Goal: Task Accomplishment & Management: Manage account settings

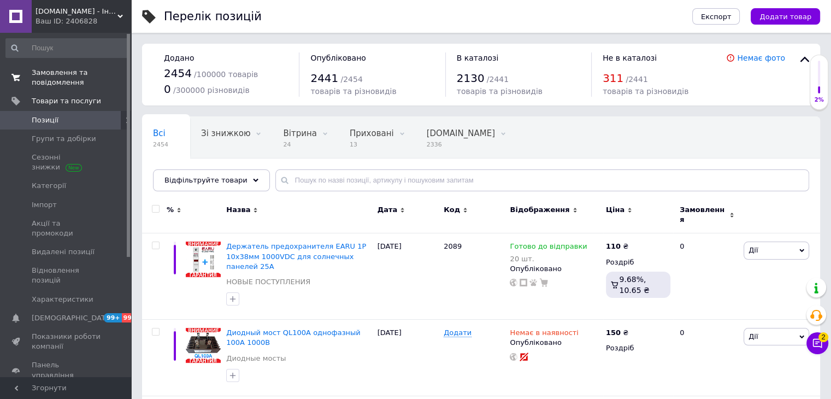
click at [47, 75] on span "Замовлення та повідомлення" at bounding box center [66, 78] width 69 height 20
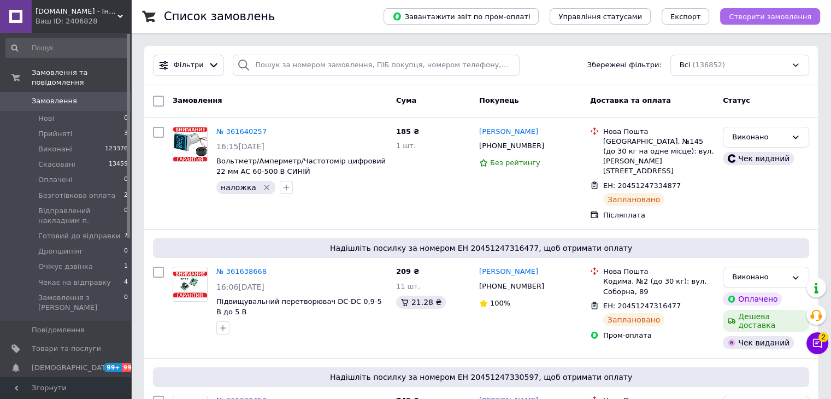
click at [745, 19] on span "Створити замовлення" at bounding box center [770, 17] width 83 height 8
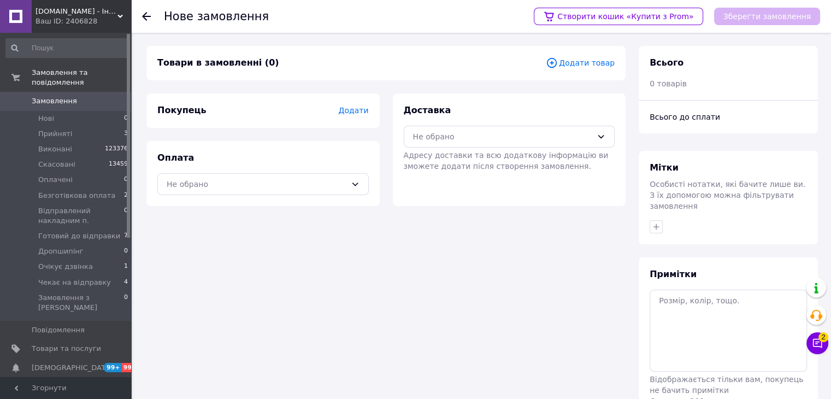
click at [576, 61] on span "Додати товар" at bounding box center [580, 63] width 69 height 12
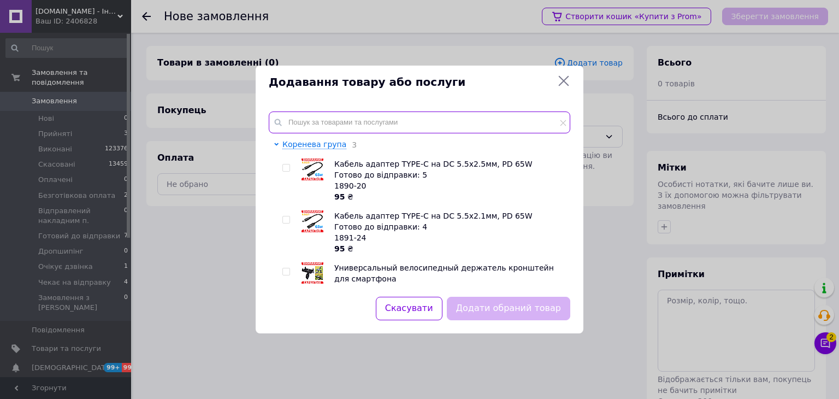
click at [295, 119] on input "text" at bounding box center [420, 122] width 302 height 22
click at [320, 118] on input "text" at bounding box center [420, 122] width 302 height 22
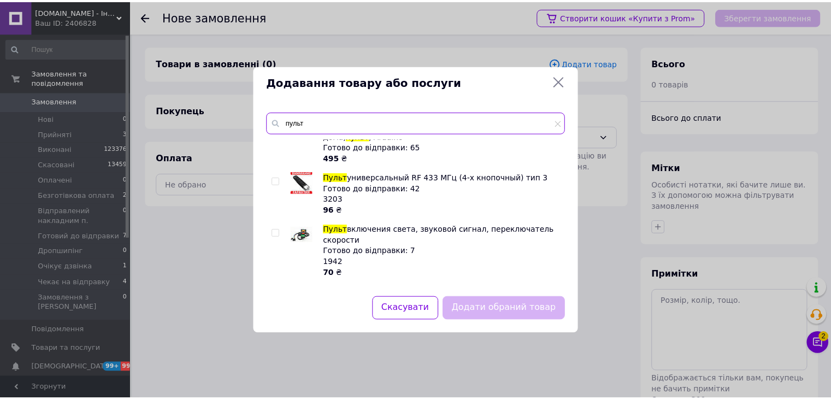
scroll to position [820, 0]
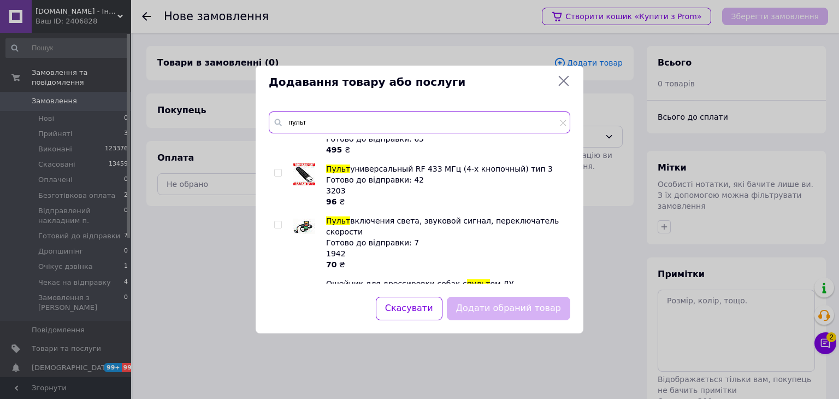
type input "пульт"
click at [563, 83] on icon at bounding box center [563, 80] width 13 height 13
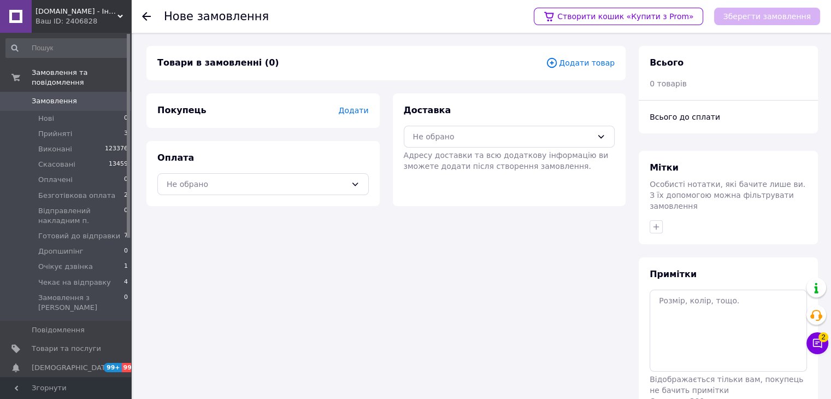
click at [45, 13] on span "[DOMAIN_NAME] - Інтернет-магазин" at bounding box center [77, 12] width 82 height 10
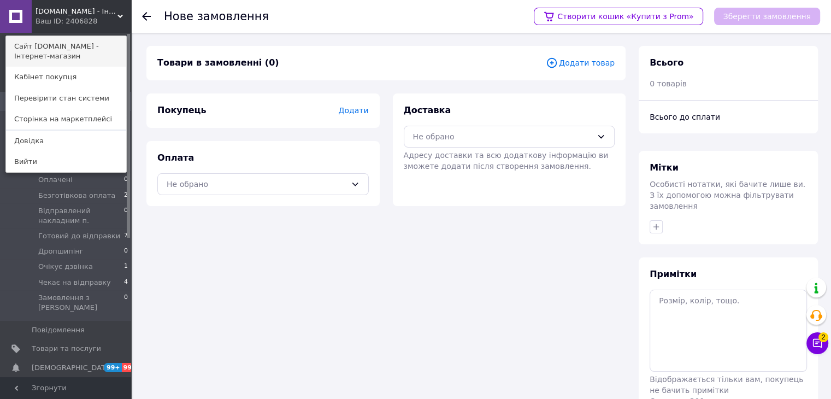
click at [63, 49] on link "Сайт [DOMAIN_NAME] - Інтернет-магазин" at bounding box center [66, 51] width 120 height 31
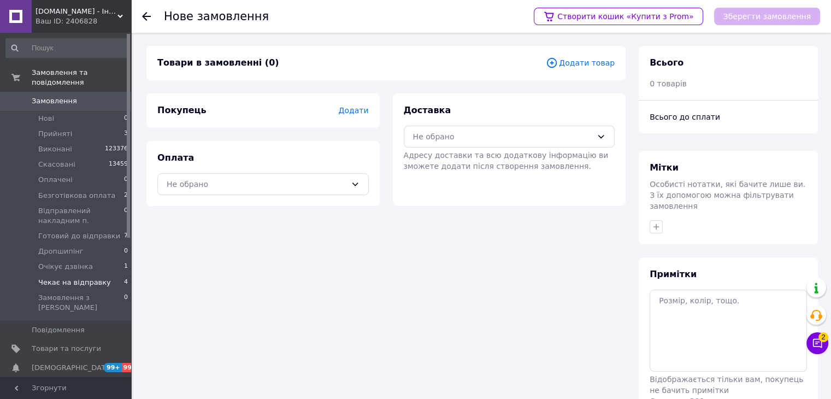
click at [68, 278] on span "Чекає на відправку" at bounding box center [74, 283] width 73 height 10
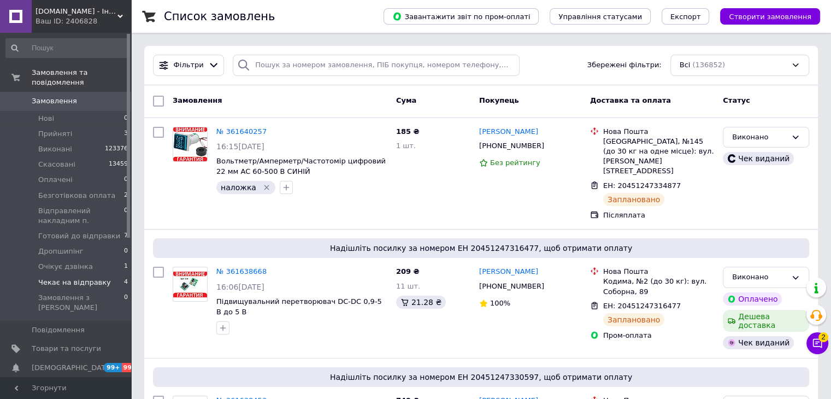
click at [90, 278] on span "Чекає на відправку" at bounding box center [74, 283] width 73 height 10
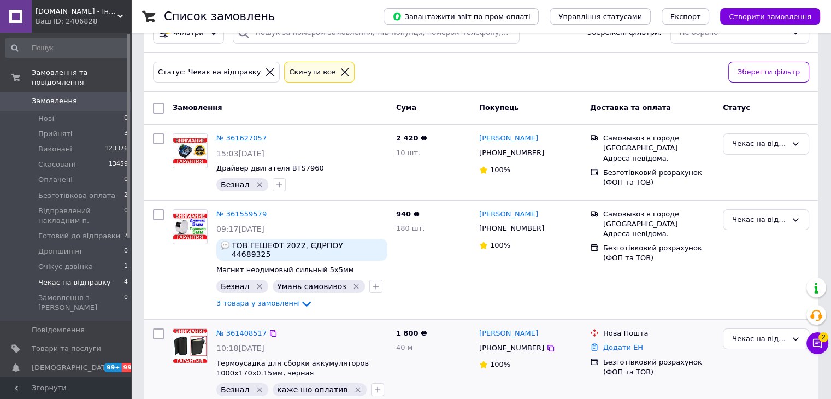
scroll to position [109, 0]
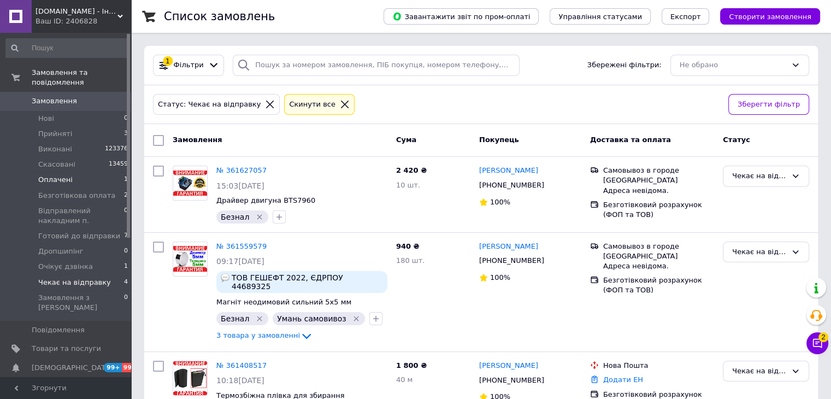
click at [60, 175] on span "Оплачені" at bounding box center [55, 180] width 34 height 10
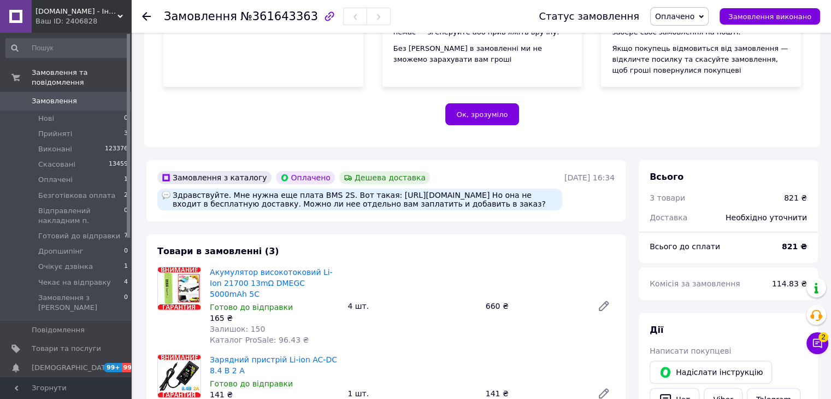
scroll to position [273, 0]
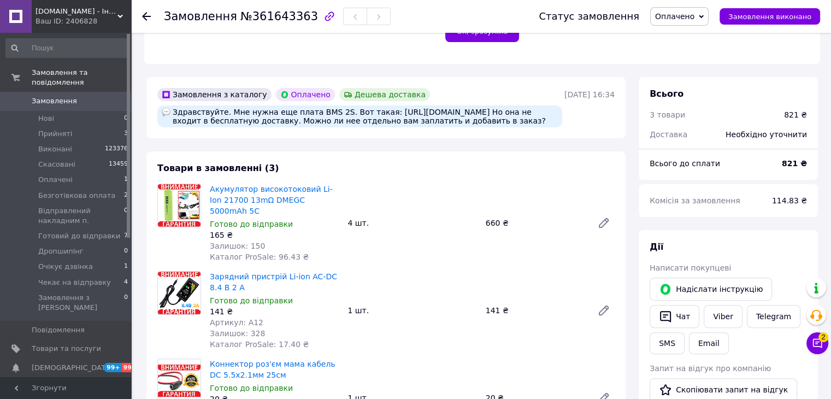
click at [826, 336] on span "2" at bounding box center [824, 337] width 10 height 10
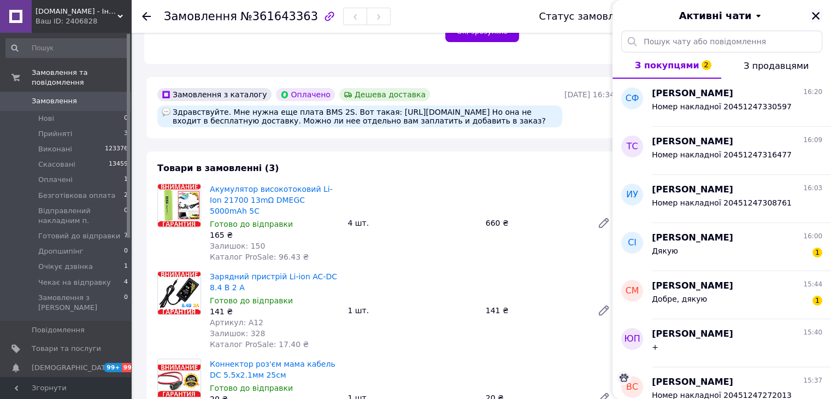
click at [817, 20] on icon "Закрити" at bounding box center [816, 16] width 10 height 10
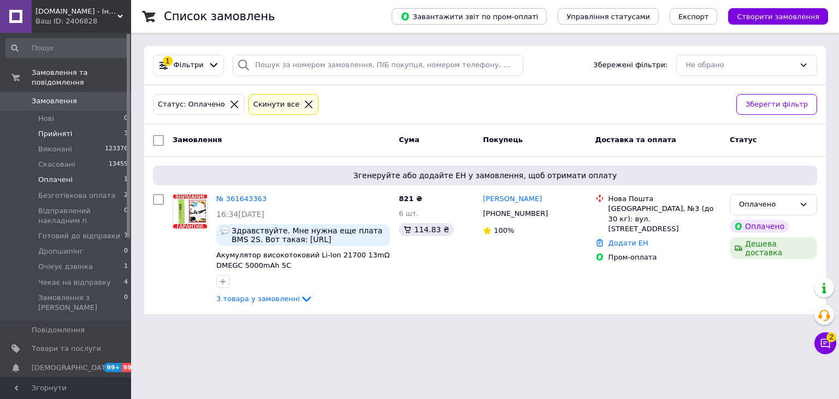
click at [63, 129] on span "Прийняті" at bounding box center [55, 134] width 34 height 10
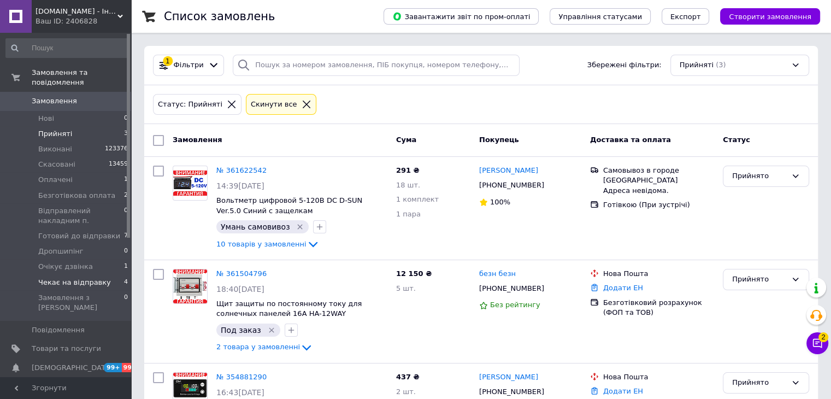
click at [92, 278] on span "Чекає на відправку" at bounding box center [74, 283] width 73 height 10
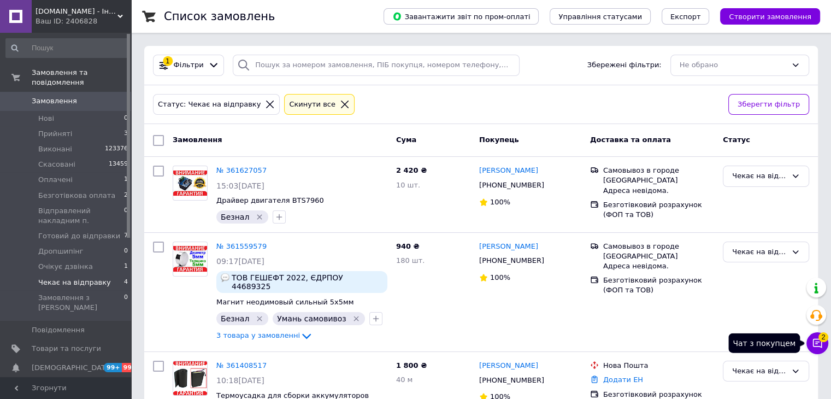
click at [811, 342] on button "Чат з покупцем 2" at bounding box center [818, 343] width 22 height 22
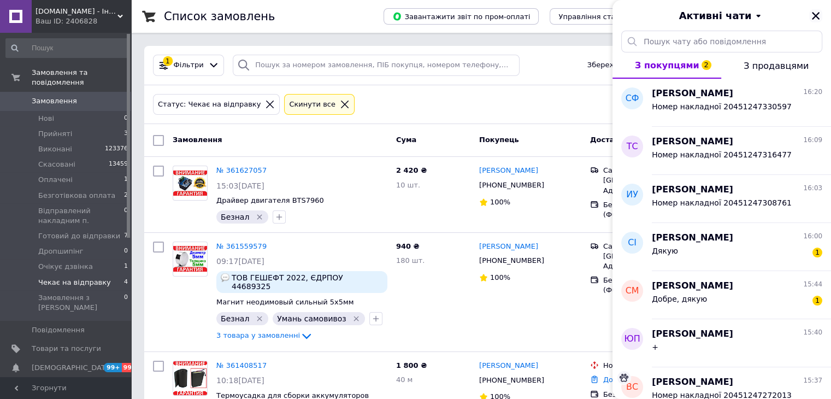
click at [815, 17] on icon "Закрити" at bounding box center [816, 16] width 10 height 10
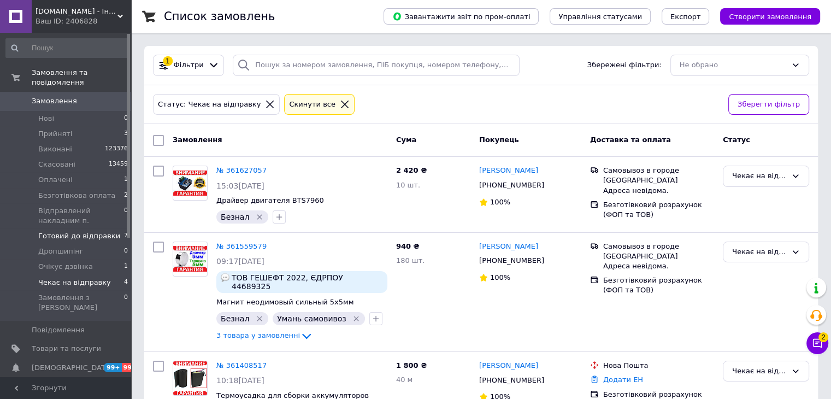
click at [55, 231] on span "Готовий до відправки" at bounding box center [79, 236] width 82 height 10
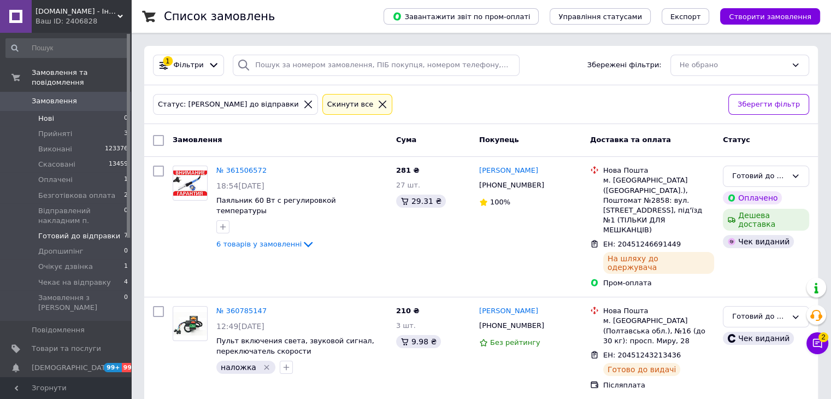
click at [50, 114] on span "Нові" at bounding box center [46, 119] width 16 height 10
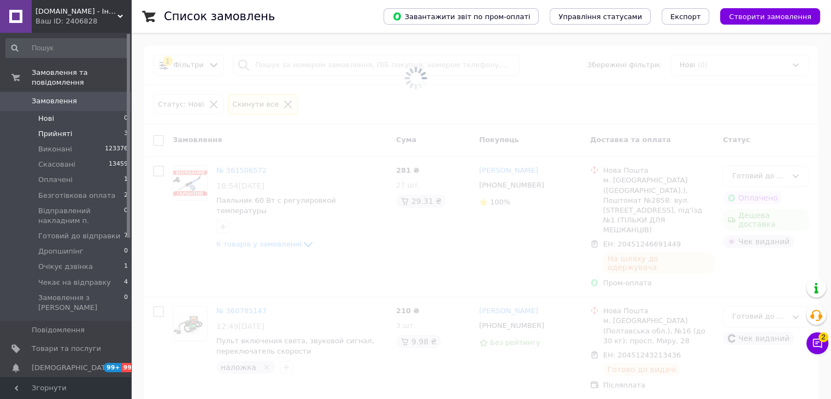
click at [51, 129] on span "Прийняті" at bounding box center [55, 134] width 34 height 10
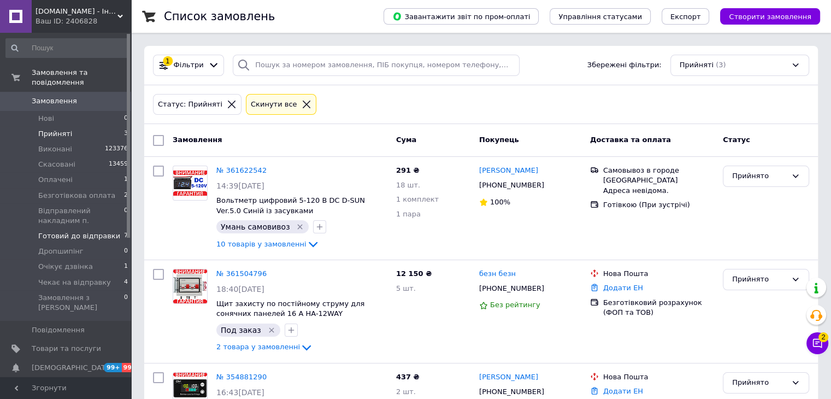
click at [88, 231] on span "Готовий до відправки" at bounding box center [79, 236] width 82 height 10
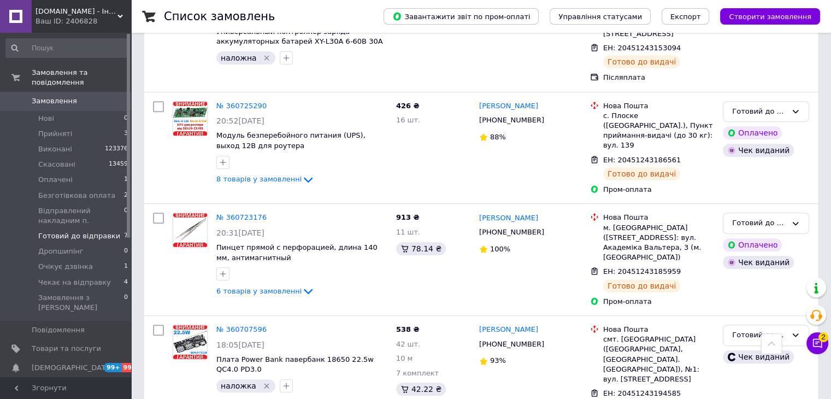
scroll to position [437, 0]
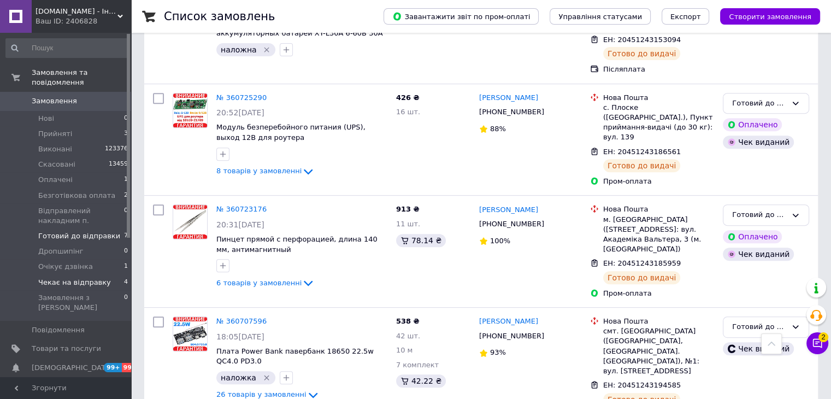
click at [62, 275] on li "Чекає на відправку 4" at bounding box center [67, 282] width 134 height 15
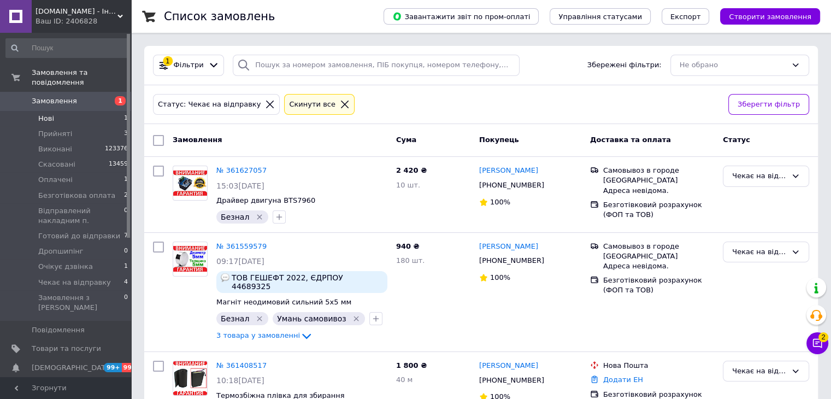
click at [48, 114] on span "Нові" at bounding box center [46, 119] width 16 height 10
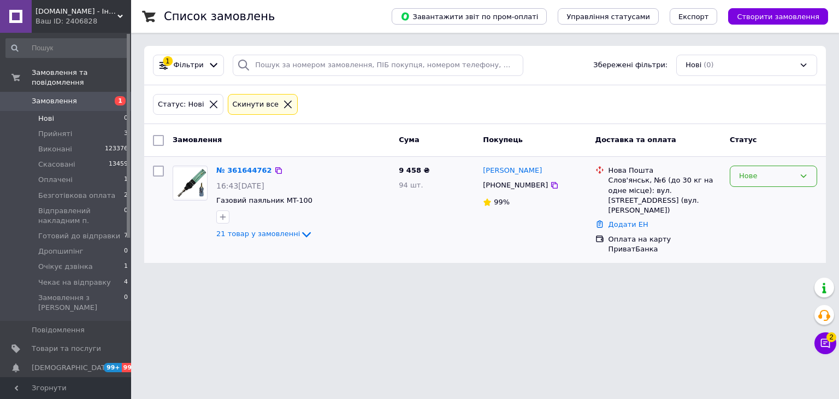
click at [784, 176] on div "Нове" at bounding box center [767, 175] width 56 height 11
click at [773, 192] on li "Прийнято" at bounding box center [774, 199] width 86 height 20
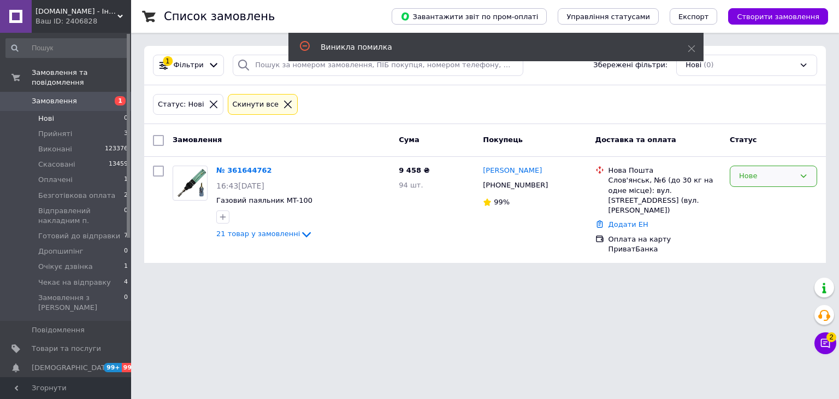
click at [796, 173] on div "Нове" at bounding box center [773, 176] width 87 height 21
drag, startPoint x: 789, startPoint y: 194, endPoint x: 644, endPoint y: 196, distance: 145.4
click at [789, 195] on li "Прийнято" at bounding box center [774, 199] width 86 height 20
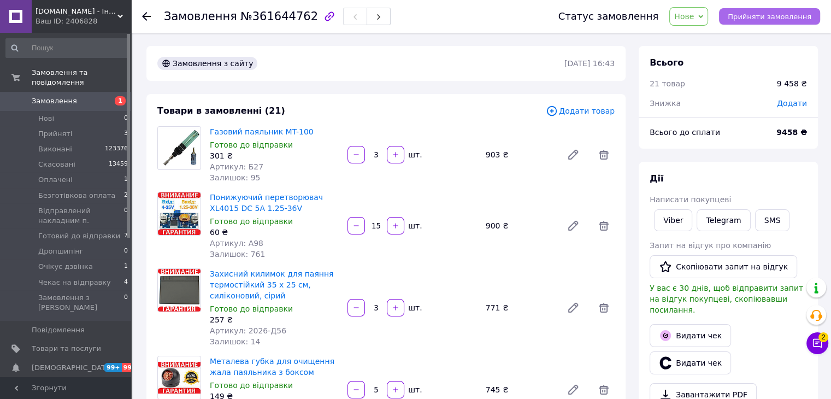
click at [766, 19] on span "Прийняти замовлення" at bounding box center [770, 17] width 84 height 8
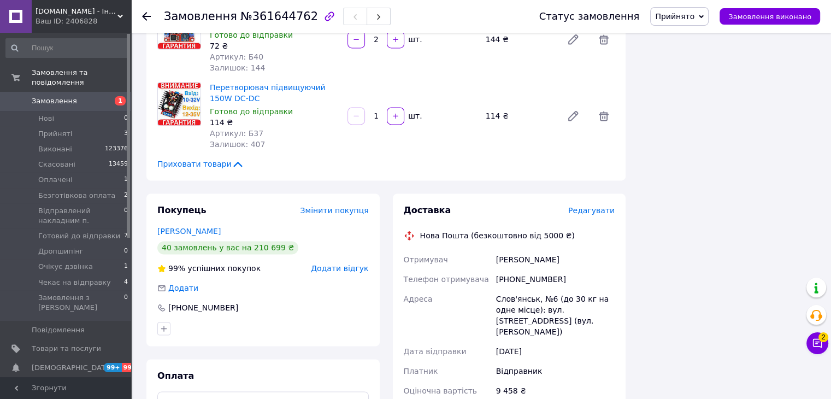
scroll to position [1694, 0]
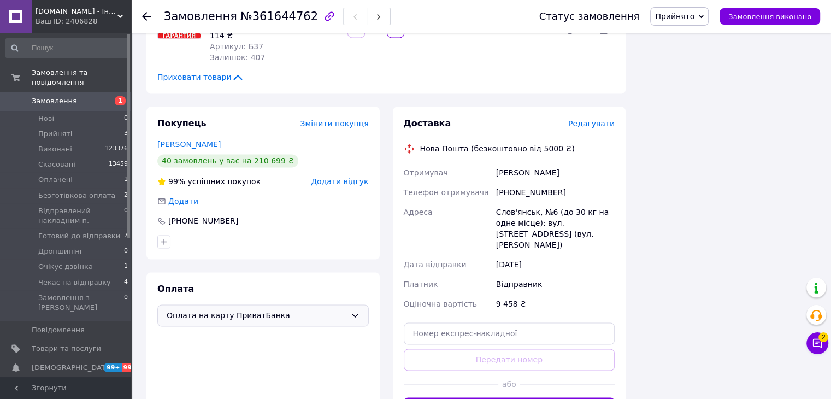
drag, startPoint x: 242, startPoint y: 287, endPoint x: 240, endPoint y: 293, distance: 6.6
click at [242, 304] on div "Оплата на карту ПриватБанка" at bounding box center [262, 315] width 211 height 22
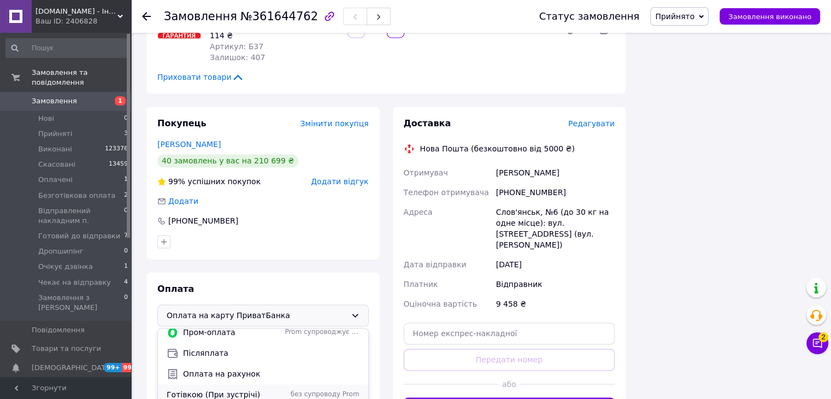
scroll to position [27, 0]
click at [212, 367] on span "Оплата на рахунок" at bounding box center [271, 372] width 177 height 11
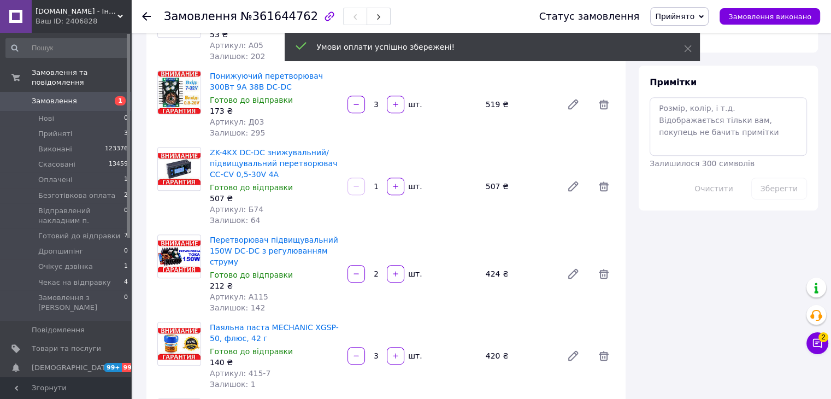
scroll to position [323, 0]
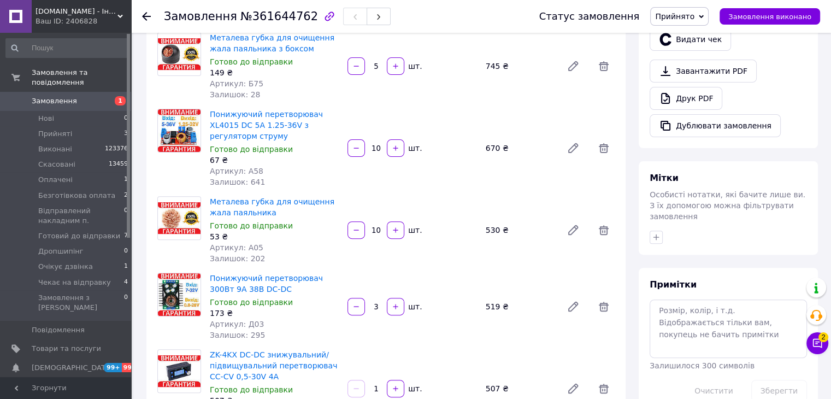
drag, startPoint x: 654, startPoint y: 217, endPoint x: 782, endPoint y: 199, distance: 129.1
click at [655, 233] on icon "button" at bounding box center [656, 237] width 9 height 9
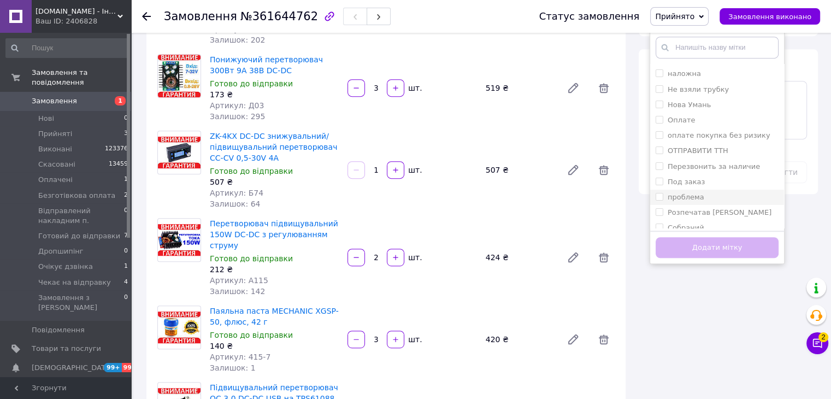
scroll to position [164, 0]
click at [662, 103] on input "Оплате" at bounding box center [659, 106] width 7 height 7
checkbox input "true"
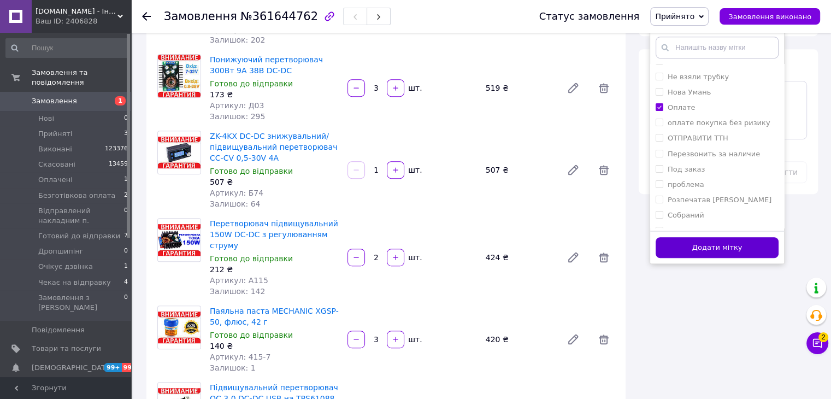
click at [721, 237] on button "Додати мітку" at bounding box center [717, 247] width 123 height 21
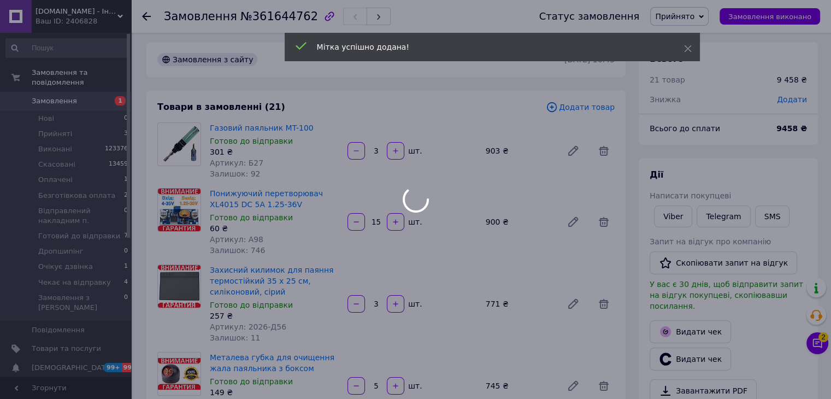
scroll to position [0, 0]
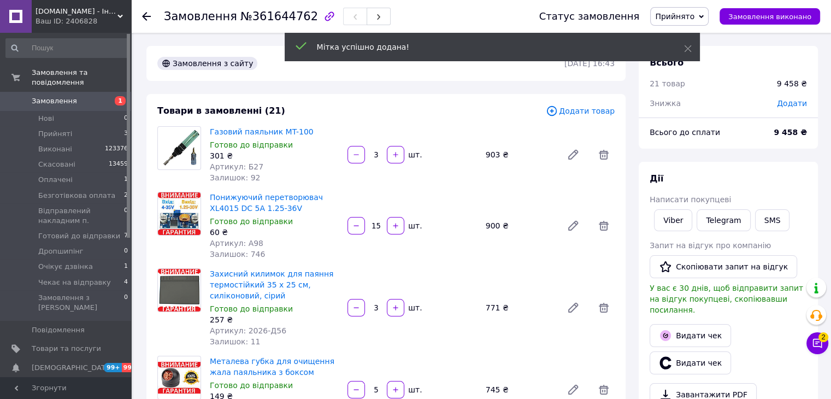
click at [796, 103] on span "Додати" at bounding box center [792, 103] width 30 height 9
click at [777, 150] on div "₴" at bounding box center [776, 148] width 45 height 22
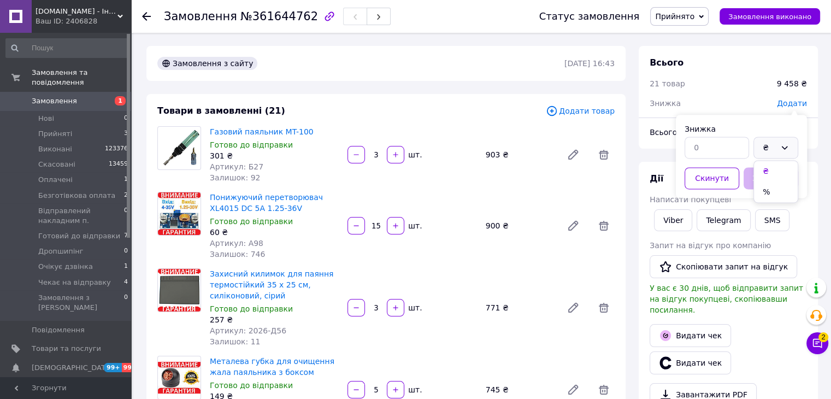
drag, startPoint x: 765, startPoint y: 192, endPoint x: 748, endPoint y: 183, distance: 19.6
click at [765, 191] on li "%" at bounding box center [776, 191] width 44 height 21
click at [702, 150] on input "text" at bounding box center [717, 148] width 64 height 22
type input "5"
click at [772, 174] on button "Зберегти" at bounding box center [771, 178] width 55 height 22
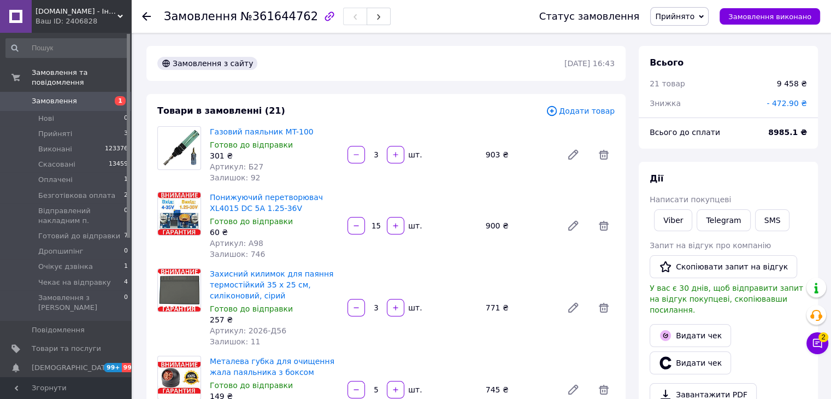
click at [798, 105] on span "- 472.90 ₴" at bounding box center [787, 103] width 40 height 9
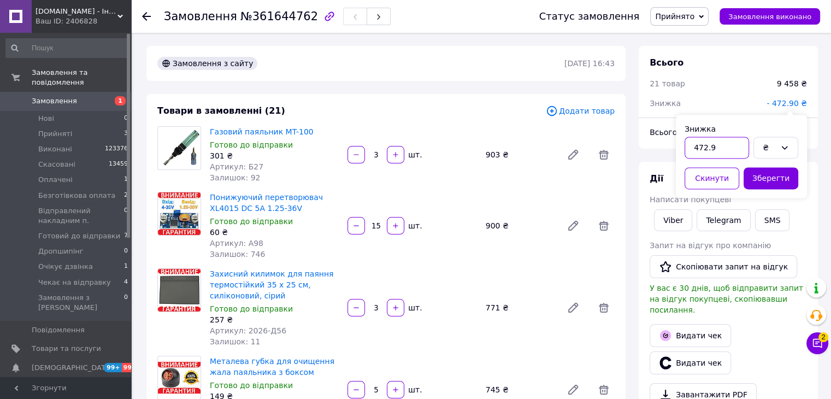
click at [724, 150] on input "472.9" at bounding box center [717, 148] width 64 height 22
type input "473"
click at [766, 182] on button "Зберегти" at bounding box center [771, 178] width 55 height 22
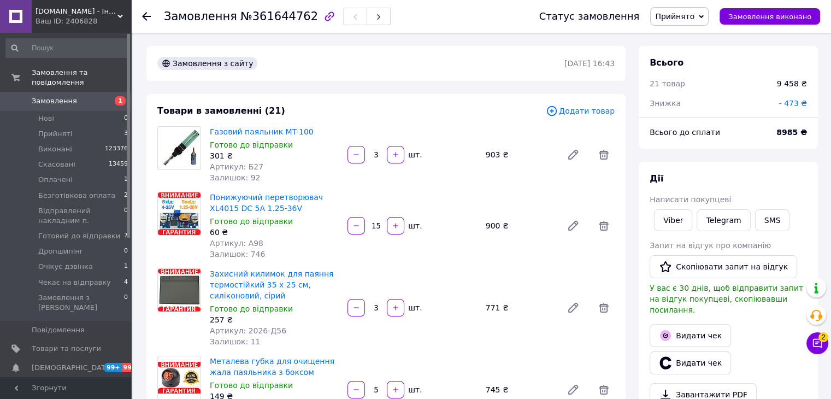
click at [802, 104] on span "- 473 ₴" at bounding box center [793, 103] width 28 height 9
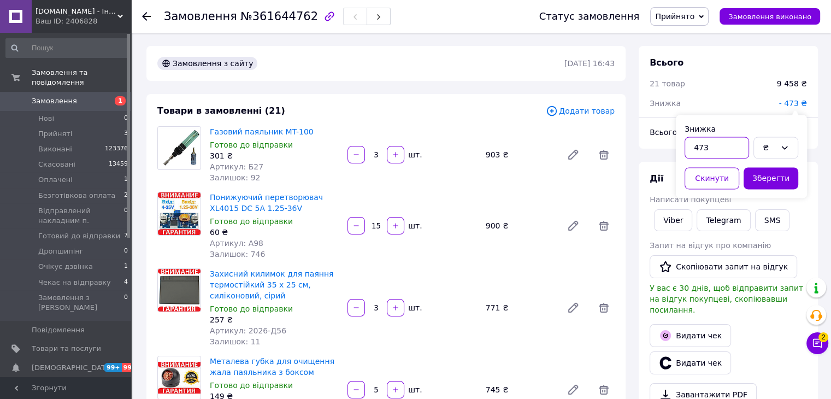
click at [707, 150] on input "473" at bounding box center [717, 148] width 64 height 22
type input "4"
click at [798, 105] on span "- 473 ₴" at bounding box center [793, 103] width 28 height 9
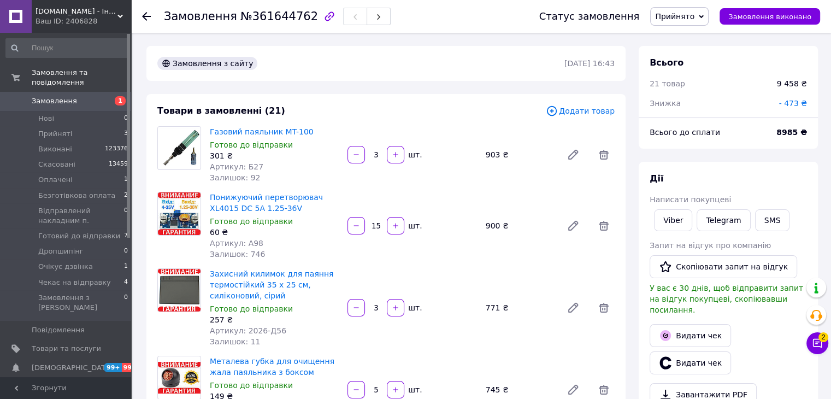
click at [804, 102] on span "- 473 ₴" at bounding box center [793, 103] width 28 height 9
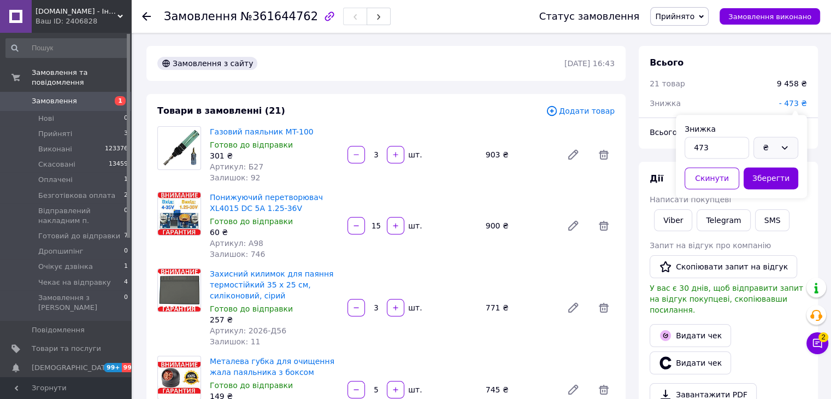
click at [780, 146] on icon at bounding box center [784, 147] width 9 height 9
click at [770, 189] on li "%" at bounding box center [776, 191] width 44 height 21
click at [723, 152] on input "473" at bounding box center [717, 148] width 64 height 22
click at [723, 151] on input "473" at bounding box center [717, 148] width 64 height 22
type input "7"
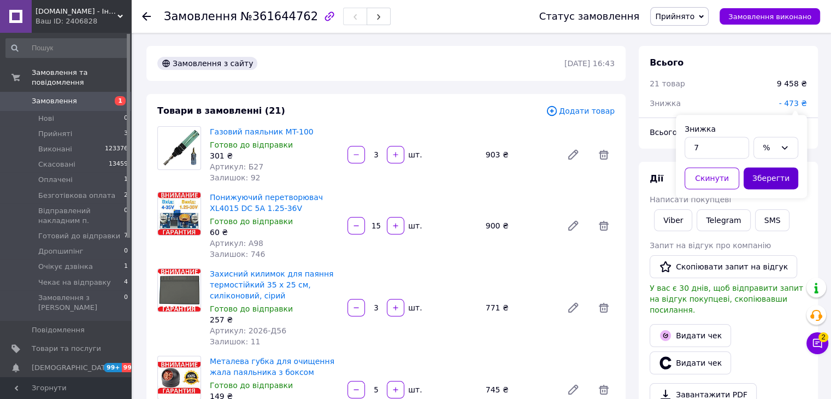
click at [789, 180] on button "Зберегти" at bounding box center [771, 178] width 55 height 22
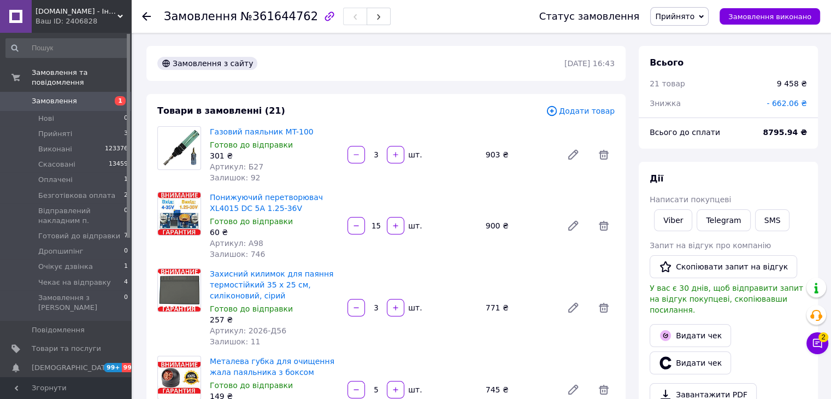
click at [797, 103] on span "- 662.06 ₴" at bounding box center [787, 103] width 40 height 9
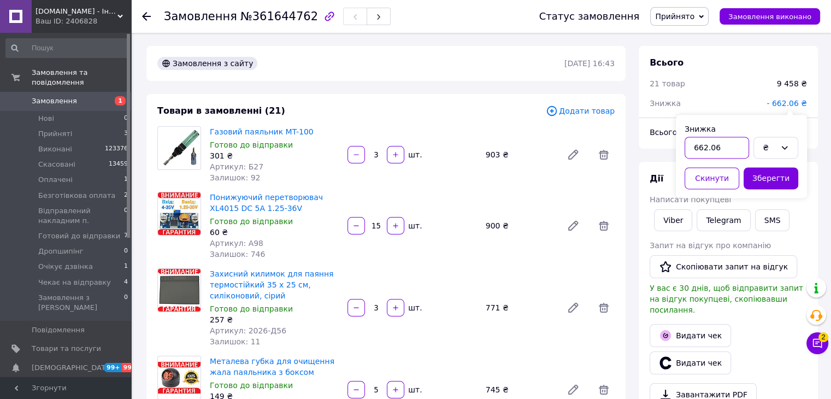
click at [722, 149] on input "662.06" at bounding box center [717, 148] width 64 height 22
type input "658"
click at [761, 182] on button "Зберегти" at bounding box center [771, 178] width 55 height 22
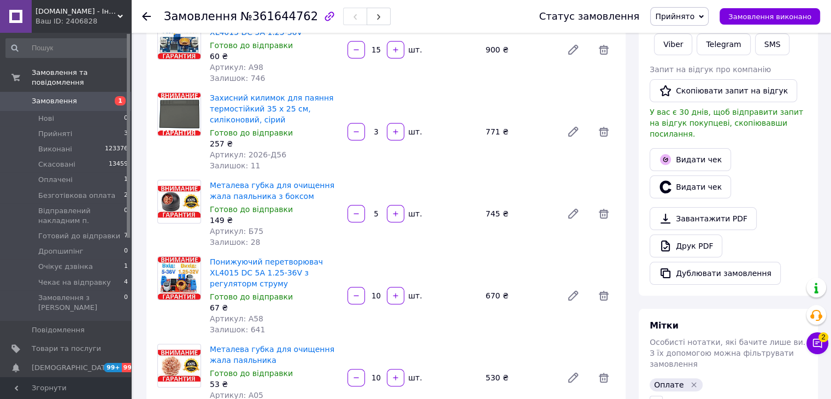
scroll to position [44, 0]
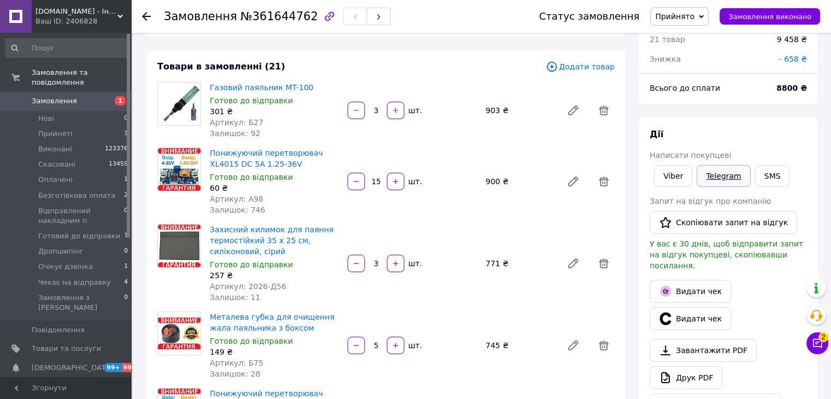
click at [709, 175] on link "Telegram" at bounding box center [724, 176] width 54 height 22
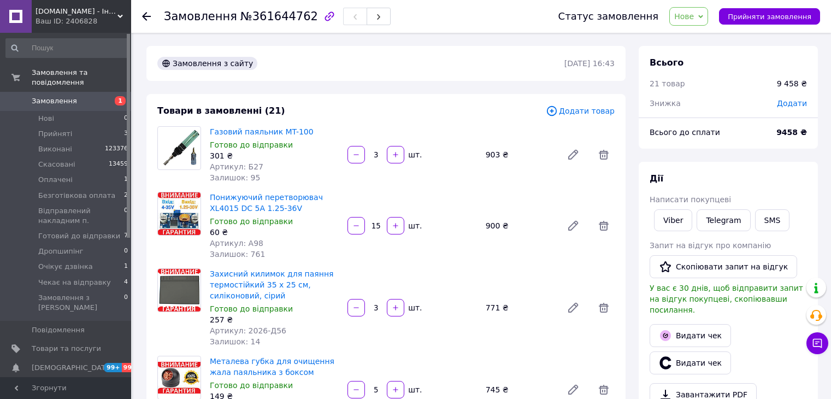
scroll to position [44, 0]
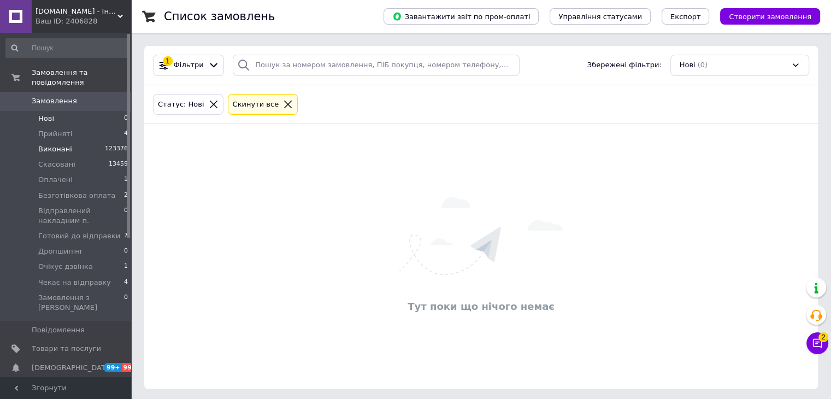
click at [55, 144] on span "Виконані" at bounding box center [55, 149] width 34 height 10
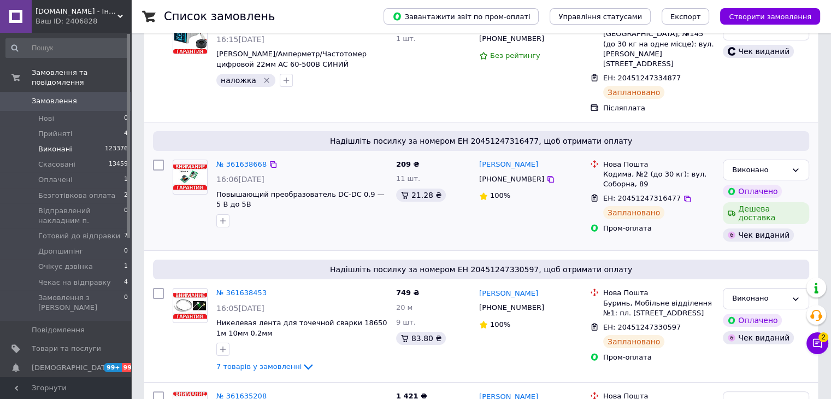
scroll to position [164, 0]
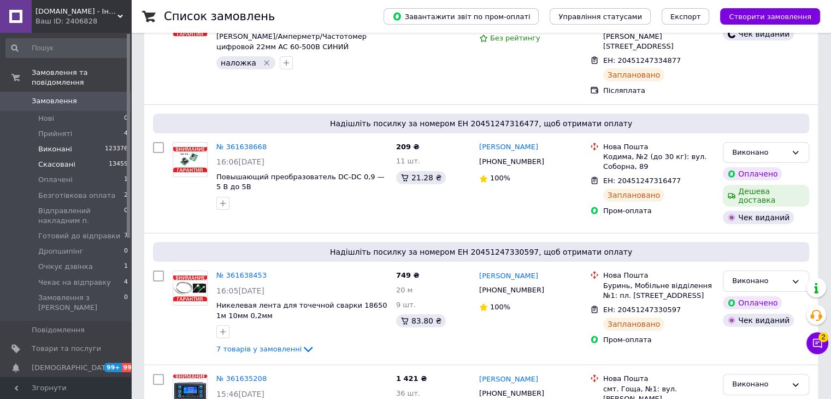
click at [63, 160] on span "Скасовані" at bounding box center [56, 165] width 37 height 10
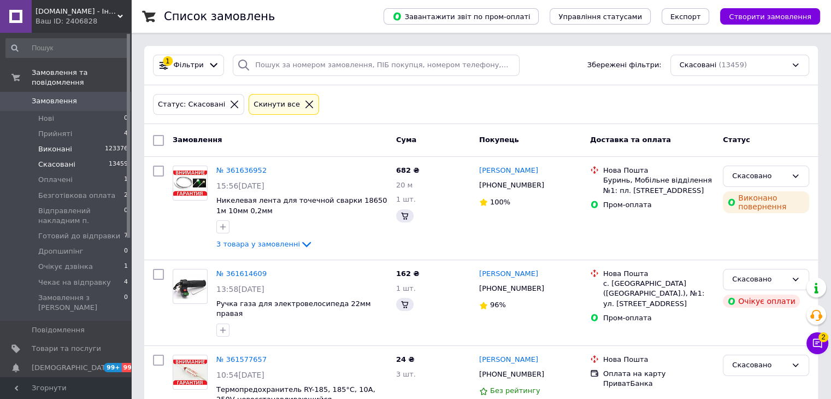
click at [51, 144] on span "Виконані" at bounding box center [55, 149] width 34 height 10
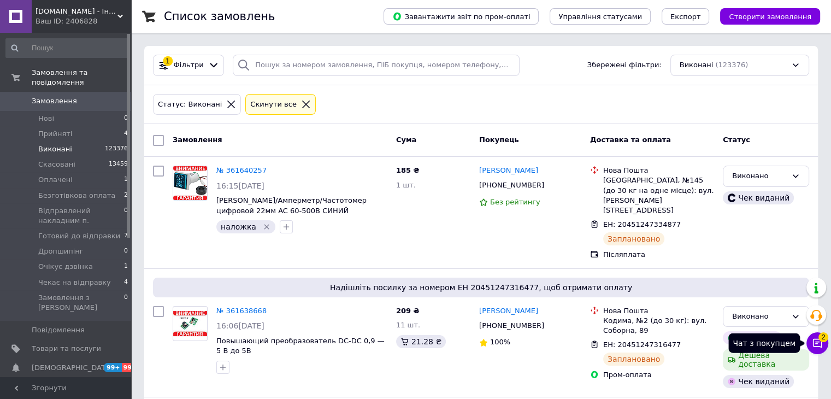
click at [814, 340] on icon at bounding box center [817, 343] width 11 height 11
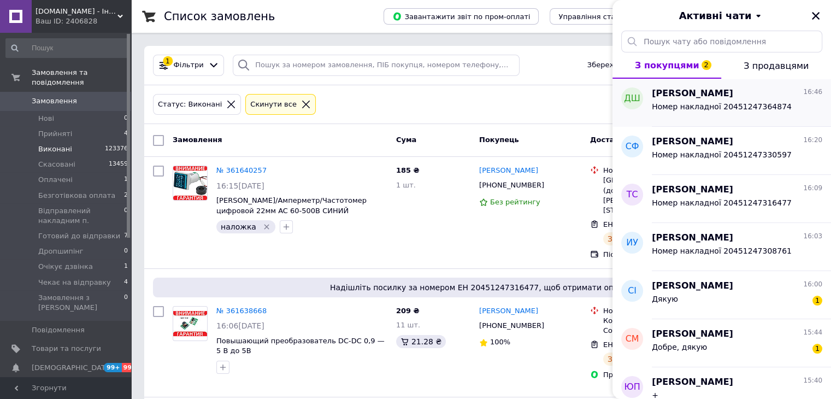
click at [716, 89] on span "[PERSON_NAME]" at bounding box center [692, 93] width 81 height 13
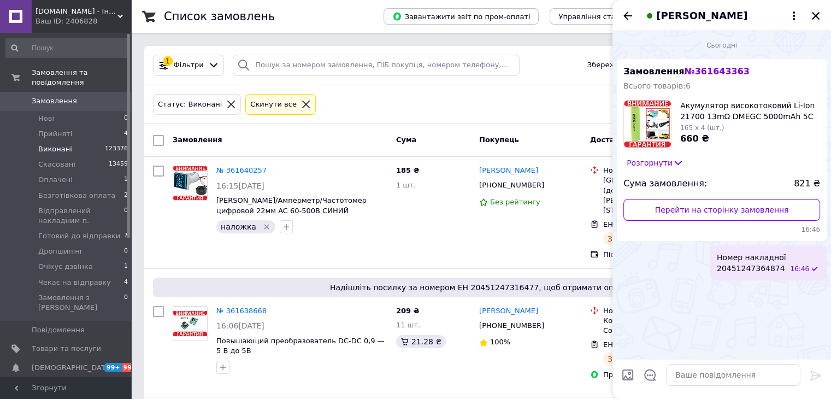
click at [817, 15] on icon "Закрити" at bounding box center [816, 16] width 10 height 10
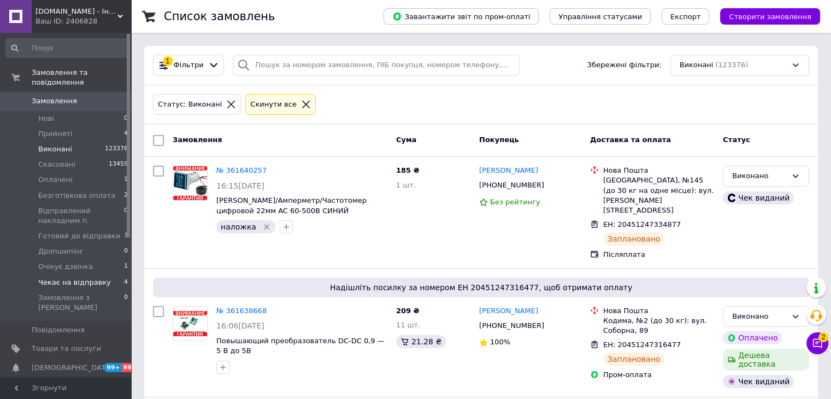
click at [67, 278] on span "Чекає на відправку" at bounding box center [74, 283] width 73 height 10
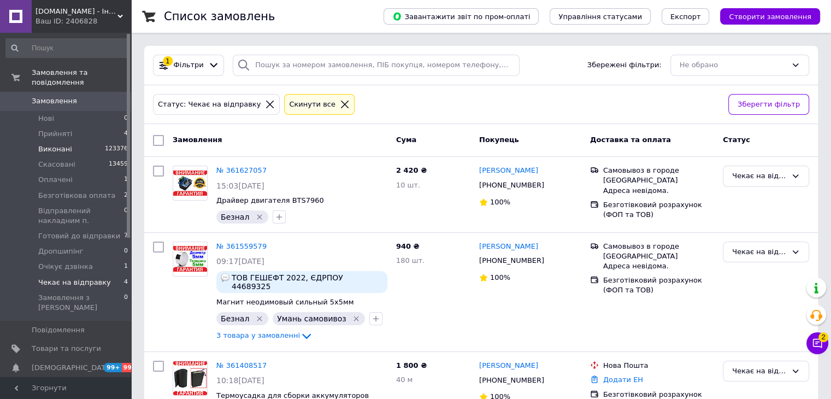
click at [42, 144] on span "Виконані" at bounding box center [55, 149] width 34 height 10
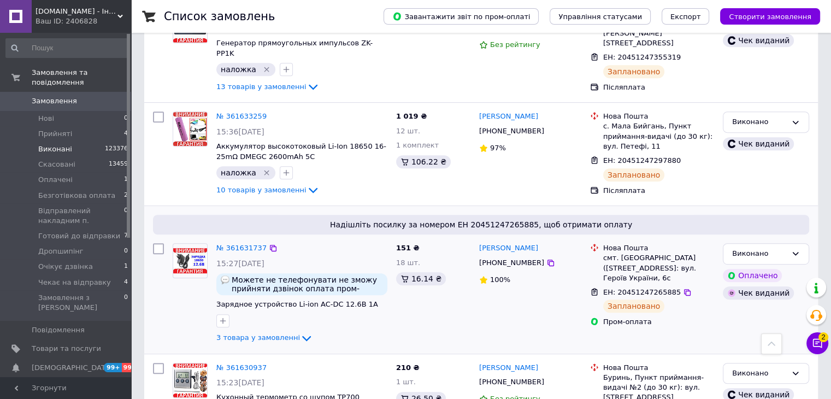
scroll to position [656, 0]
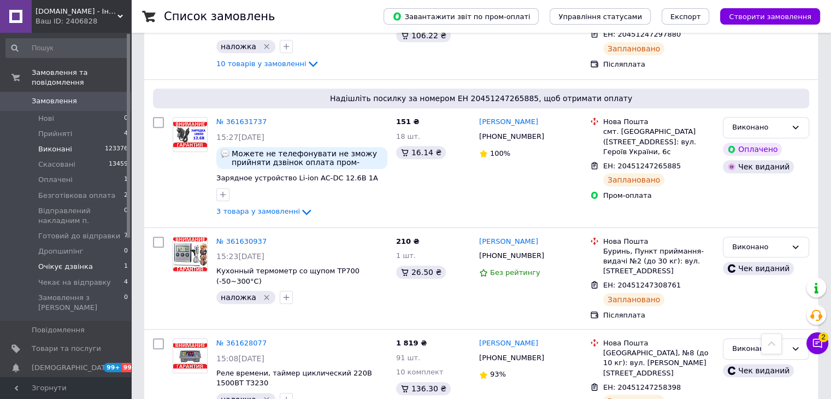
click at [90, 259] on li "Очікує дзвінка 1" at bounding box center [67, 266] width 134 height 15
click at [92, 278] on span "Чекає на відправку" at bounding box center [74, 283] width 73 height 10
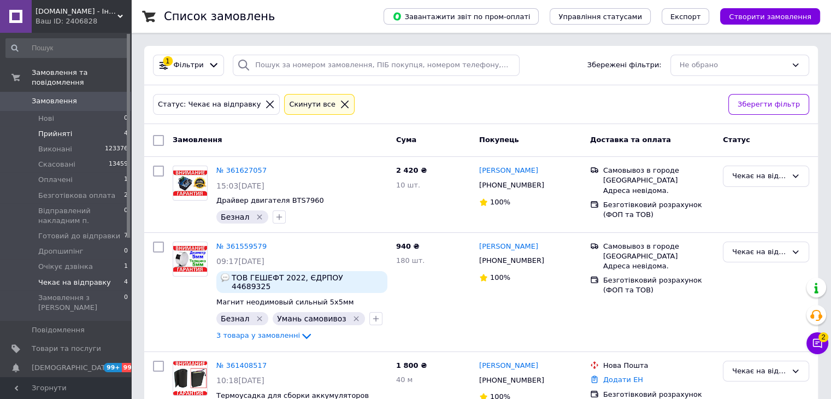
click at [63, 129] on span "Прийняті" at bounding box center [55, 134] width 34 height 10
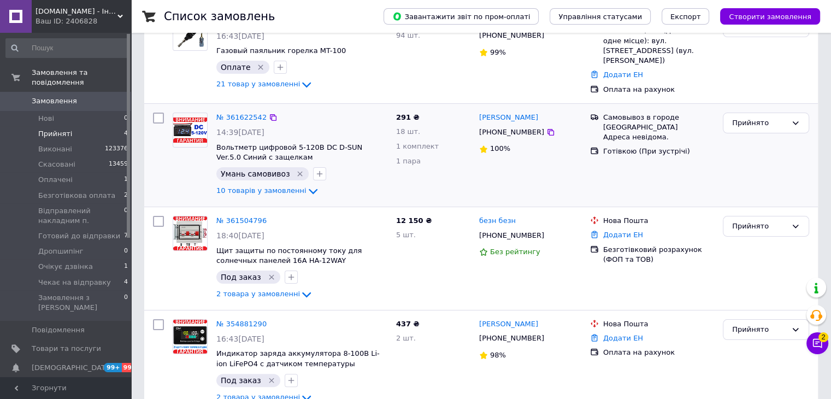
scroll to position [164, 0]
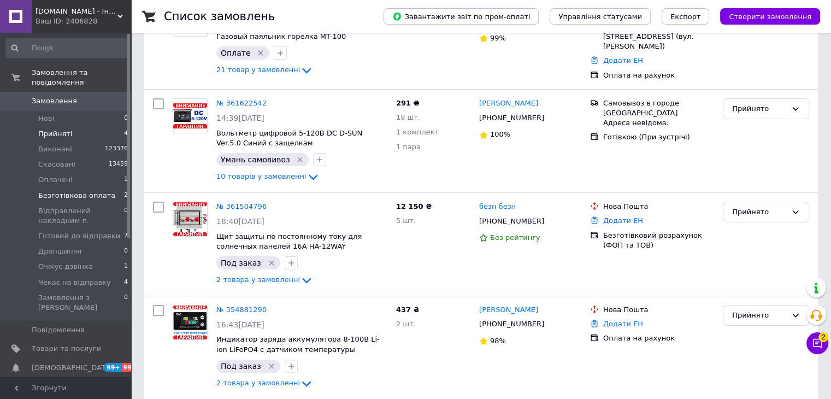
click at [85, 191] on span "Безготівкова оплата" at bounding box center [76, 196] width 77 height 10
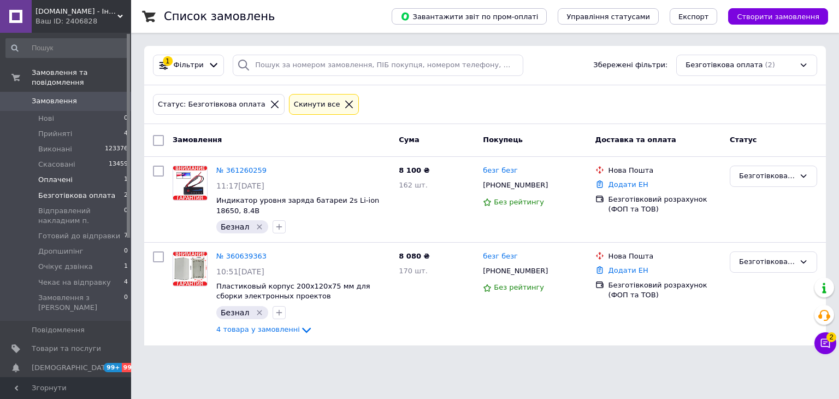
click at [50, 175] on span "Оплачені" at bounding box center [55, 180] width 34 height 10
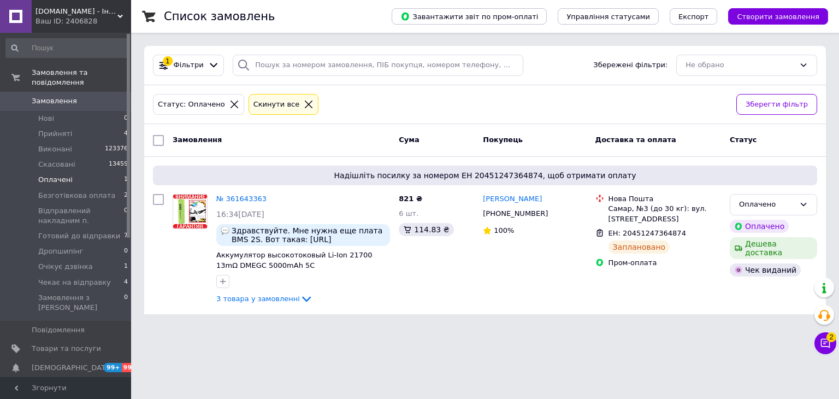
click at [70, 344] on span "Товари та послуги" at bounding box center [66, 349] width 69 height 10
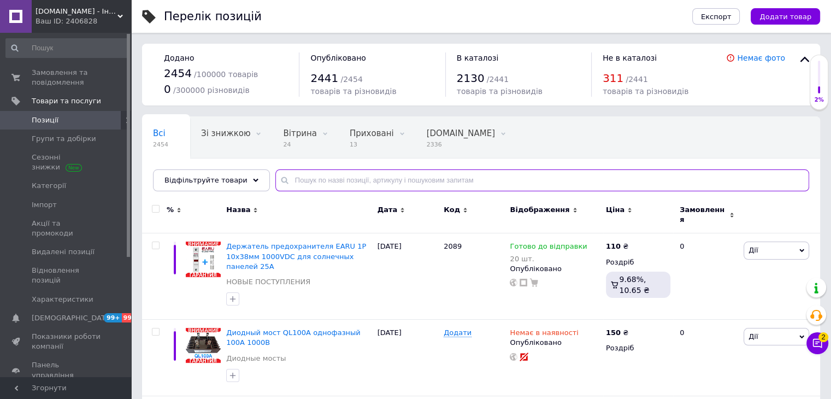
click at [295, 179] on input "text" at bounding box center [542, 180] width 534 height 22
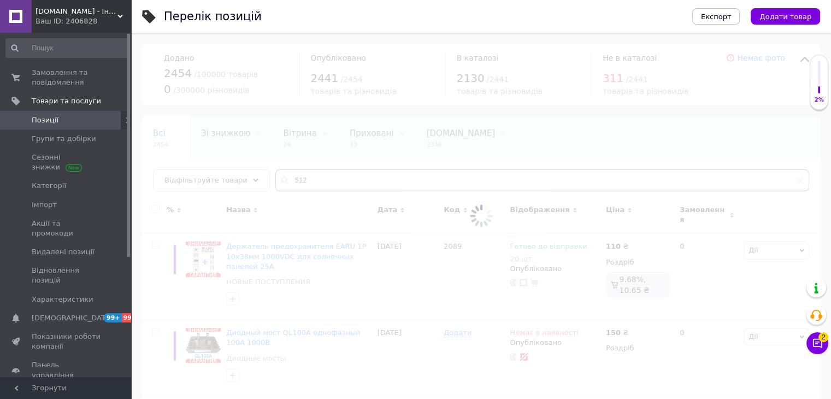
type input "5120"
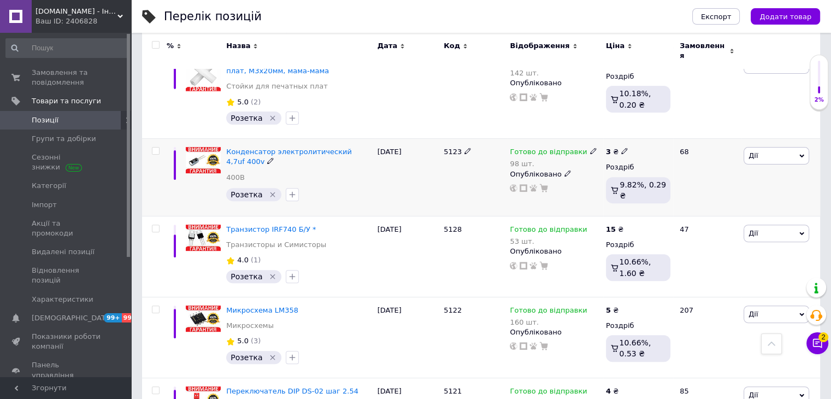
scroll to position [437, 0]
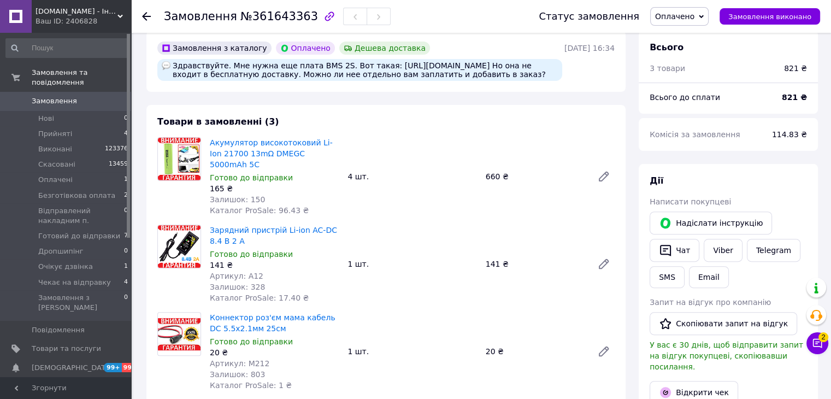
scroll to position [328, 0]
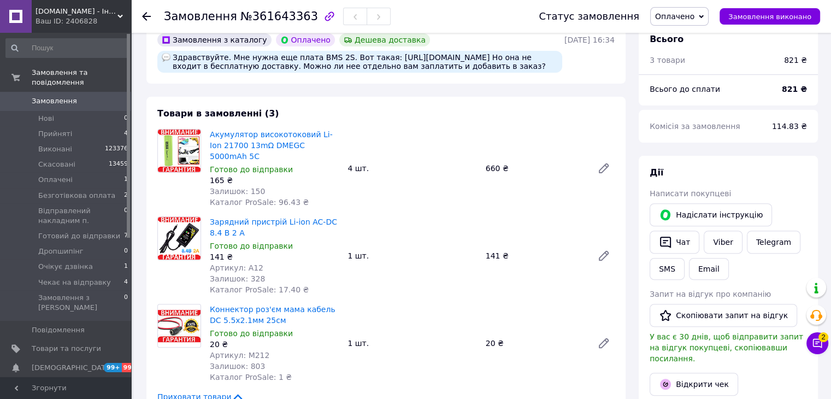
click at [474, 56] on div "Здравствуйте. Мне нужна еще плата BMS 2S. Вот такая: [URL][DOMAIN_NAME] Но она …" at bounding box center [359, 62] width 405 height 22
click at [674, 244] on button "Чат" at bounding box center [675, 242] width 50 height 23
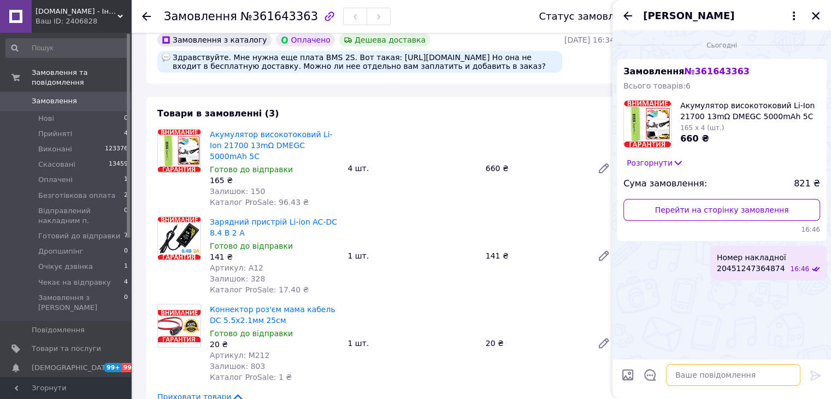
paste textarea "[PERSON_NAME] [FINANCIAL_ID] ЄДРПОУ 2481015176 Призначення: Оплата за товар"
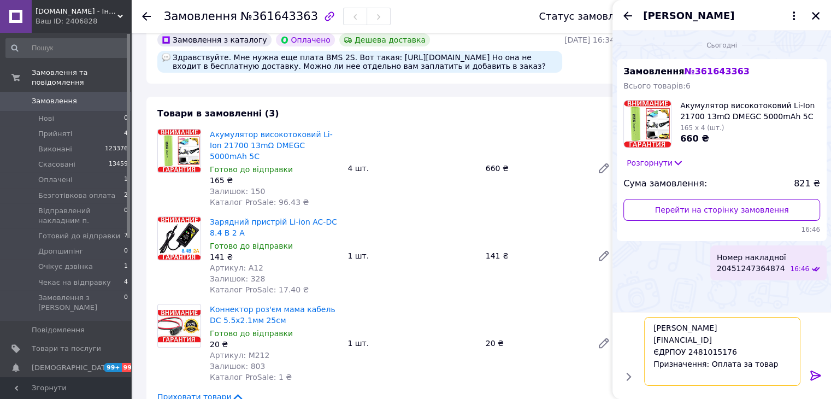
type textarea "[PERSON_NAME] [FINANCIAL_ID] ЄДРПОУ 2481015176 Призначення: Оплата за товар"
click at [817, 377] on icon at bounding box center [815, 375] width 13 height 13
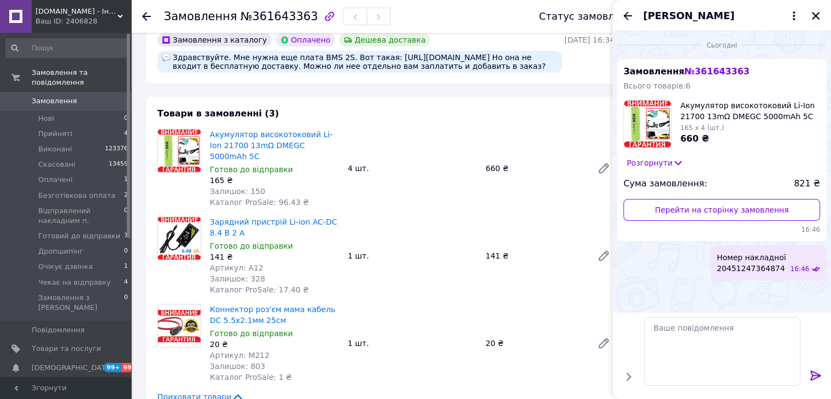
scroll to position [0, 0]
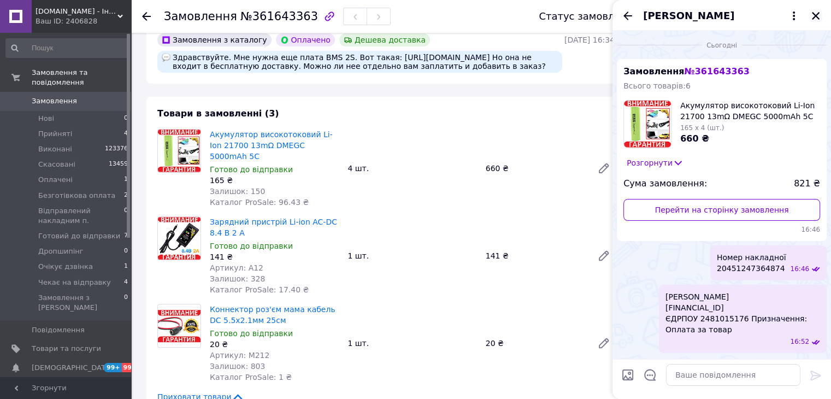
click at [816, 17] on icon "Закрити" at bounding box center [816, 16] width 8 height 8
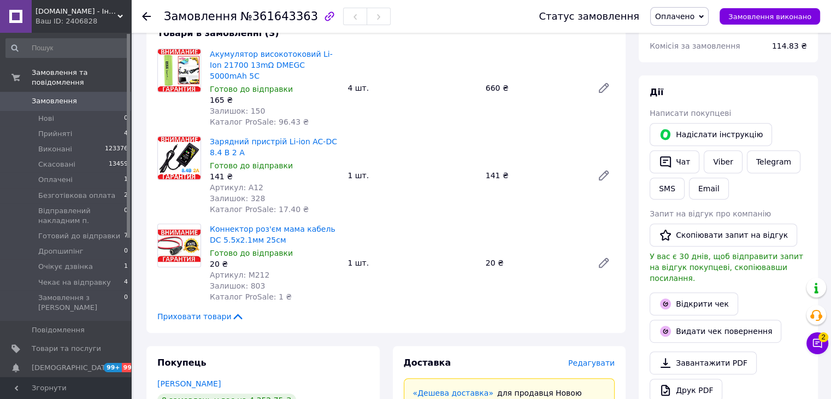
scroll to position [437, 0]
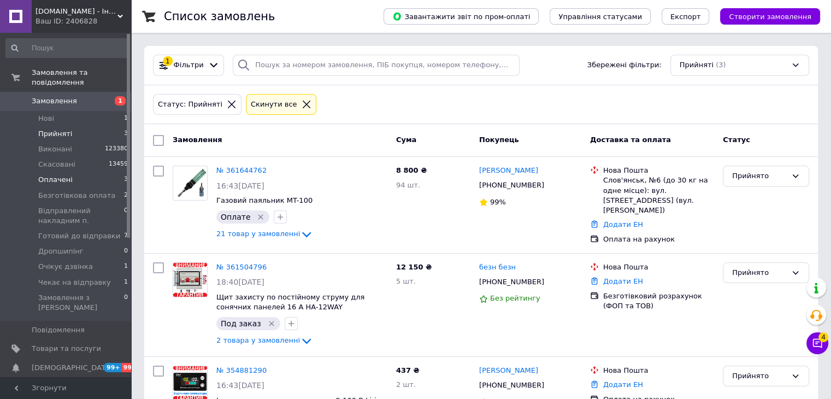
click at [55, 175] on span "Оплачені" at bounding box center [55, 180] width 34 height 10
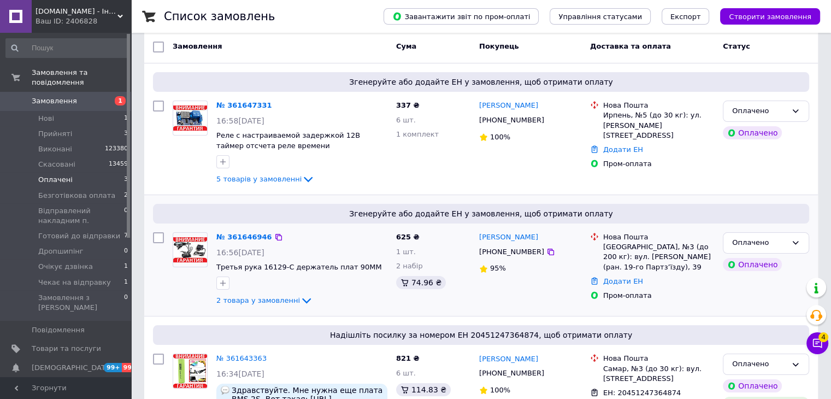
scroll to position [109, 0]
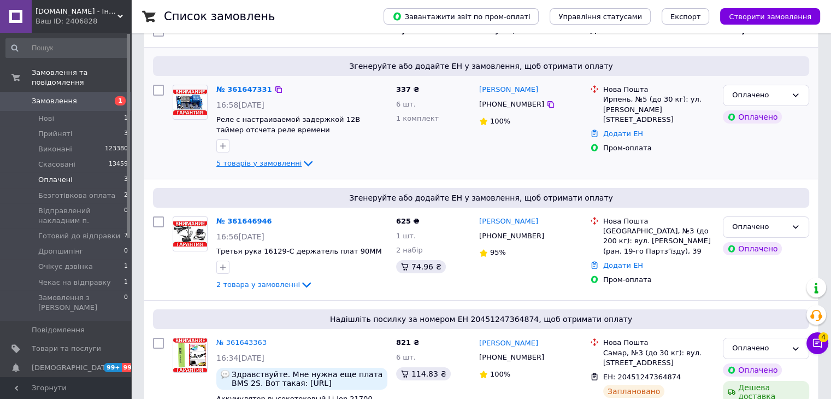
click at [302, 162] on icon at bounding box center [308, 163] width 13 height 13
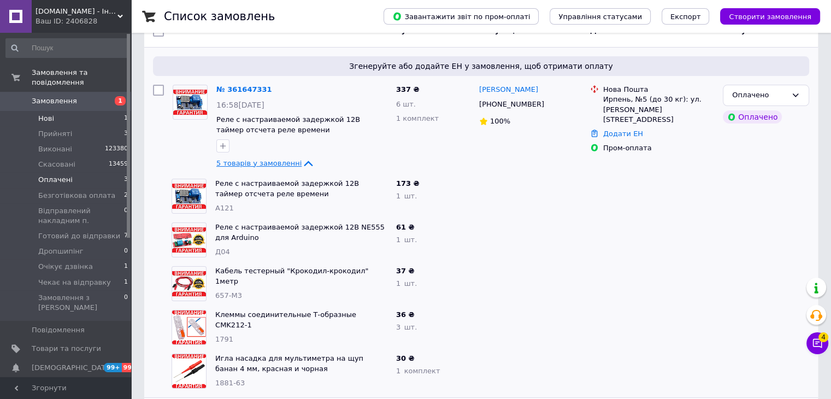
click at [38, 114] on span "Нові" at bounding box center [46, 119] width 16 height 10
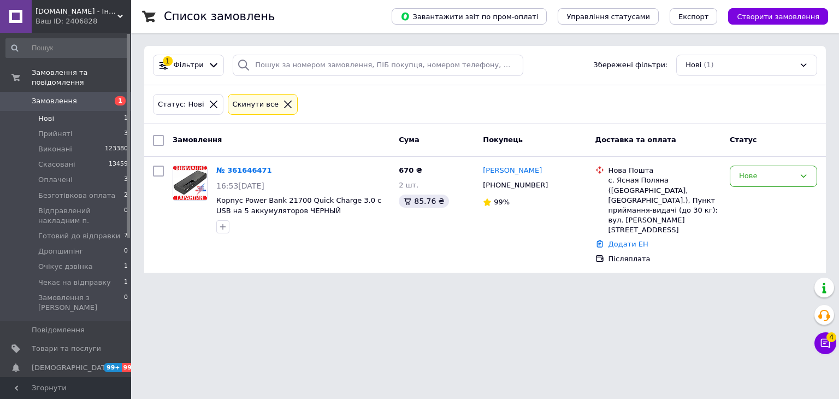
click at [283, 101] on icon at bounding box center [288, 104] width 10 height 10
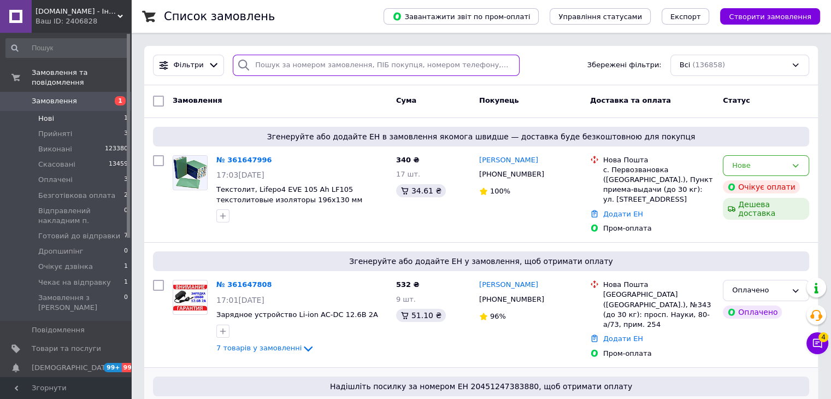
click at [266, 60] on input "search" at bounding box center [376, 65] width 287 height 21
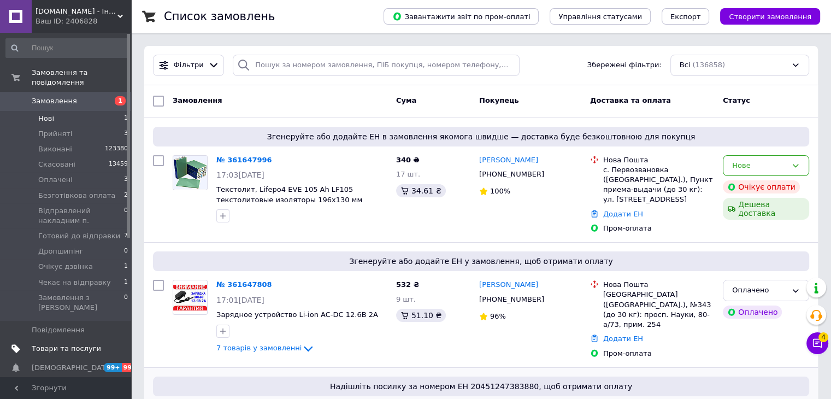
click at [61, 344] on span "Товари та послуги" at bounding box center [66, 349] width 69 height 10
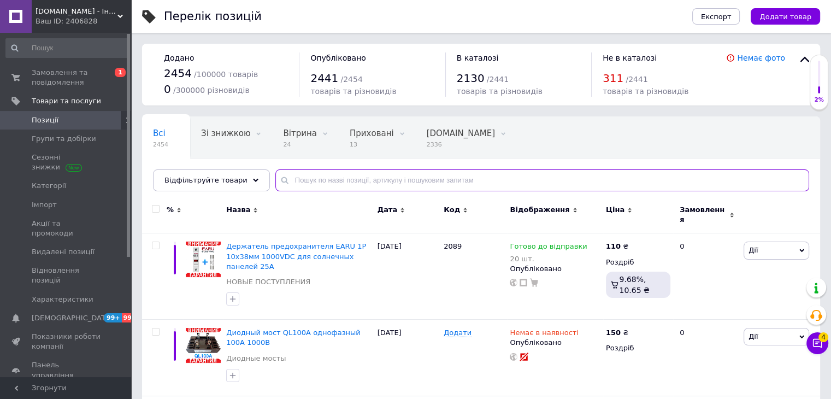
click at [332, 179] on input "text" at bounding box center [542, 180] width 534 height 22
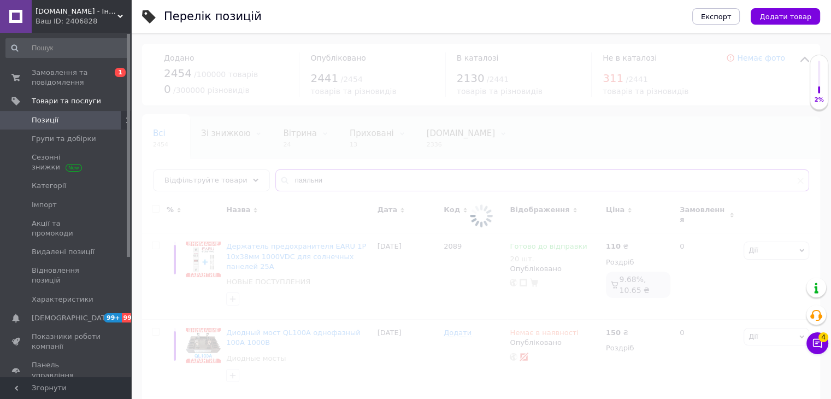
type input "паяльник"
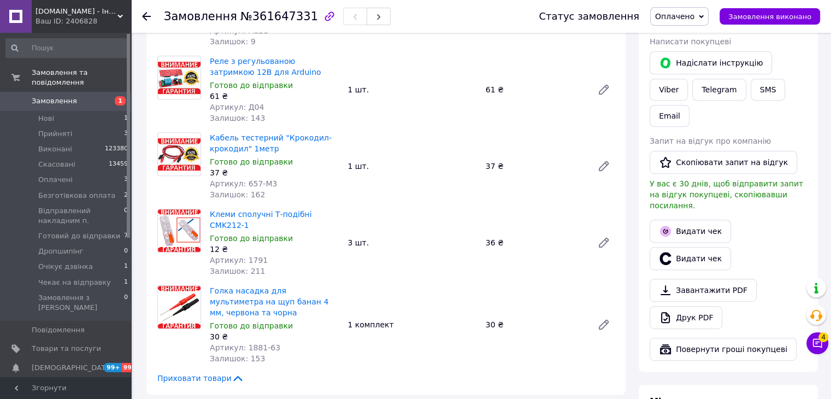
scroll to position [437, 0]
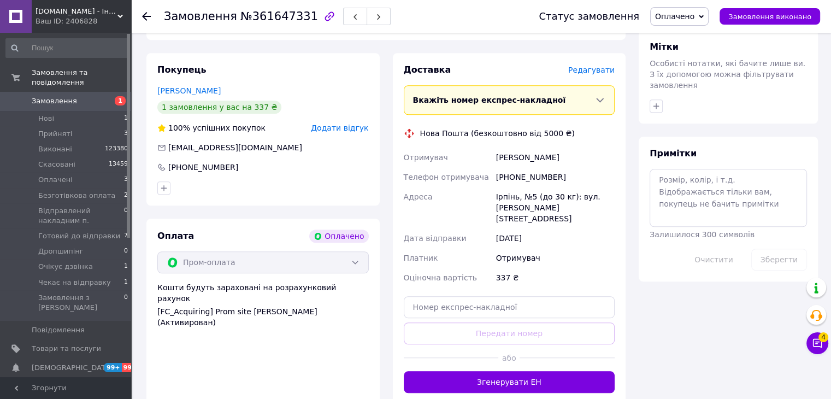
scroll to position [820, 0]
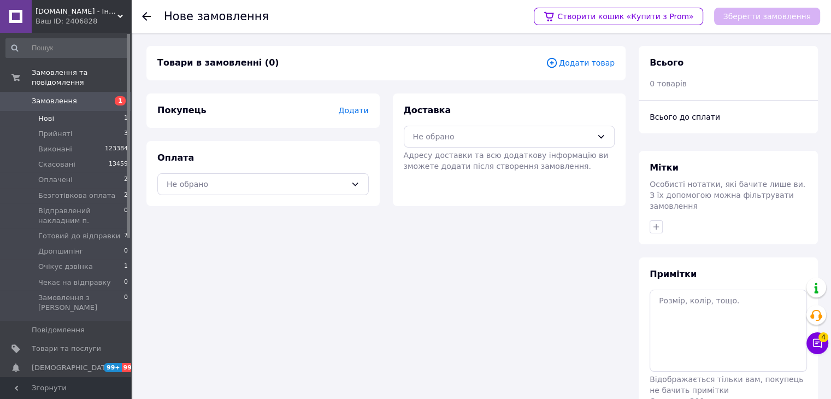
click at [44, 114] on span "Нові" at bounding box center [46, 119] width 16 height 10
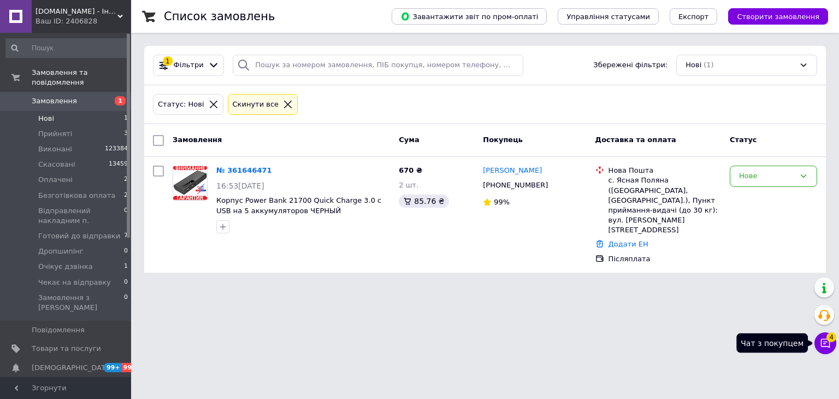
click at [828, 345] on icon at bounding box center [825, 343] width 11 height 11
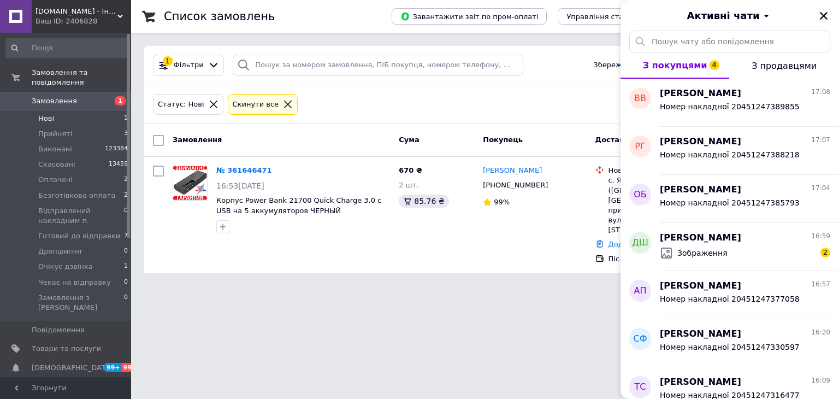
click at [825, 14] on icon "Закрити" at bounding box center [824, 16] width 8 height 8
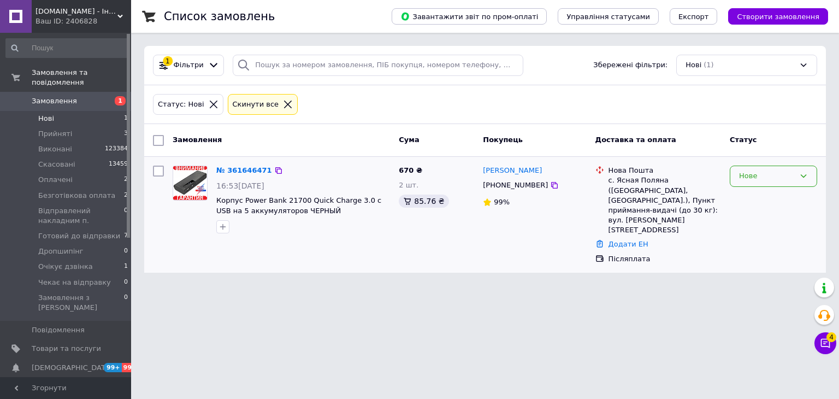
drag, startPoint x: 788, startPoint y: 175, endPoint x: 779, endPoint y: 181, distance: 11.1
click at [788, 175] on div "Нове" at bounding box center [767, 175] width 56 height 11
click at [762, 195] on li "Прийнято" at bounding box center [774, 199] width 86 height 20
click at [219, 228] on icon "button" at bounding box center [223, 226] width 9 height 9
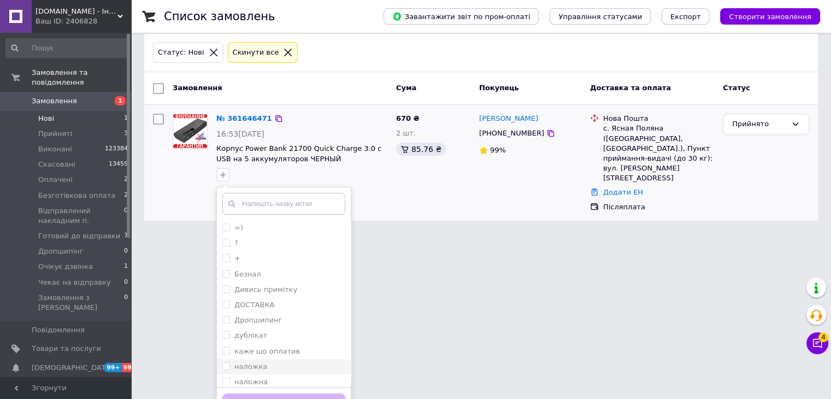
scroll to position [55, 0]
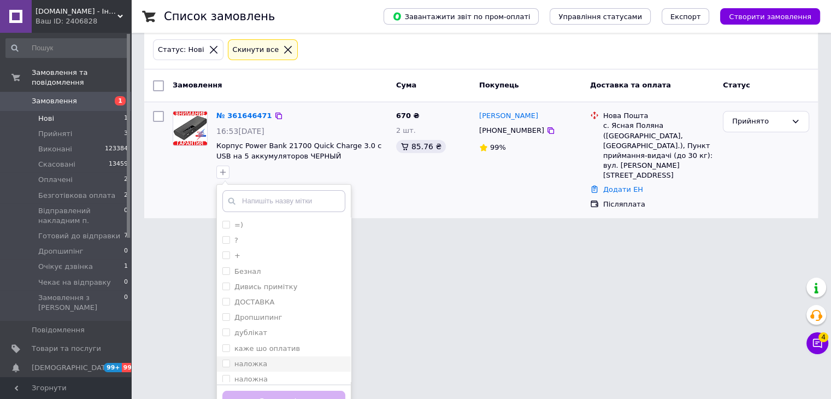
click at [232, 357] on li "наложка" at bounding box center [284, 363] width 134 height 15
checkbox input "true"
click at [267, 391] on button "Додати мітку" at bounding box center [283, 401] width 123 height 21
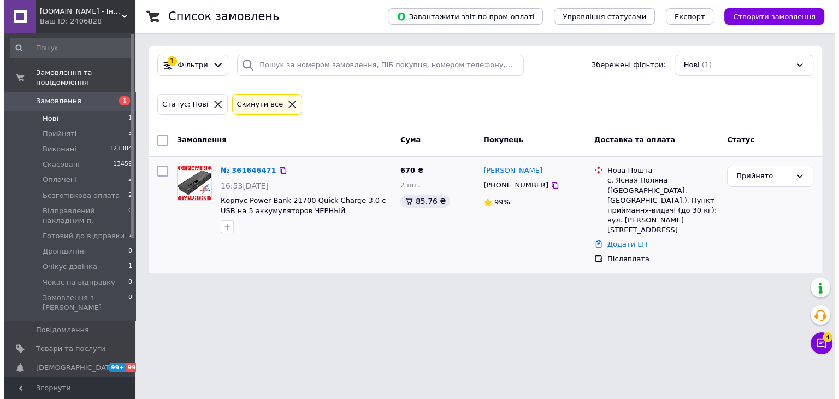
scroll to position [0, 0]
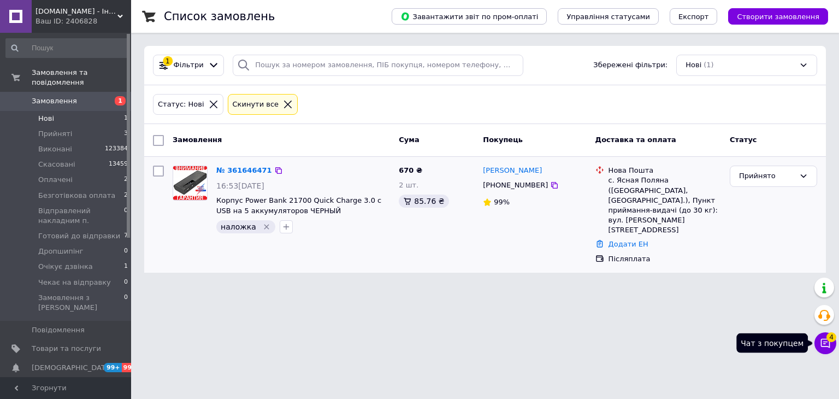
click at [832, 350] on button "Чат з покупцем 4" at bounding box center [826, 343] width 22 height 22
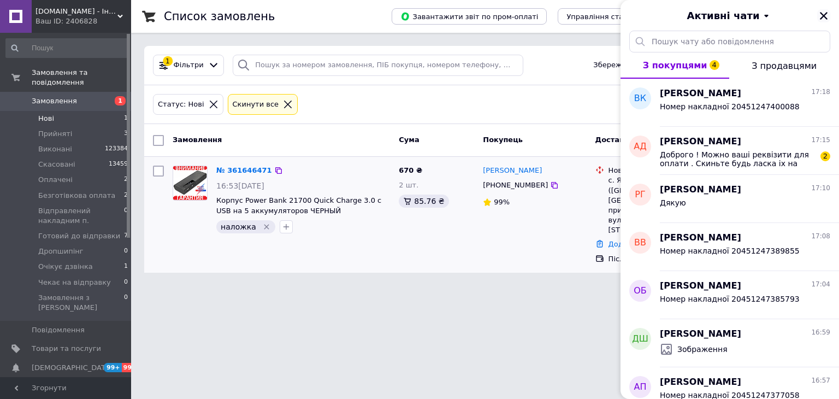
click at [817, 17] on button "Закрити" at bounding box center [823, 15] width 13 height 13
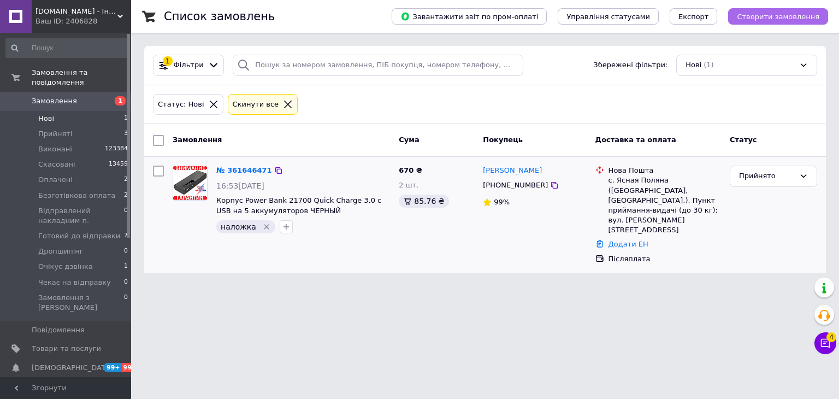
click at [763, 20] on span "Створити замовлення" at bounding box center [778, 17] width 83 height 8
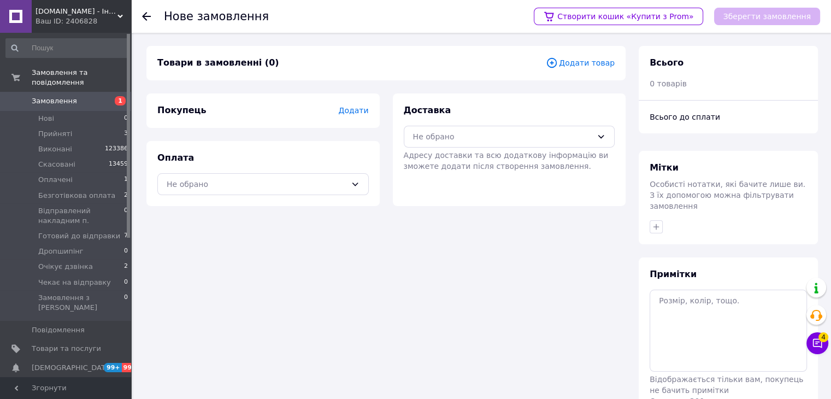
click at [572, 63] on span "Додати товар" at bounding box center [580, 63] width 69 height 12
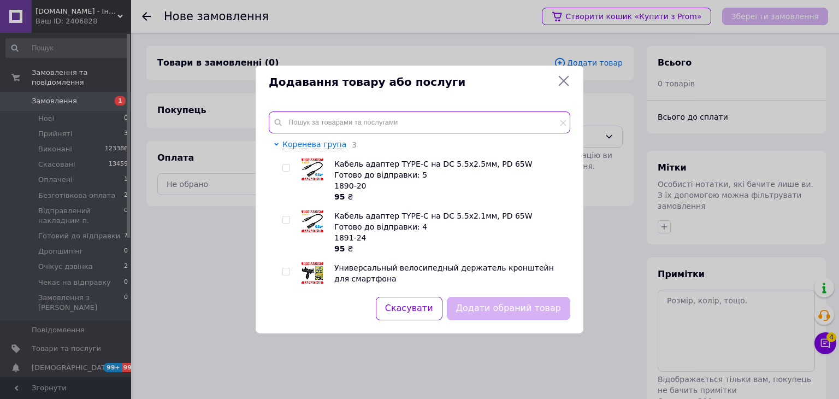
click at [324, 125] on input "text" at bounding box center [420, 122] width 302 height 22
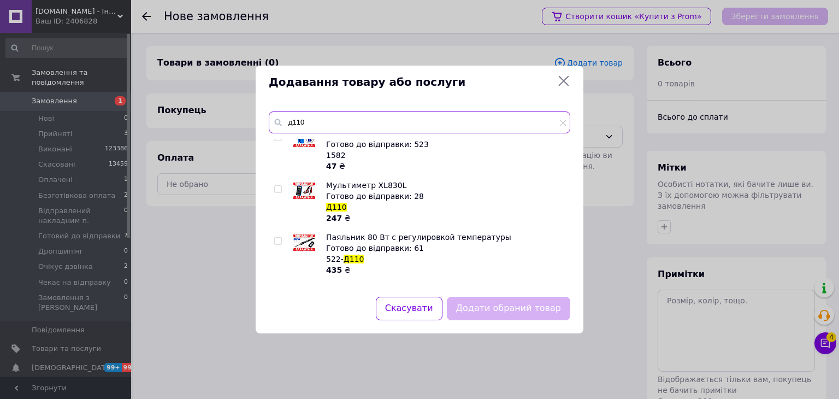
scroll to position [128, 0]
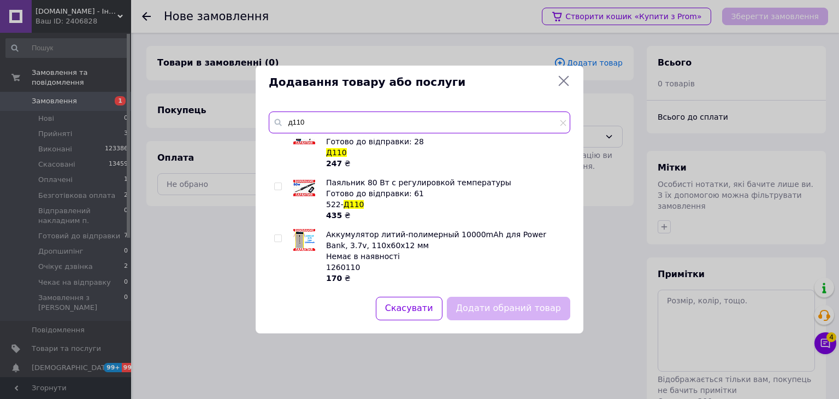
type input "д110"
click at [275, 184] on input "checkbox" at bounding box center [277, 186] width 7 height 7
checkbox input "true"
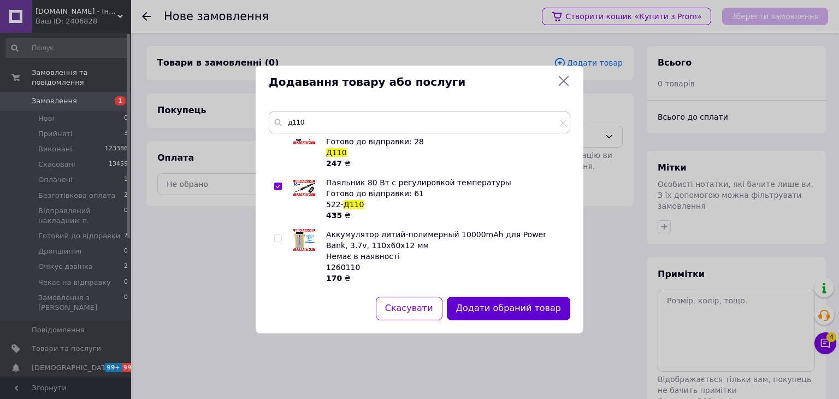
click at [494, 316] on button "Додати обраний товар" at bounding box center [508, 308] width 123 height 23
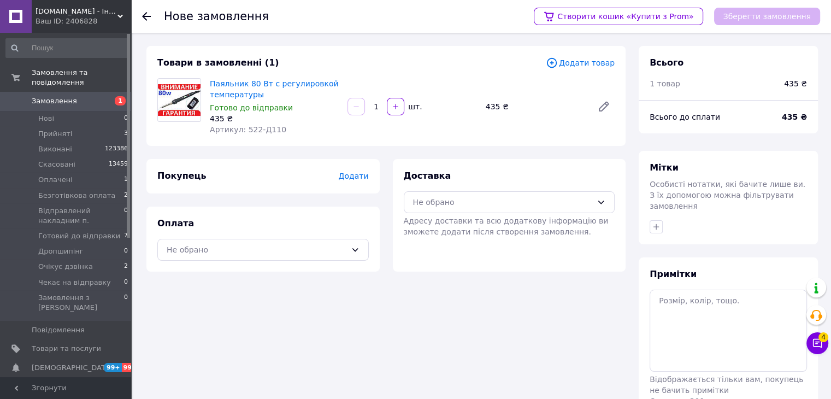
click at [577, 66] on span "Додати товар" at bounding box center [580, 63] width 69 height 12
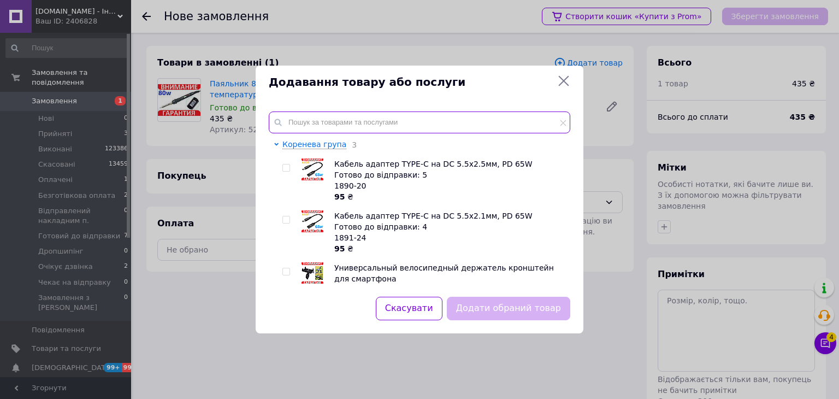
click at [303, 119] on input "text" at bounding box center [420, 122] width 302 height 22
type input "ж"
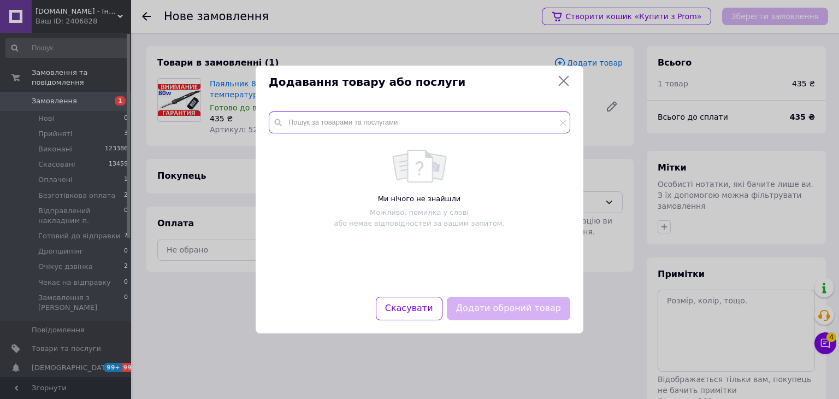
type input "н"
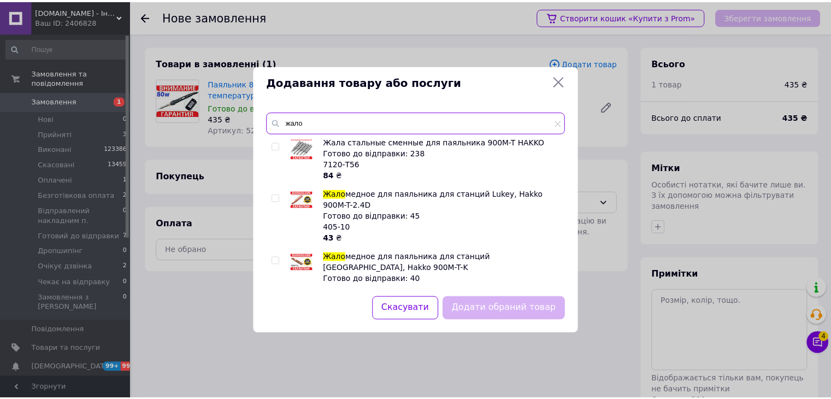
scroll to position [0, 0]
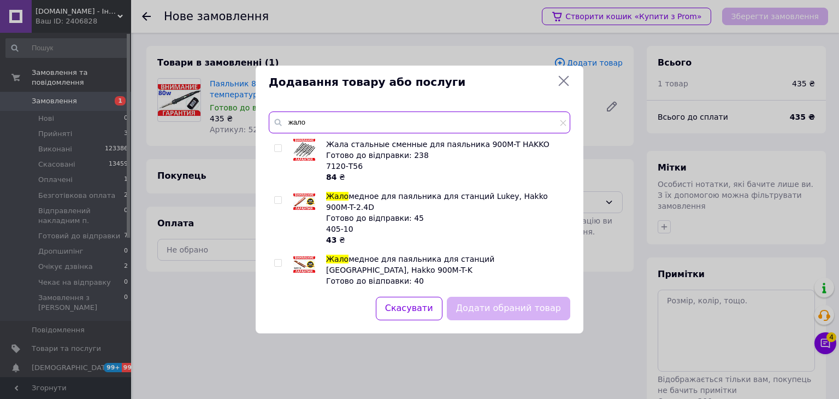
type input "жало"
click at [275, 149] on input "checkbox" at bounding box center [277, 148] width 7 height 7
checkbox input "true"
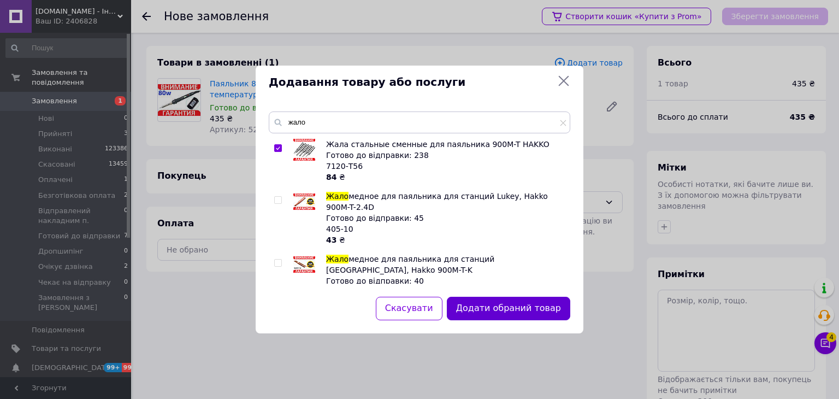
click at [551, 310] on button "Додати обраний товар" at bounding box center [508, 308] width 123 height 23
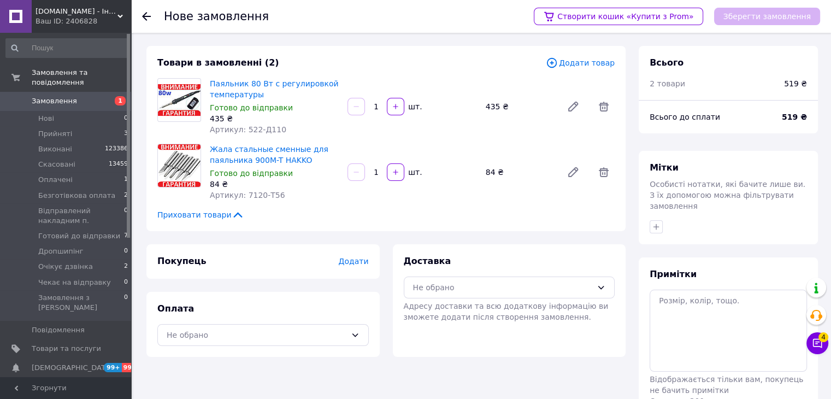
drag, startPoint x: 576, startPoint y: 291, endPoint x: 577, endPoint y: 273, distance: 18.1
click at [576, 291] on div "Не обрано" at bounding box center [503, 287] width 180 height 12
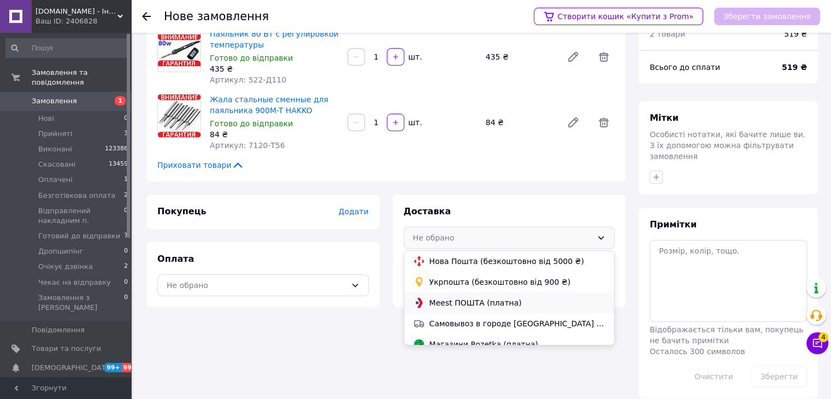
scroll to position [51, 0]
click at [487, 322] on span "Самовывоз в городе УМАНЬ (безкоштовно)" at bounding box center [518, 322] width 177 height 11
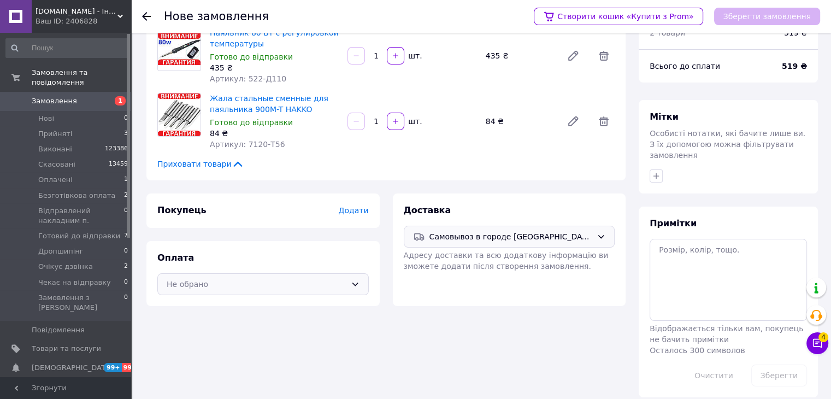
click at [330, 283] on div "Не обрано" at bounding box center [257, 284] width 180 height 12
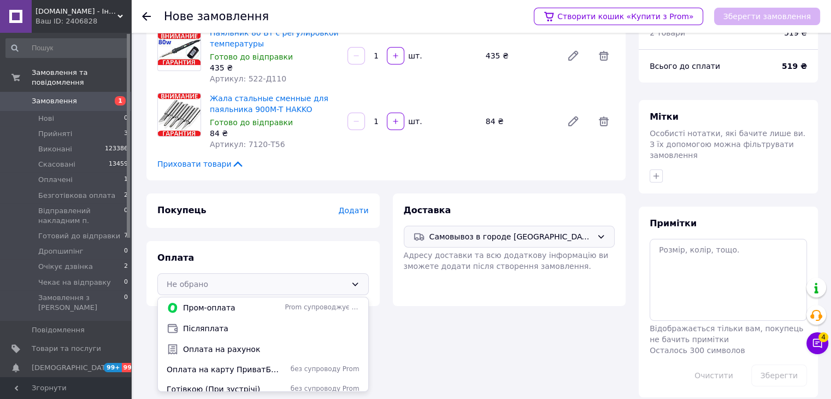
drag, startPoint x: 215, startPoint y: 384, endPoint x: 254, endPoint y: 369, distance: 41.5
click at [215, 385] on span "Готівкою (При зустрічі)" at bounding box center [224, 389] width 114 height 11
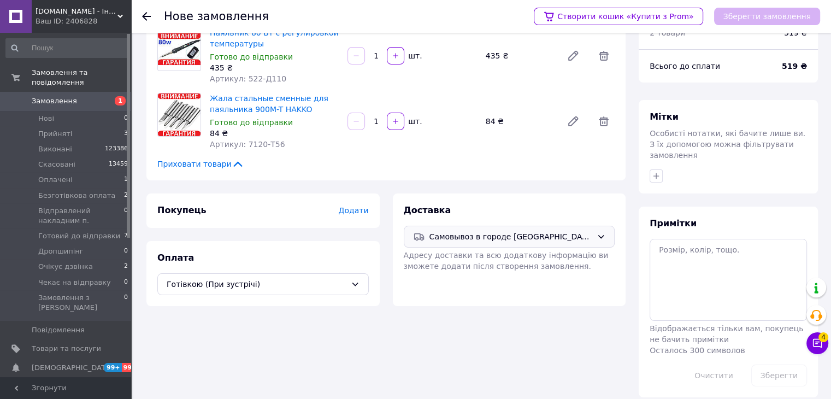
click at [361, 210] on span "Додати" at bounding box center [353, 210] width 30 height 9
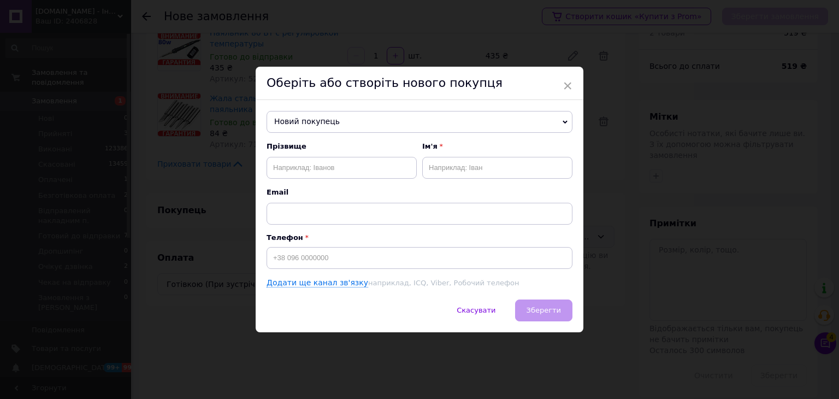
click at [317, 114] on span "Новий покупець" at bounding box center [420, 122] width 306 height 22
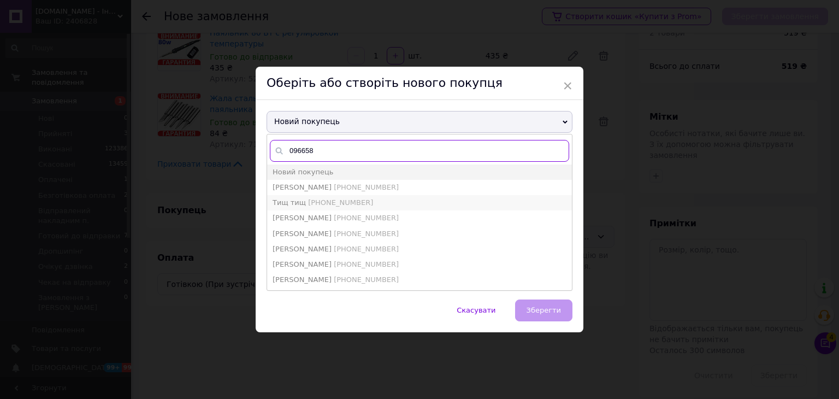
type input "096658"
click at [326, 205] on span "+380966586754" at bounding box center [340, 202] width 65 height 8
type input "Тищ тищ"
type input "+380966586754"
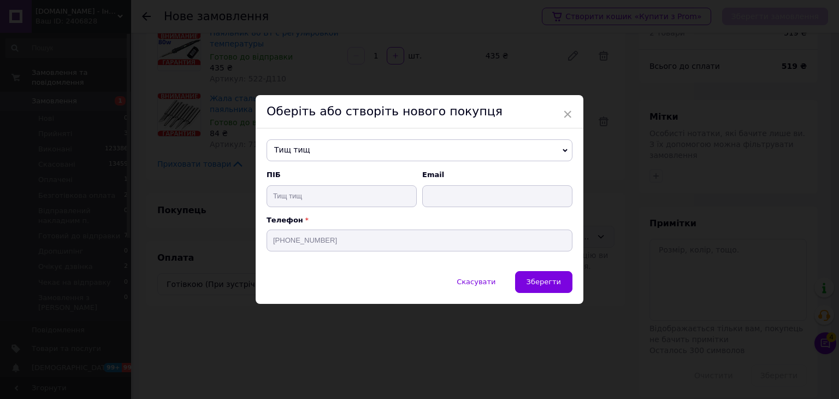
drag, startPoint x: 531, startPoint y: 283, endPoint x: 538, endPoint y: 274, distance: 10.9
click at [533, 282] on span "Зберегти" at bounding box center [544, 282] width 34 height 8
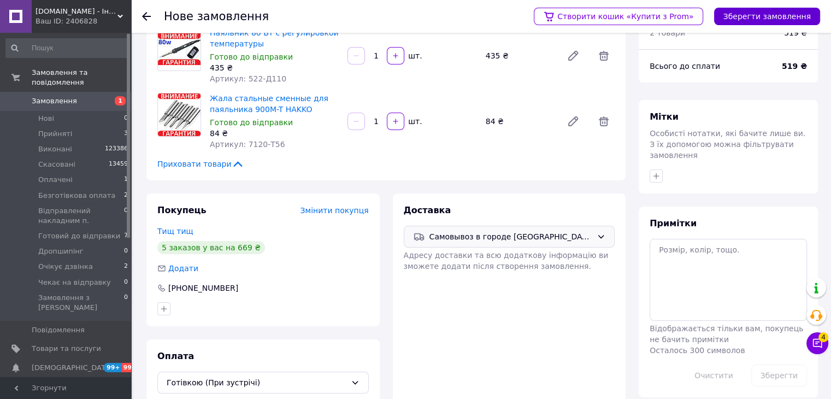
click at [785, 9] on button "Зберегти замовлення" at bounding box center [767, 16] width 106 height 17
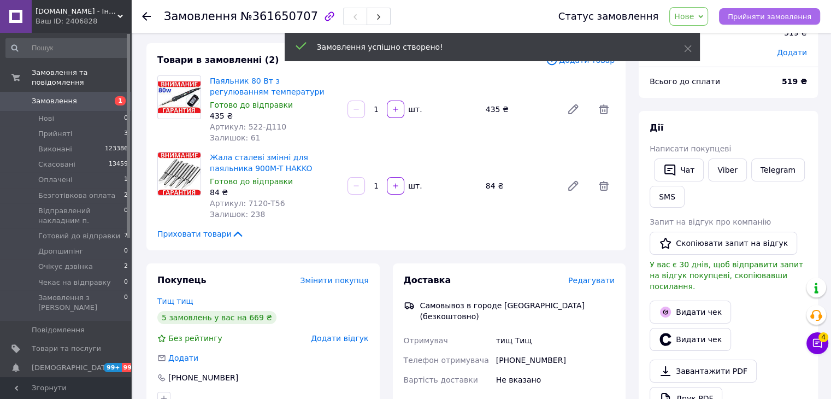
click at [788, 17] on span "Прийняти замовлення" at bounding box center [770, 17] width 84 height 8
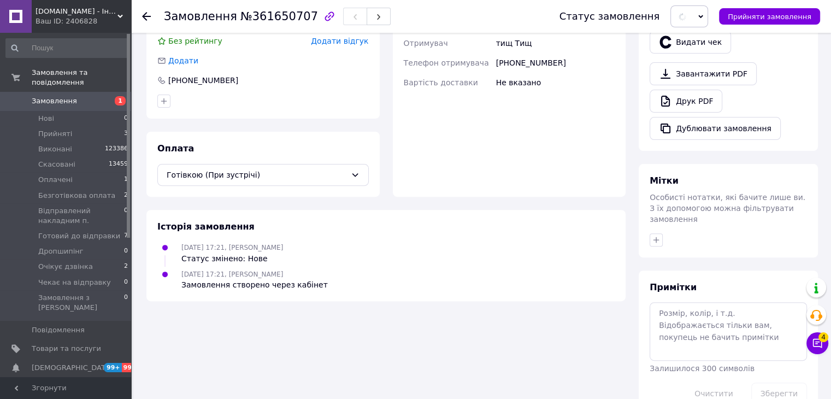
scroll to position [354, 0]
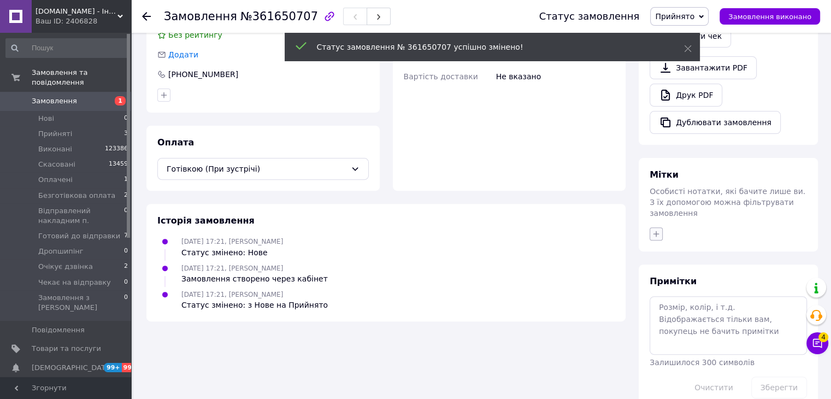
click at [658, 230] on icon "button" at bounding box center [656, 234] width 9 height 9
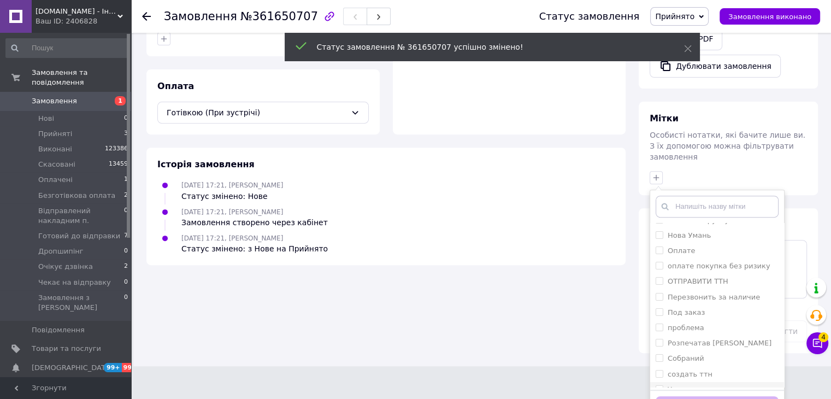
scroll to position [190, 0]
click at [662, 375] on span at bounding box center [660, 379] width 8 height 8
click at [662, 375] on input "Умань самовивоз" at bounding box center [659, 378] width 7 height 7
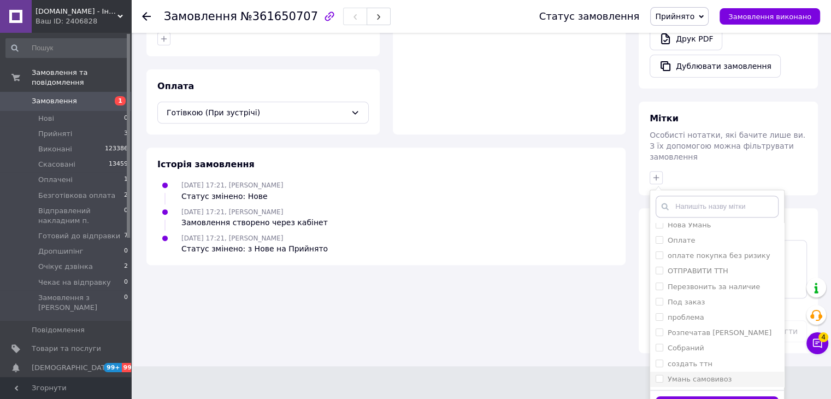
drag, startPoint x: 657, startPoint y: 356, endPoint x: 695, endPoint y: 373, distance: 41.6
click at [658, 375] on input "Умань самовивоз" at bounding box center [659, 378] width 7 height 7
checkbox input "true"
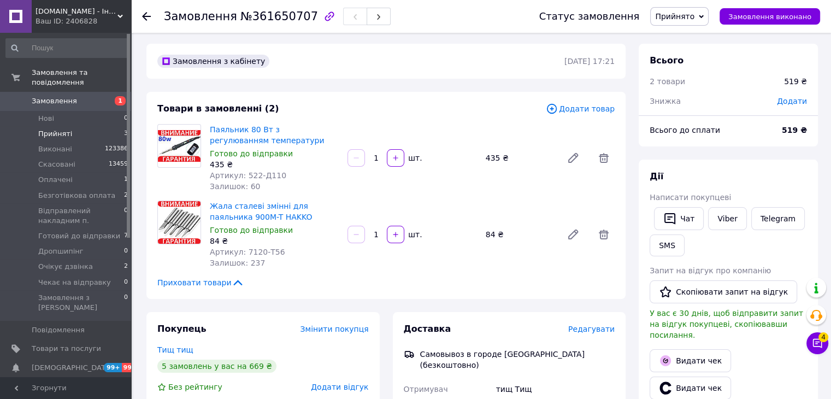
scroll to position [0, 0]
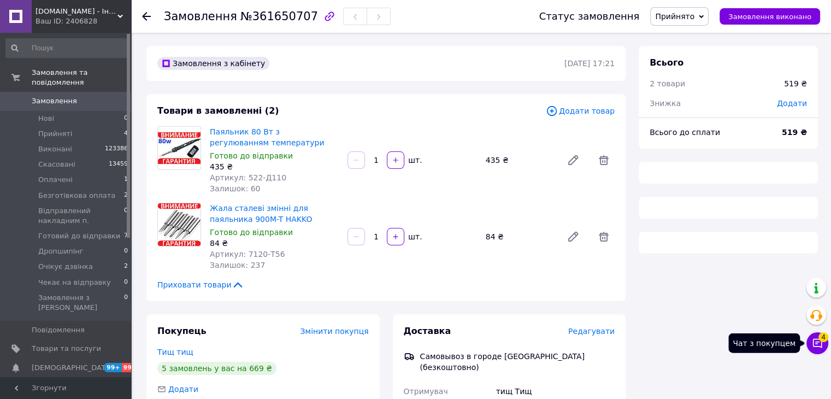
click at [825, 346] on button "Чат з покупцем 4" at bounding box center [818, 343] width 22 height 22
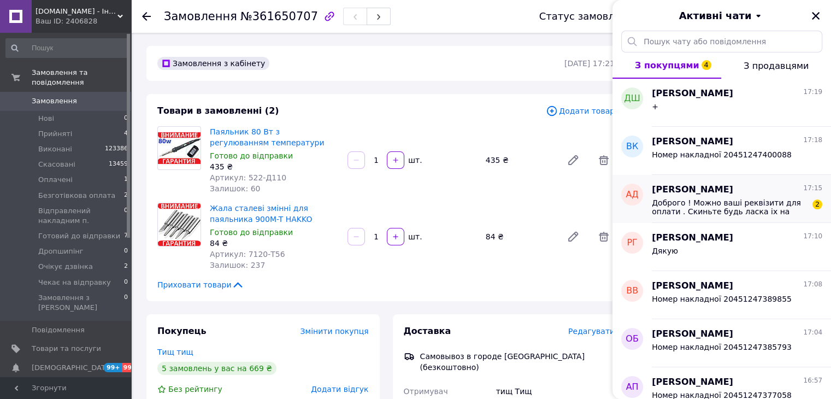
click at [707, 202] on span "Доброго ! Можно ваші реквізити для оплати . Скиньте будь ласка іх на вайбер 068…" at bounding box center [729, 206] width 155 height 17
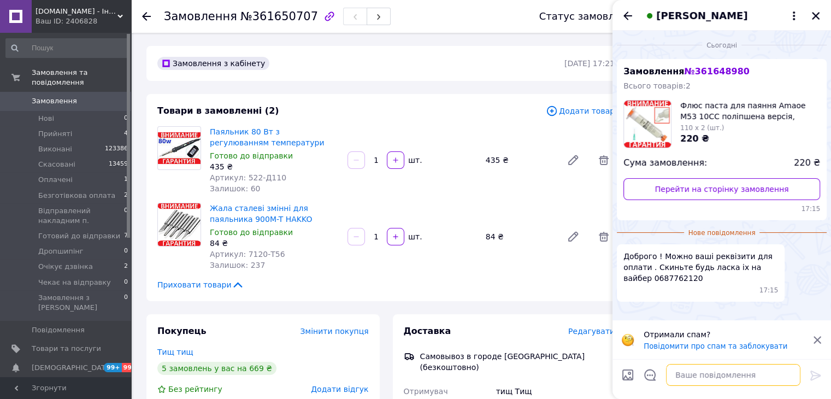
click at [684, 378] on textarea at bounding box center [733, 375] width 134 height 22
type textarea "Добрий день."
click at [814, 378] on icon at bounding box center [815, 375] width 10 height 10
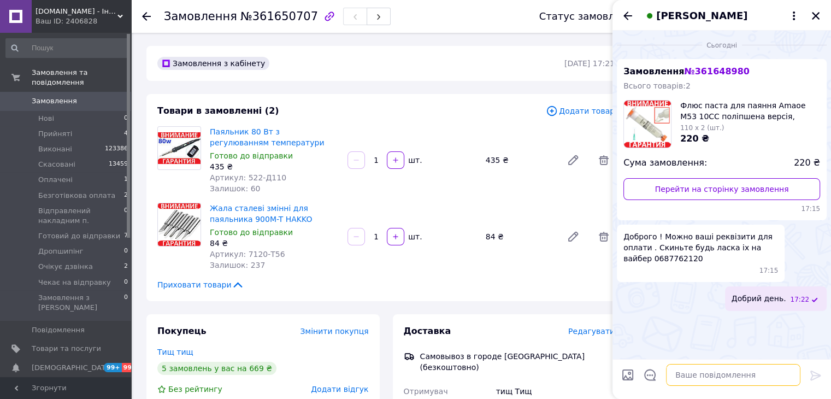
drag, startPoint x: 680, startPoint y: 387, endPoint x: 690, endPoint y: 371, distance: 18.9
paste textarea "ФОП Войцеховський Андрій Анатолійович UA543220010000026003340141740 ЄДРПОУ 2481…"
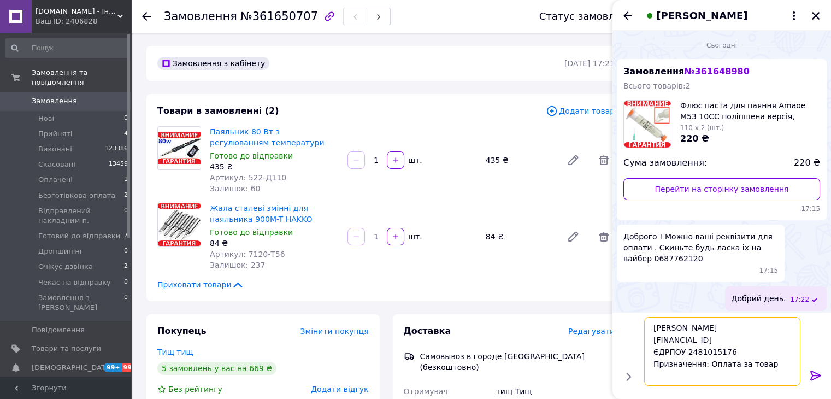
type textarea "ФОП Войцеховський Андрій Анатолійович UA543220010000026003340141740 ЄДРПОУ 2481…"
click at [813, 376] on icon at bounding box center [815, 375] width 13 height 13
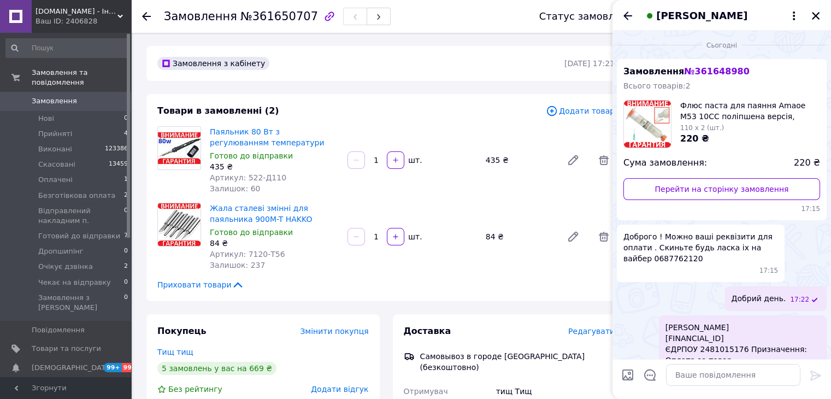
scroll to position [29, 0]
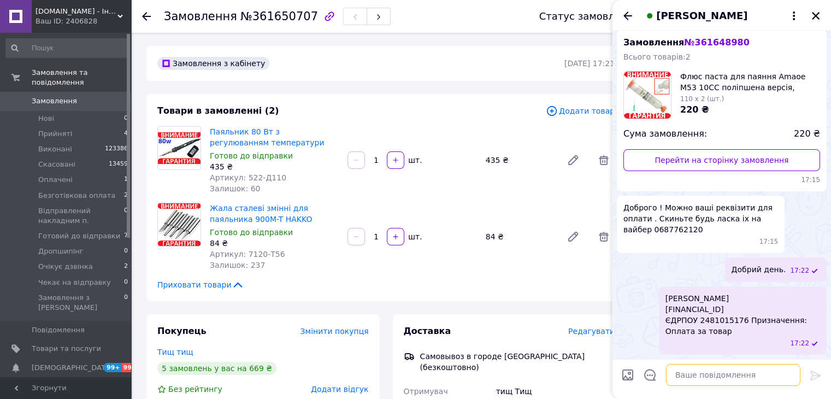
click at [714, 374] on textarea at bounding box center [733, 375] width 134 height 22
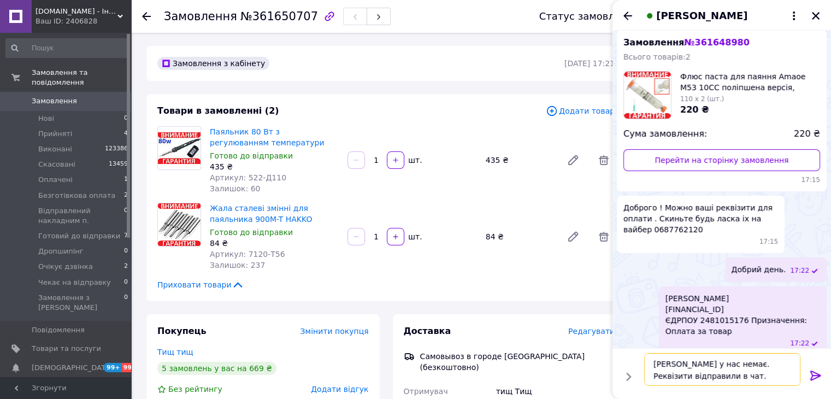
type textarea "Вайбера у нас немає. Реквізити відправили в чат."
click at [817, 379] on icon at bounding box center [815, 375] width 13 height 13
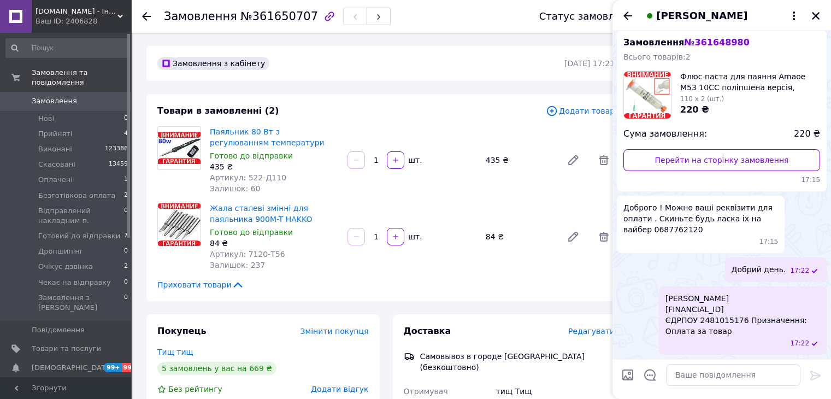
scroll to position [80, 0]
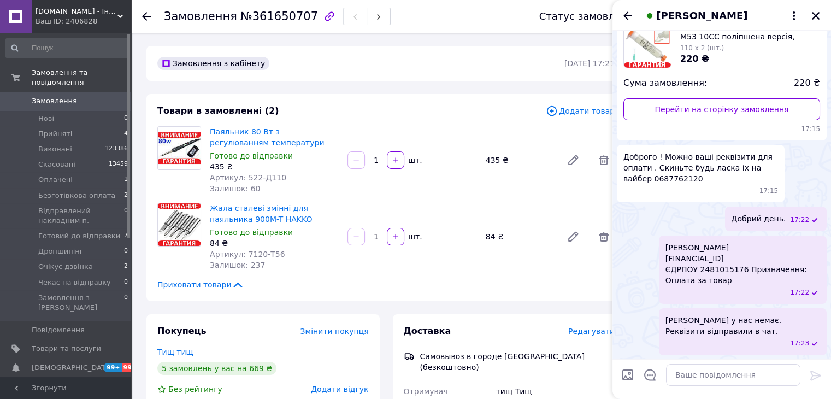
drag, startPoint x: 815, startPoint y: 11, endPoint x: 785, endPoint y: 11, distance: 30.1
click at [815, 11] on icon "Закрити" at bounding box center [816, 16] width 10 height 10
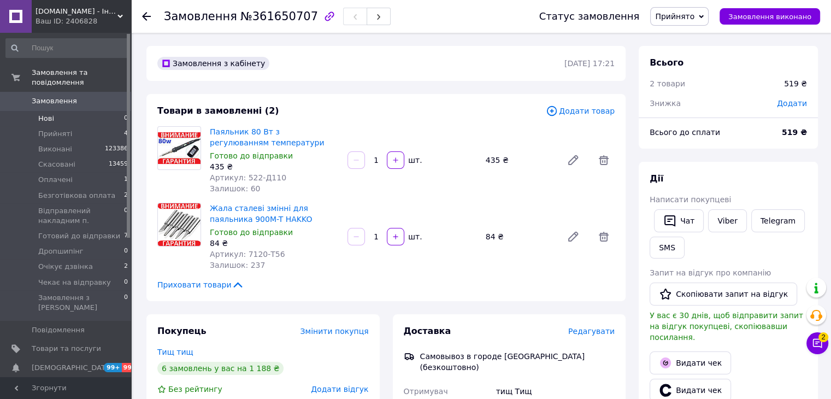
click at [56, 111] on li "Нові 0" at bounding box center [67, 118] width 134 height 15
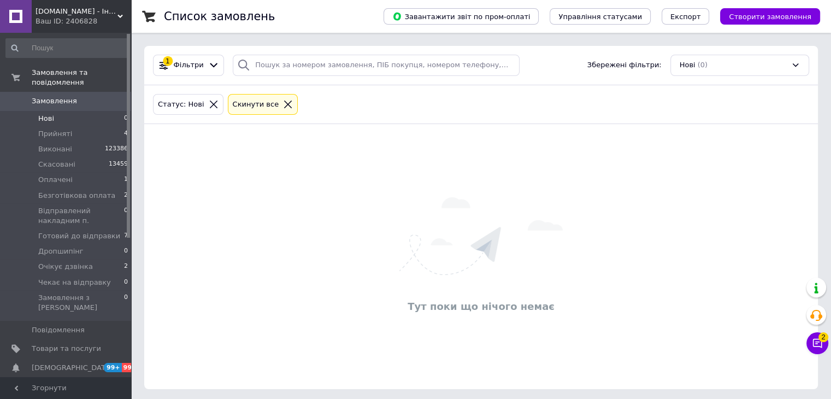
click at [280, 109] on div "Cкинути все" at bounding box center [263, 104] width 70 height 21
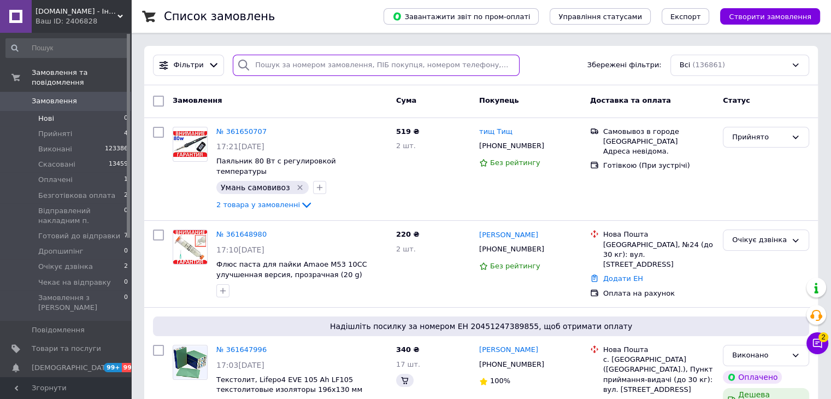
click at [276, 64] on input "search" at bounding box center [376, 65] width 287 height 21
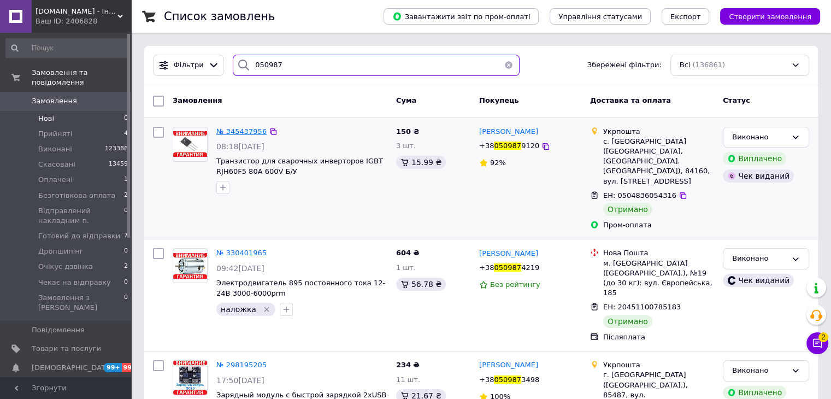
type input "050987"
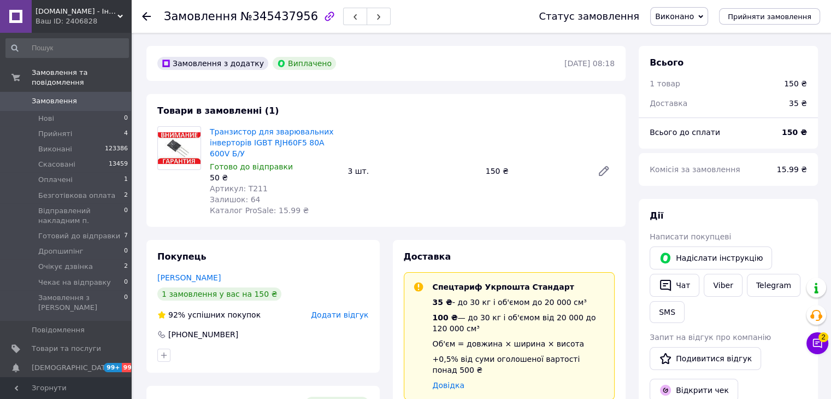
scroll to position [70, 0]
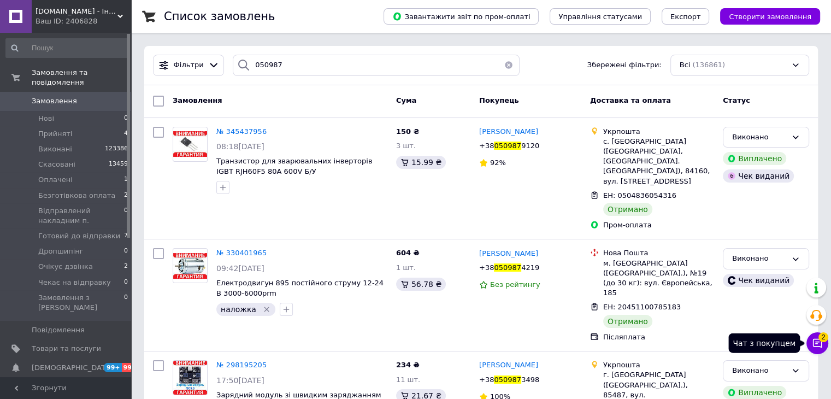
click at [815, 347] on icon at bounding box center [817, 343] width 11 height 11
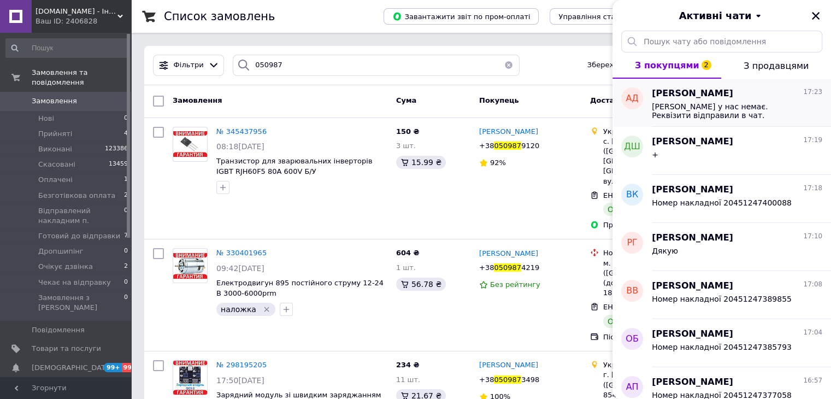
click at [717, 103] on span "[PERSON_NAME] у нас немає. Реквізити відправили в чат." at bounding box center [729, 110] width 155 height 17
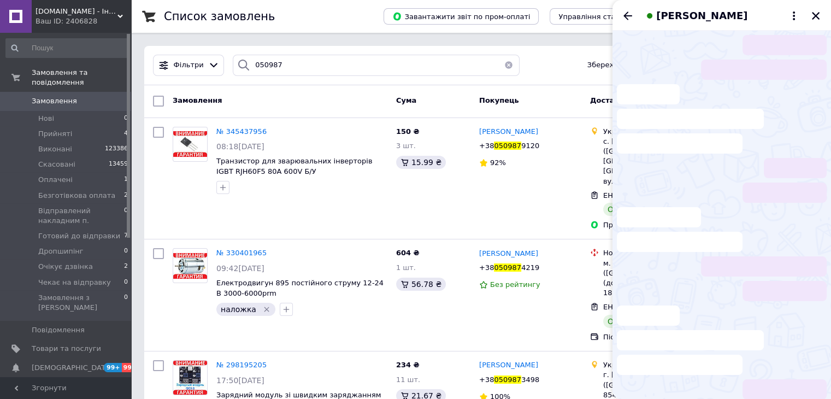
scroll to position [80, 0]
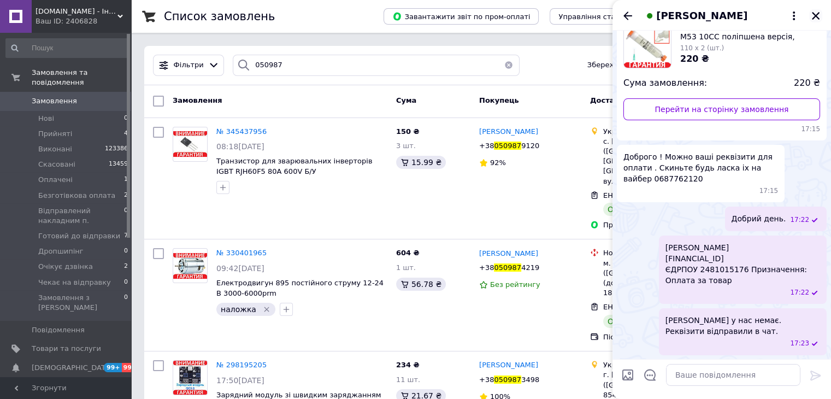
click at [818, 13] on icon "Закрити" at bounding box center [816, 16] width 8 height 8
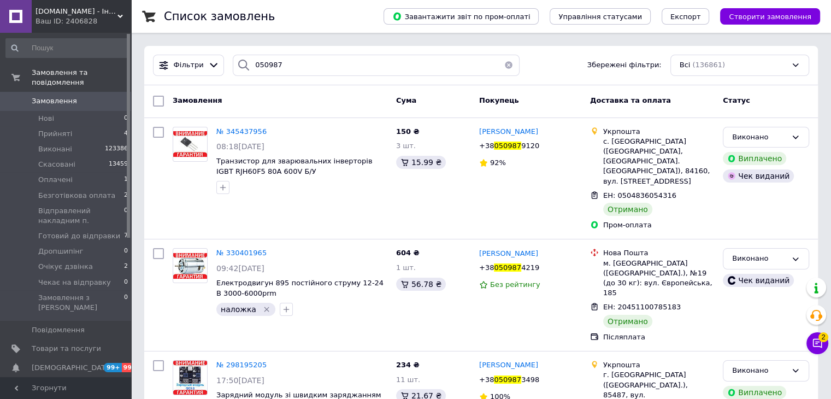
click at [755, 17] on span "Створити замовлення" at bounding box center [770, 17] width 83 height 8
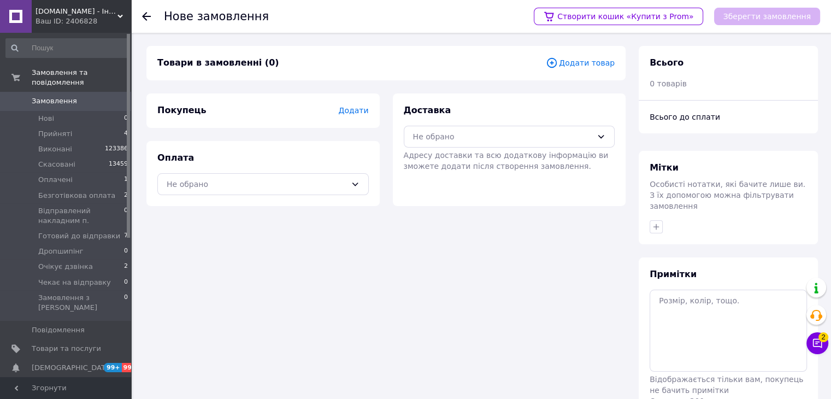
click at [581, 64] on span "Додати товар" at bounding box center [580, 63] width 69 height 12
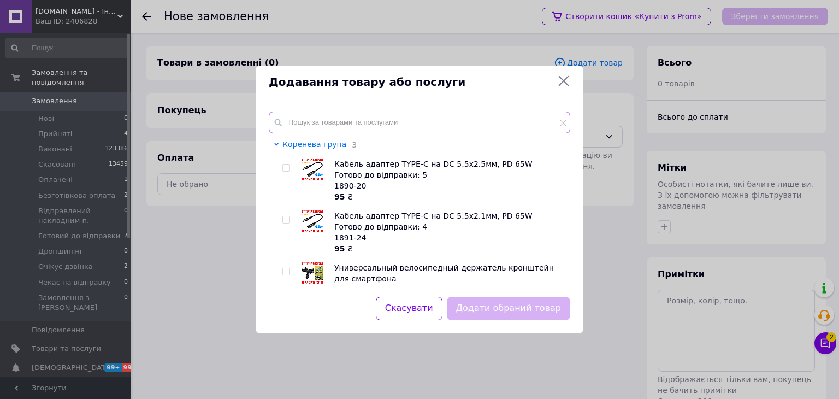
click at [313, 119] on input "text" at bounding box center [420, 122] width 302 height 22
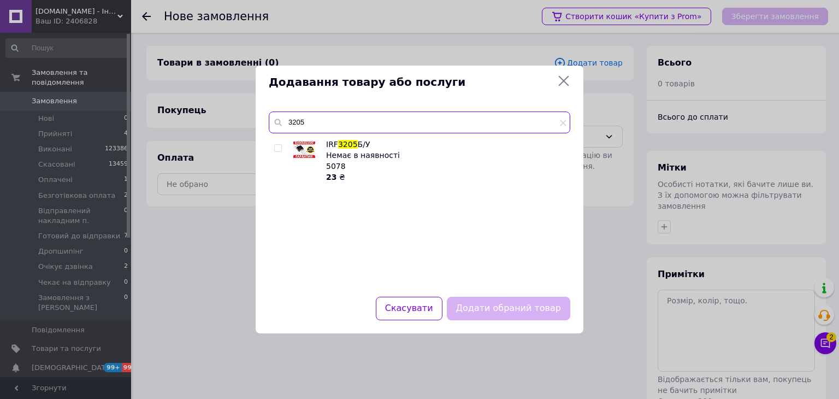
type input "3205"
click at [566, 83] on icon at bounding box center [564, 81] width 10 height 10
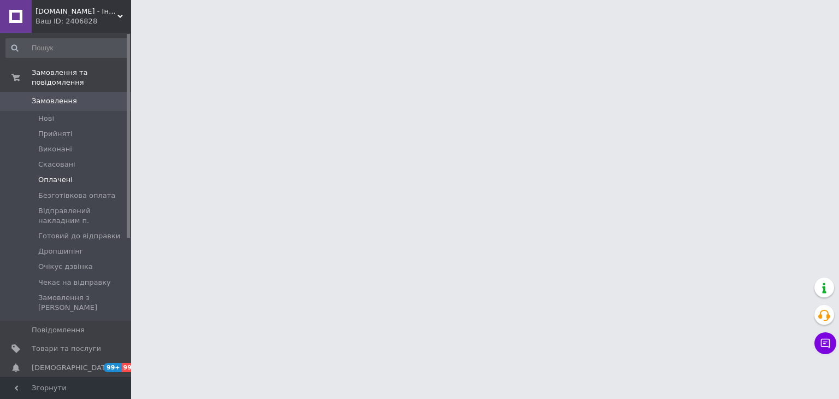
click at [47, 175] on span "Оплачені" at bounding box center [55, 180] width 34 height 10
click at [826, 345] on icon at bounding box center [825, 343] width 11 height 11
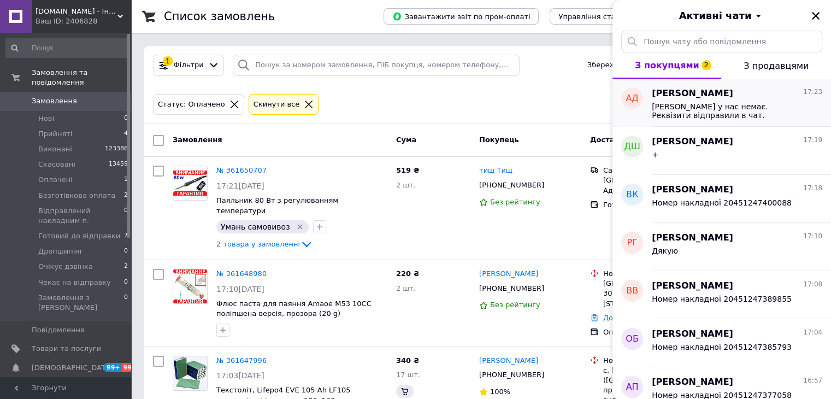
click at [710, 102] on span "[PERSON_NAME] у нас немає. Реквізити відправили в чат." at bounding box center [729, 110] width 155 height 17
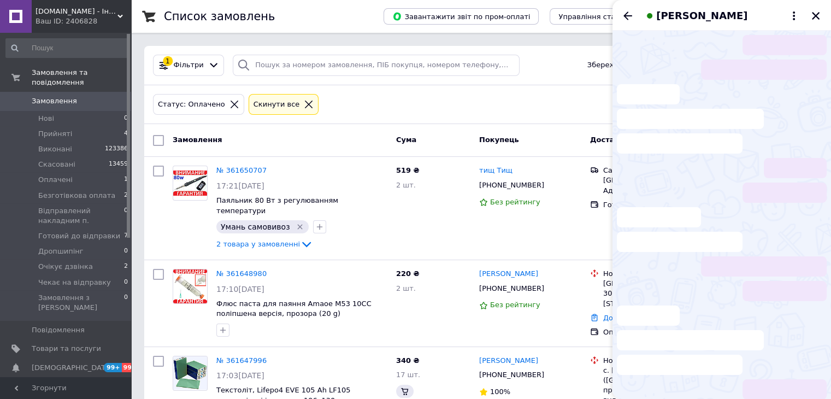
scroll to position [80, 0]
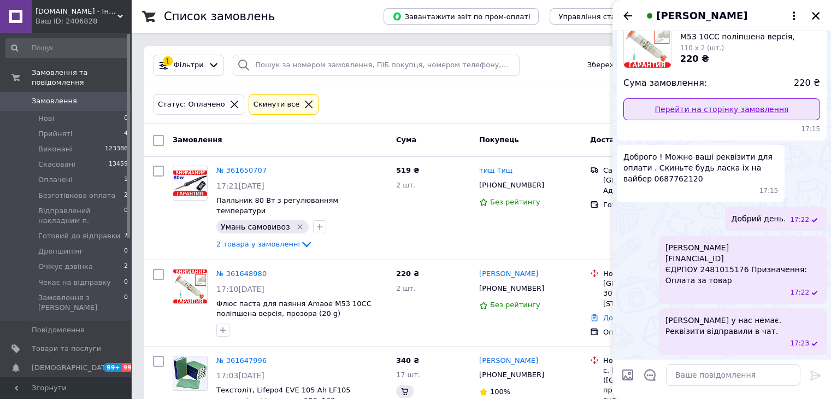
click at [711, 107] on link "Перейти на сторінку замовлення" at bounding box center [721, 109] width 197 height 22
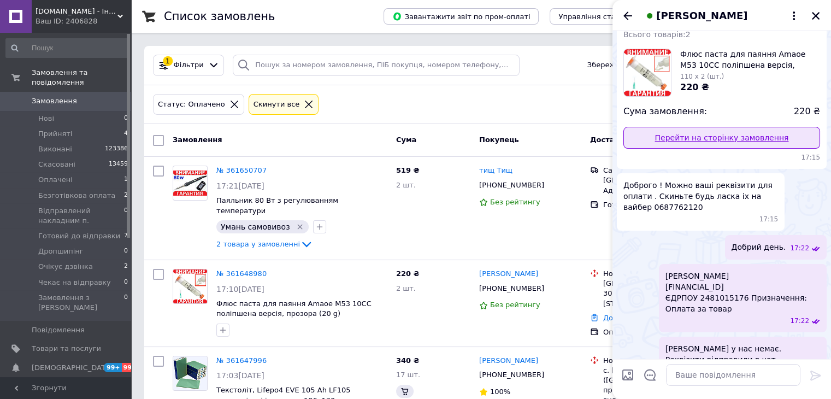
scroll to position [0, 0]
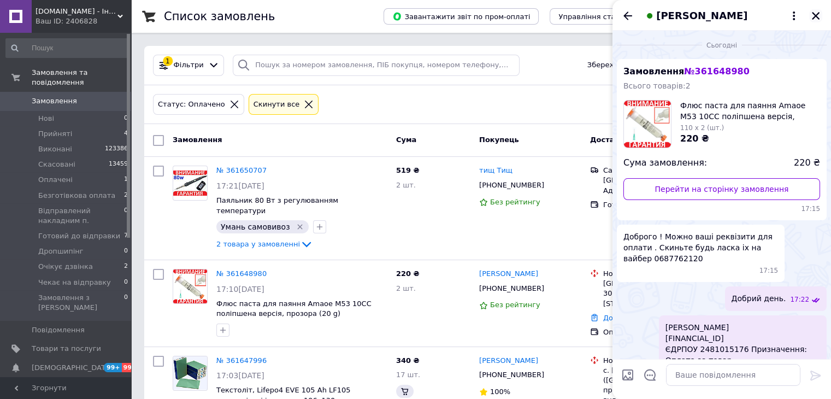
click at [819, 16] on icon "Закрити" at bounding box center [816, 16] width 10 height 10
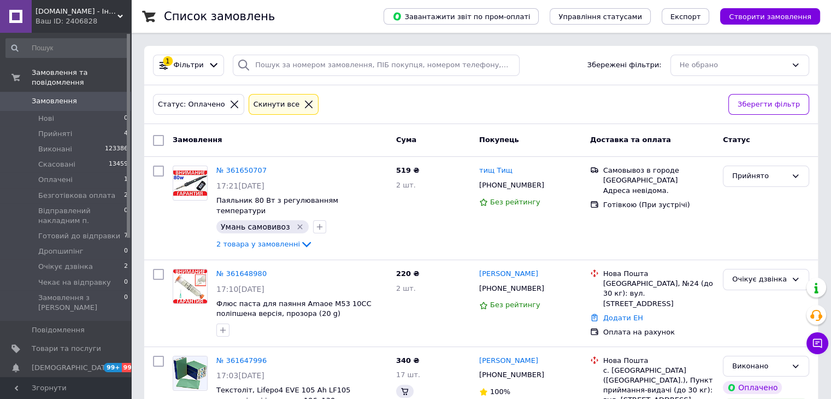
click at [304, 101] on icon at bounding box center [309, 104] width 10 height 10
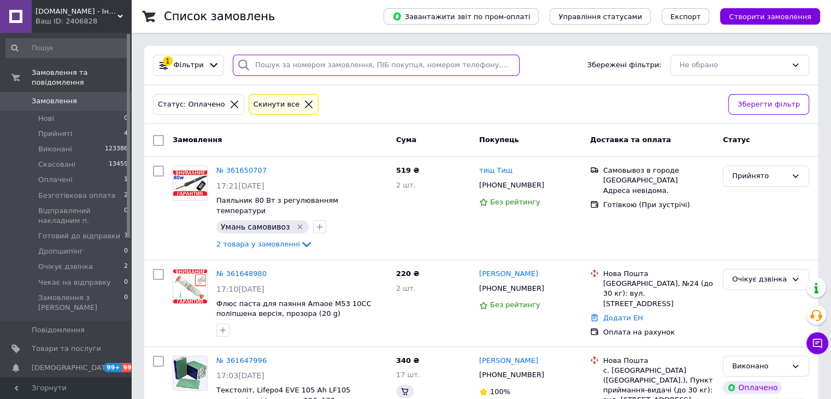
click at [275, 66] on input "search" at bounding box center [376, 65] width 287 height 21
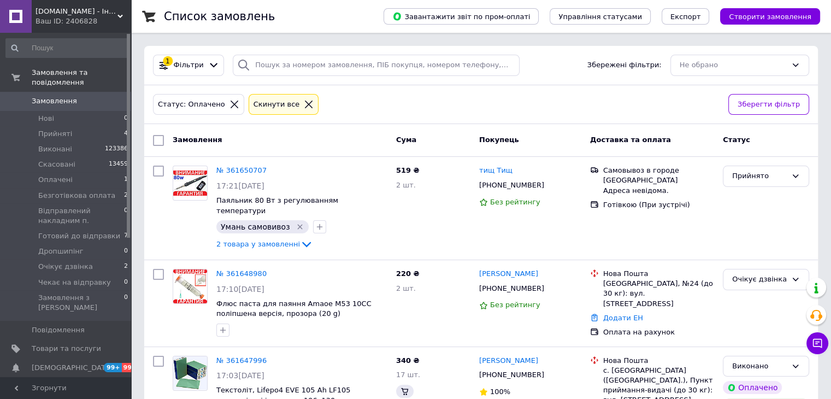
click at [305, 102] on icon at bounding box center [309, 105] width 8 height 8
click at [304, 105] on icon at bounding box center [309, 104] width 10 height 10
click at [305, 105] on icon at bounding box center [309, 105] width 8 height 8
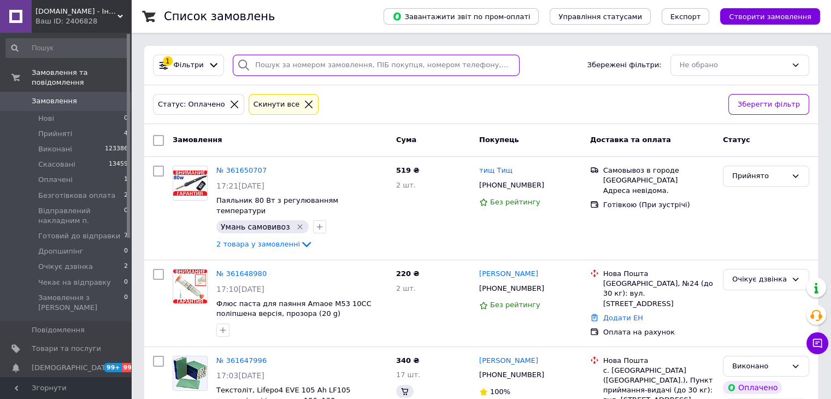
click at [278, 63] on input "search" at bounding box center [376, 65] width 287 height 21
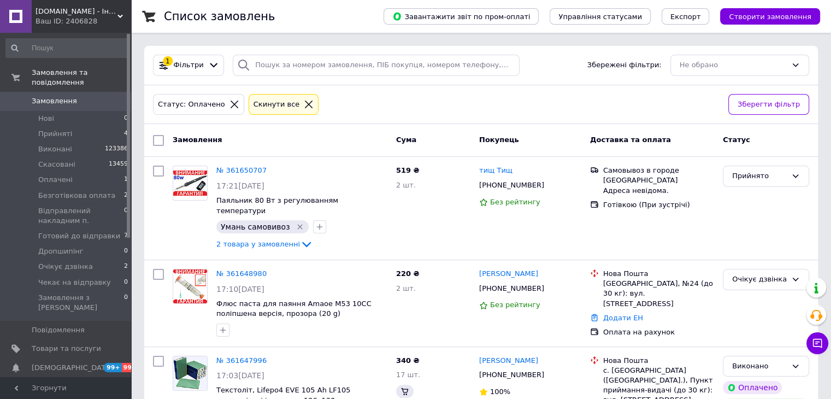
click at [305, 105] on icon at bounding box center [309, 105] width 8 height 8
drag, startPoint x: 293, startPoint y: 105, endPoint x: 216, endPoint y: 105, distance: 77.0
click at [305, 105] on icon at bounding box center [309, 105] width 8 height 8
click at [230, 106] on icon at bounding box center [235, 104] width 10 height 10
click at [295, 112] on div "Cкинути все" at bounding box center [284, 104] width 70 height 21
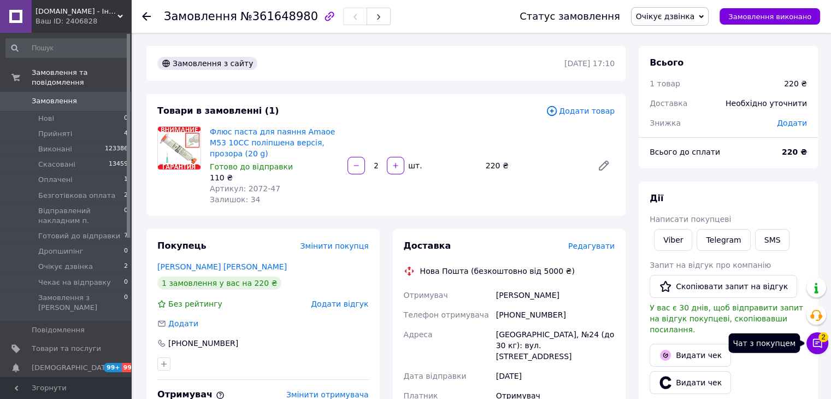
click at [817, 348] on button "Чат з покупцем 2" at bounding box center [818, 343] width 22 height 22
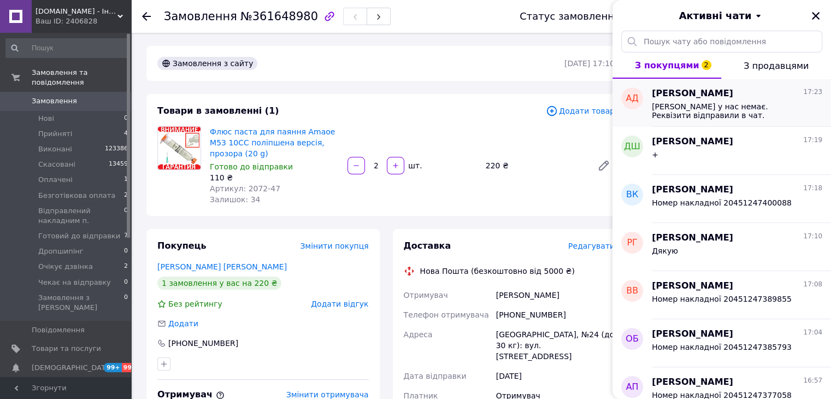
click at [719, 100] on div "[PERSON_NAME] у нас немає. Реквізити відправили в чат." at bounding box center [737, 110] width 170 height 20
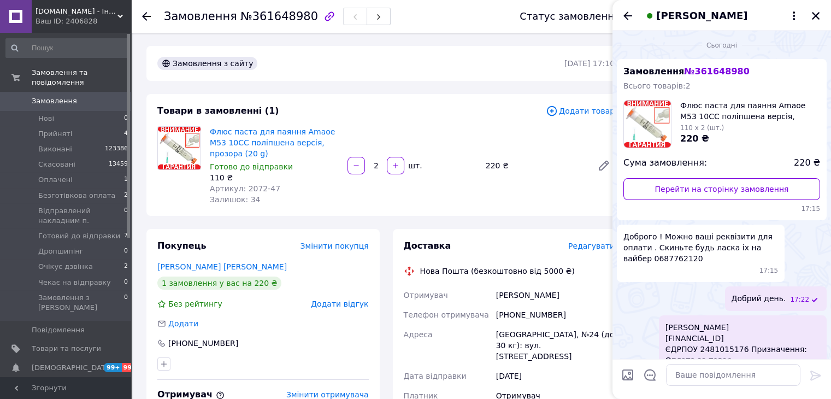
scroll to position [80, 0]
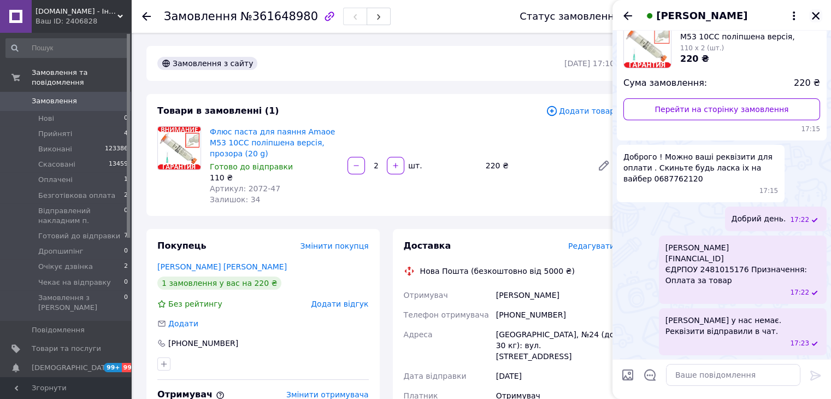
click at [817, 15] on icon "Закрити" at bounding box center [816, 16] width 8 height 8
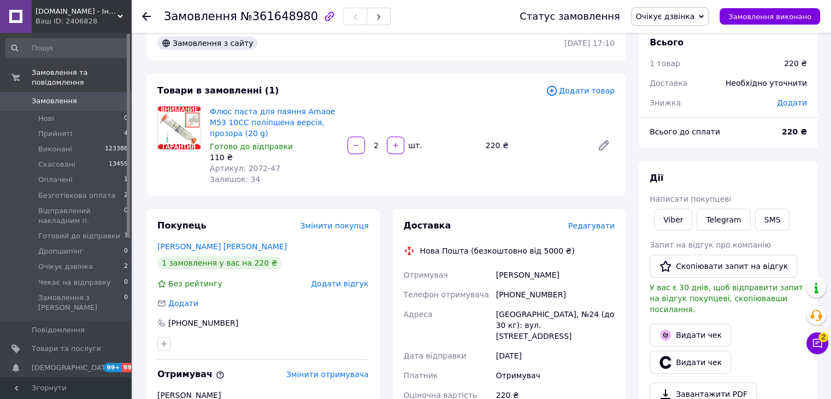
scroll to position [0, 0]
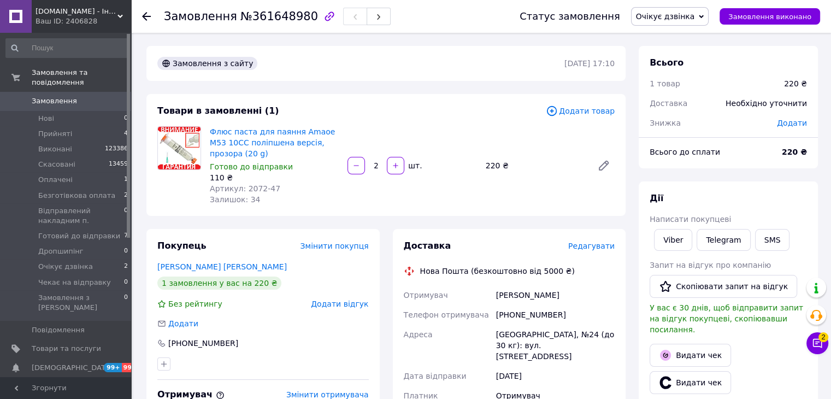
drag, startPoint x: 684, startPoint y: 14, endPoint x: 684, endPoint y: 28, distance: 13.7
click at [685, 14] on span "Очікує дзвінка" at bounding box center [665, 16] width 59 height 9
click at [683, 30] on li "Прийнято" at bounding box center [690, 38] width 116 height 16
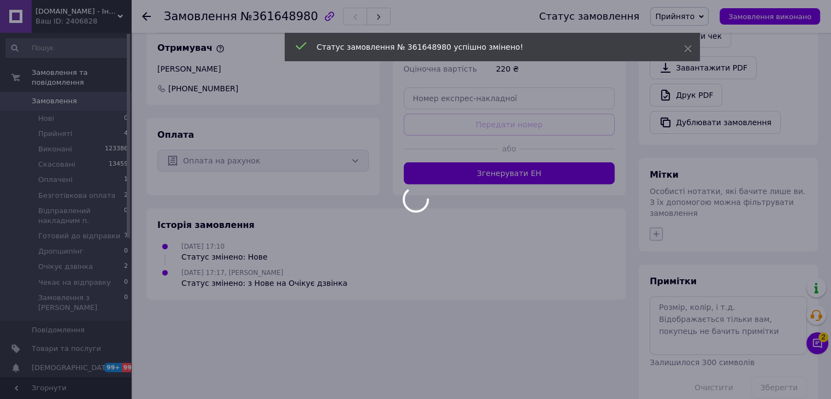
scroll to position [327, 0]
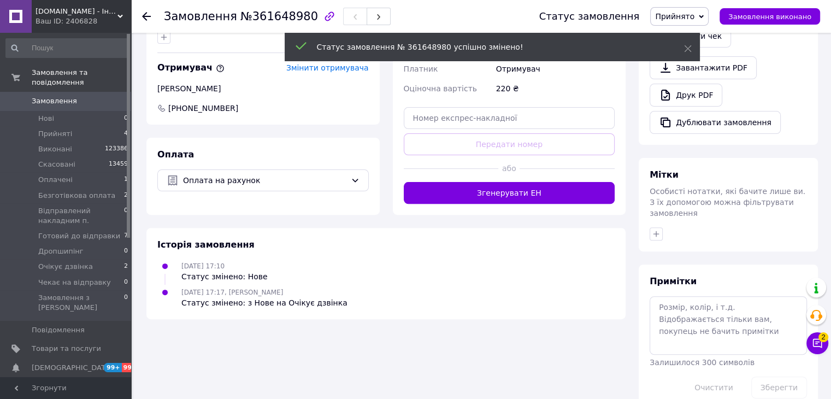
drag, startPoint x: 658, startPoint y: 209, endPoint x: 687, endPoint y: 208, distance: 29.5
click at [659, 230] on icon "button" at bounding box center [656, 234] width 9 height 9
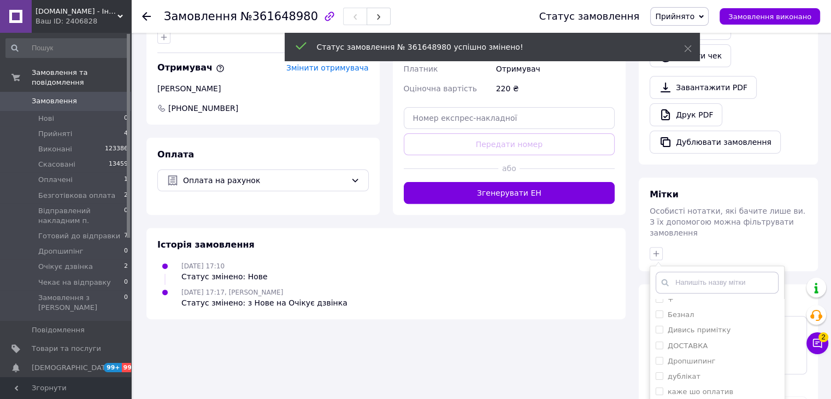
scroll to position [109, 0]
click at [652, 390] on li "Оплате" at bounding box center [717, 397] width 134 height 15
checkbox input "true"
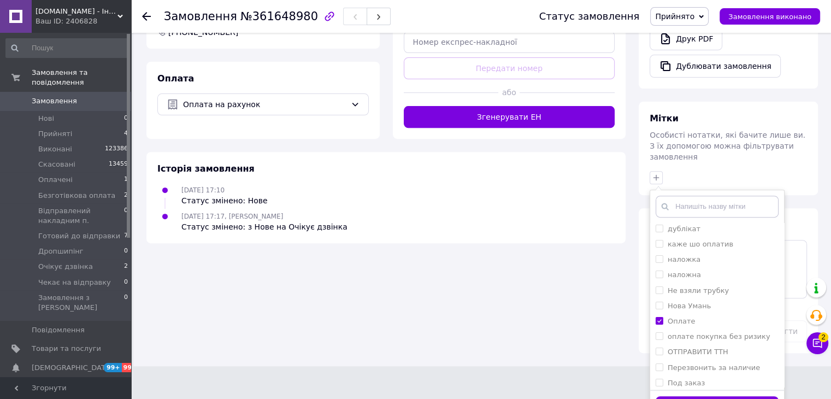
drag, startPoint x: 746, startPoint y: 377, endPoint x: 625, endPoint y: 351, distance: 123.5
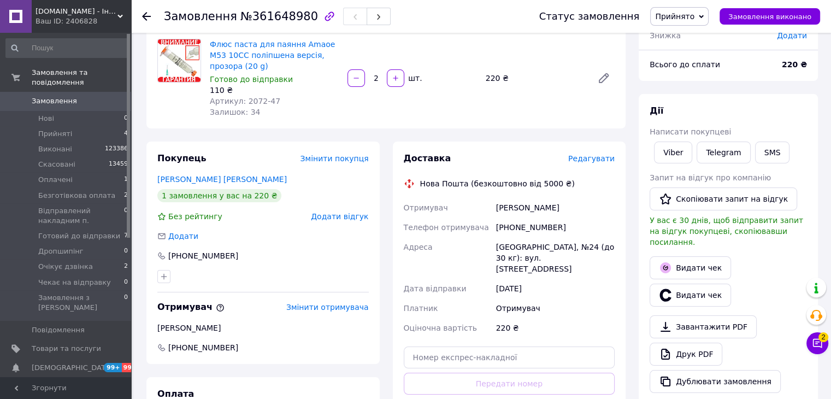
scroll to position [73, 0]
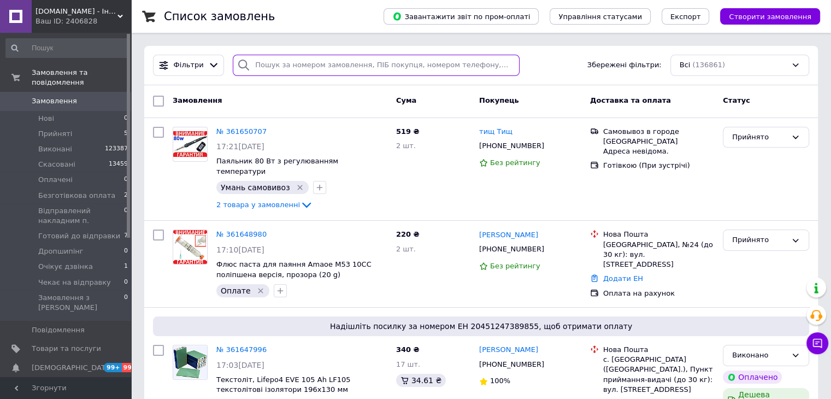
click at [254, 64] on input "search" at bounding box center [376, 65] width 287 height 21
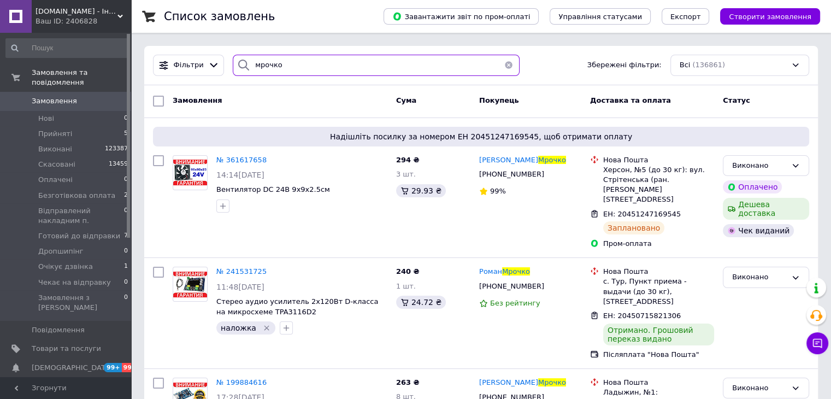
type input "мрочко"
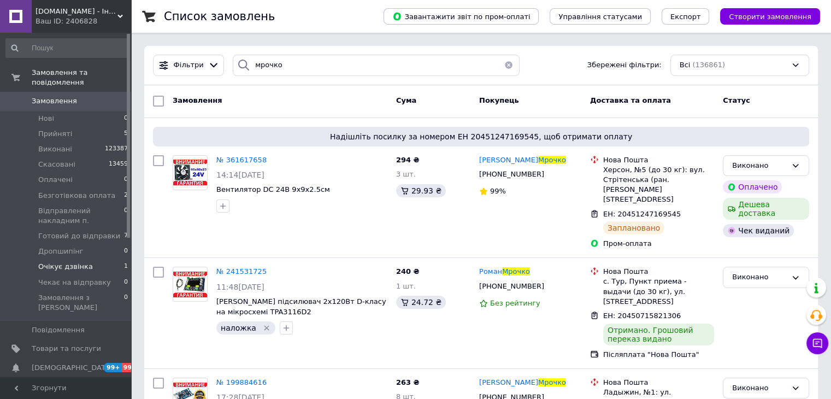
click at [77, 262] on span "Очікує дзвінка" at bounding box center [65, 267] width 55 height 10
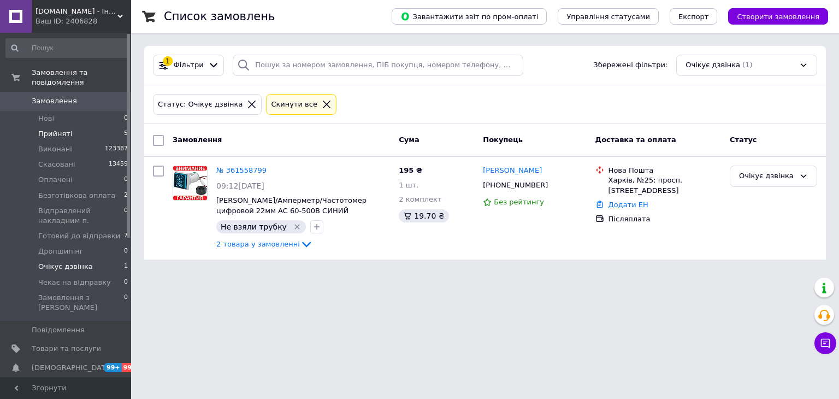
click at [45, 129] on span "Прийняті" at bounding box center [55, 134] width 34 height 10
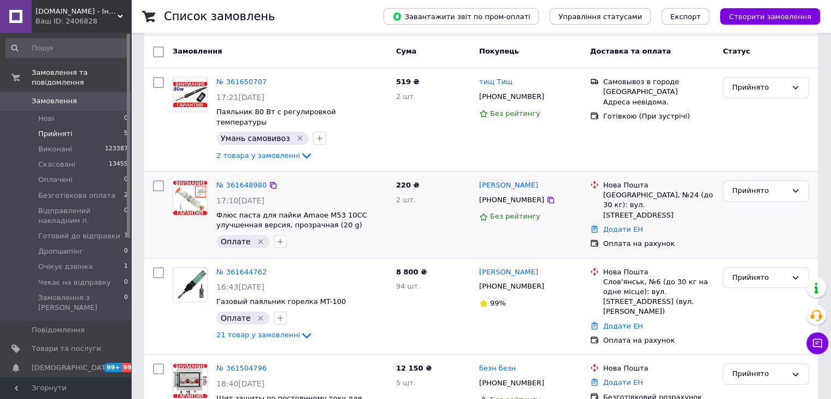
scroll to position [55, 0]
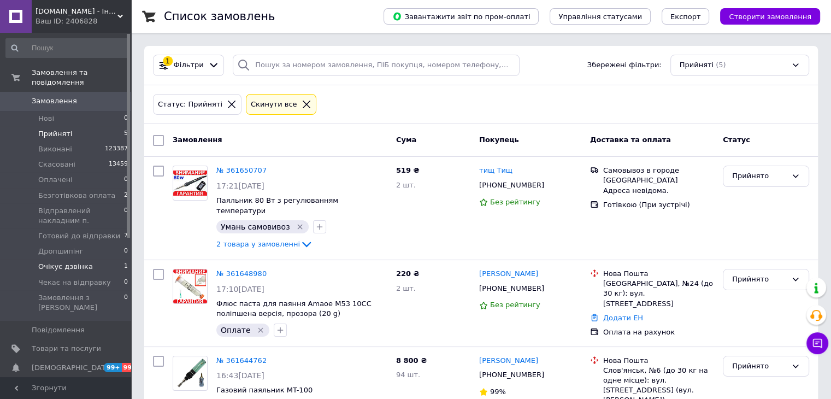
click at [70, 262] on span "Очікує дзвінка" at bounding box center [65, 267] width 55 height 10
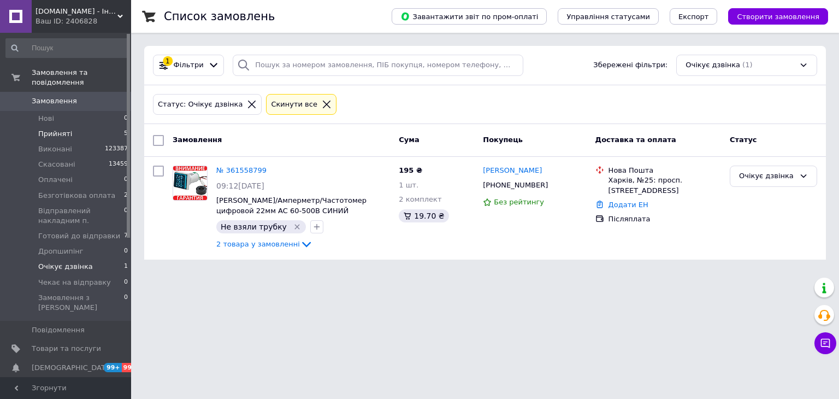
click at [59, 129] on span "Прийняті" at bounding box center [55, 134] width 34 height 10
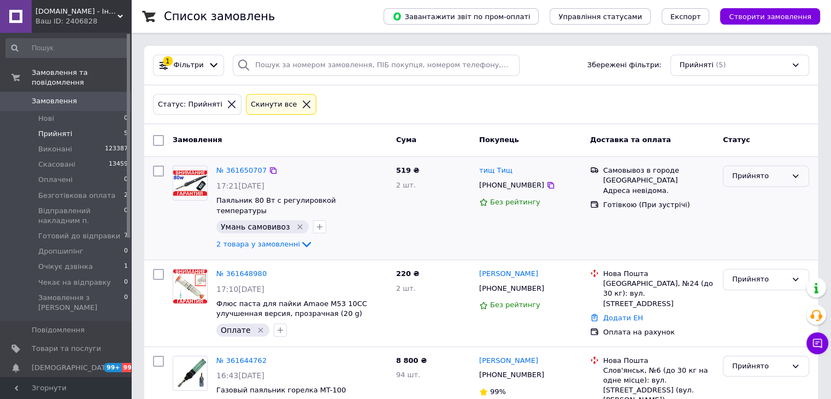
click at [768, 178] on div "Прийнято" at bounding box center [759, 175] width 55 height 11
click at [761, 199] on li "Виконано" at bounding box center [765, 199] width 85 height 20
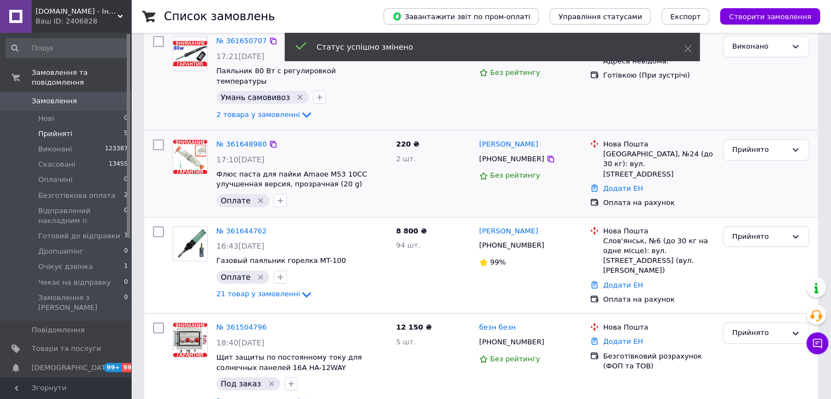
scroll to position [164, 0]
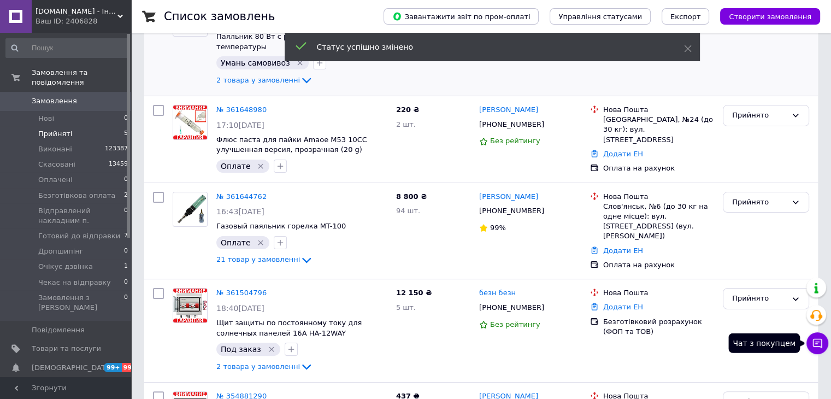
click at [817, 352] on button "Чат з покупцем" at bounding box center [818, 343] width 22 height 22
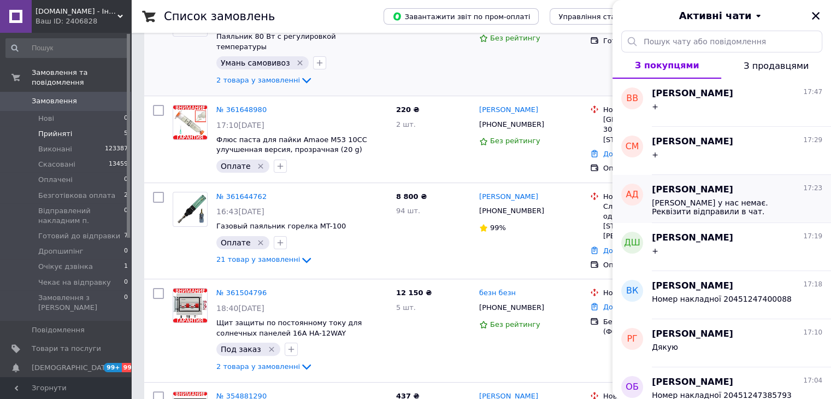
click at [687, 195] on span "[PERSON_NAME]" at bounding box center [692, 190] width 81 height 13
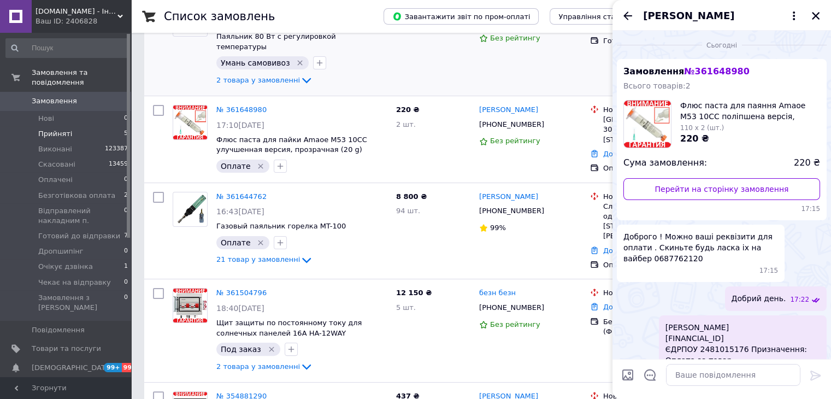
scroll to position [80, 0]
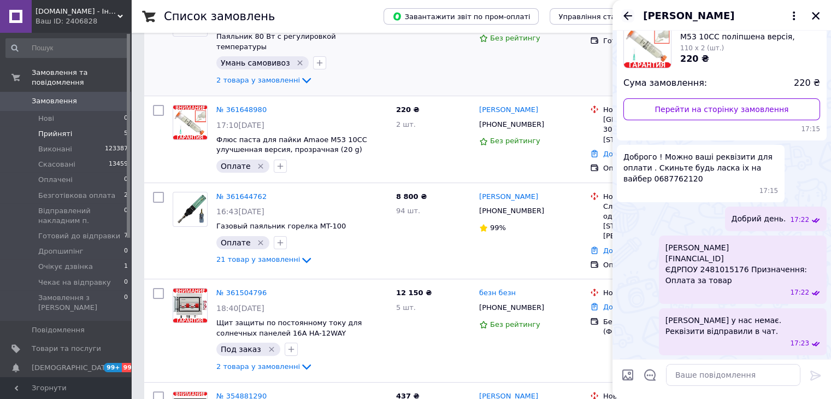
click at [623, 17] on icon "Назад" at bounding box center [627, 15] width 13 height 13
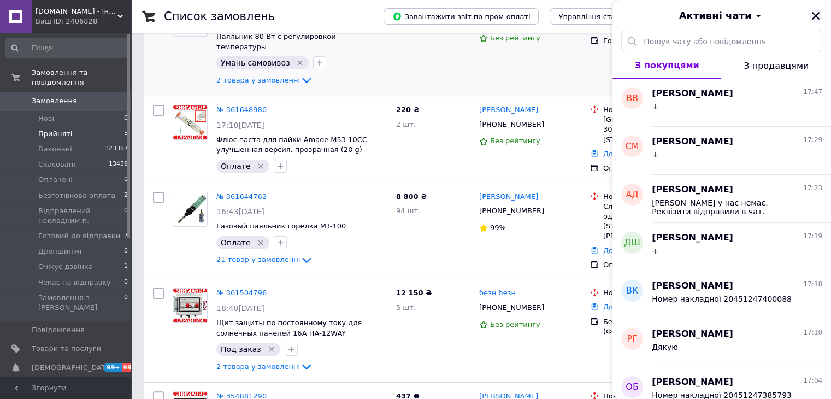
click at [815, 20] on icon "Закрити" at bounding box center [816, 16] width 10 height 10
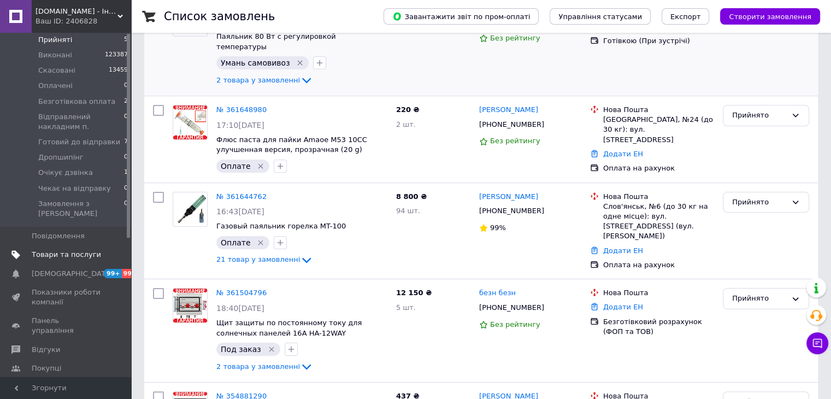
scroll to position [109, 0]
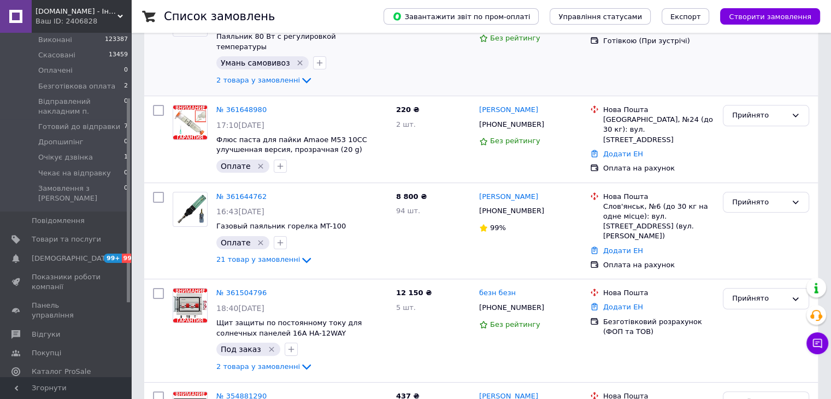
click at [77, 301] on span "Панель управління" at bounding box center [66, 311] width 69 height 20
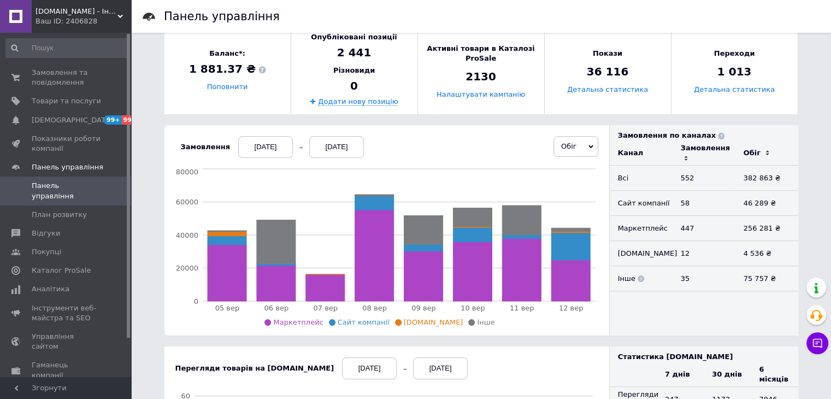
scroll to position [164, 0]
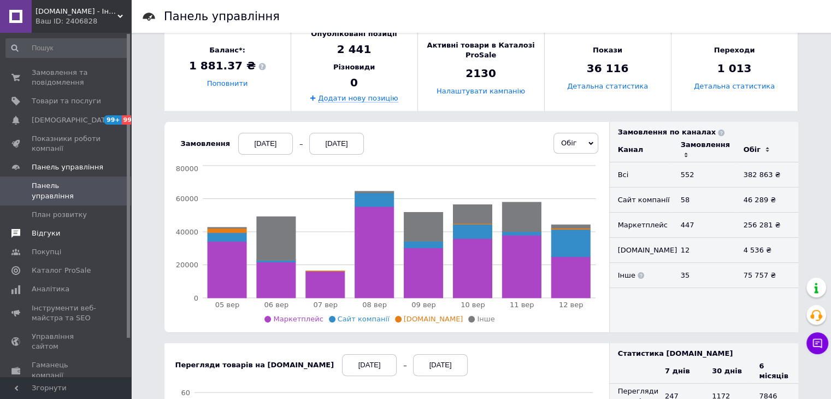
click at [42, 228] on span "Відгуки" at bounding box center [46, 233] width 28 height 10
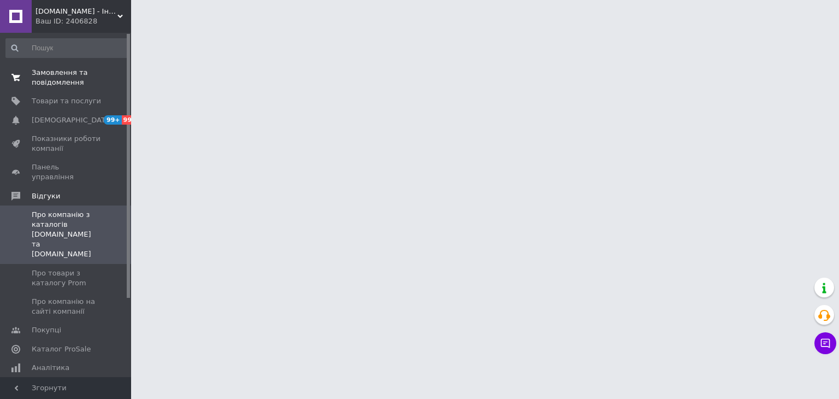
click at [55, 73] on span "Замовлення та повідомлення" at bounding box center [66, 78] width 69 height 20
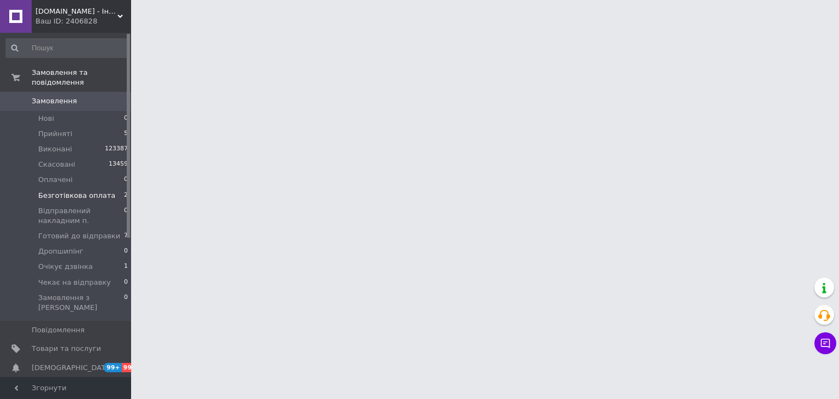
click at [69, 192] on li "Безготівкова оплата 2" at bounding box center [67, 195] width 134 height 15
click at [43, 191] on span "Безготівкова оплата" at bounding box center [76, 196] width 77 height 10
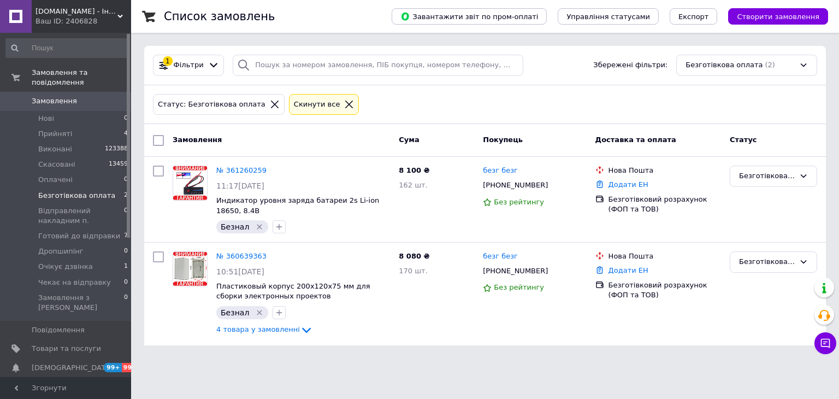
click at [57, 191] on span "Безготівкова оплата" at bounding box center [76, 196] width 77 height 10
click at [63, 264] on li "Очікує дзвінка 1" at bounding box center [67, 266] width 134 height 15
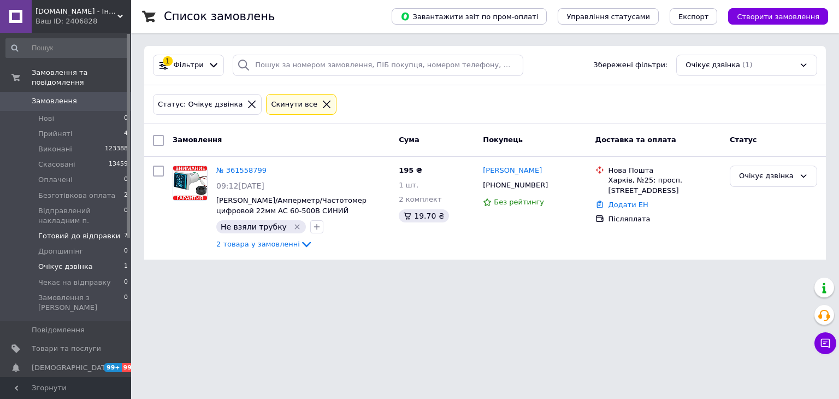
click at [86, 231] on span "Готовий до відправки" at bounding box center [79, 236] width 82 height 10
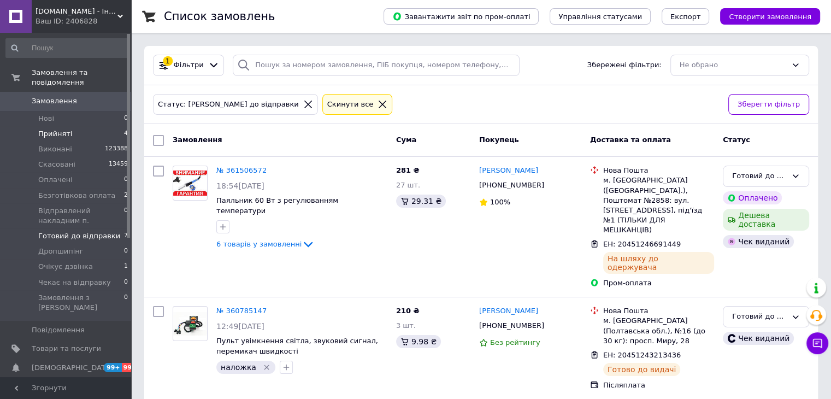
click at [46, 129] on span "Прийняті" at bounding box center [55, 134] width 34 height 10
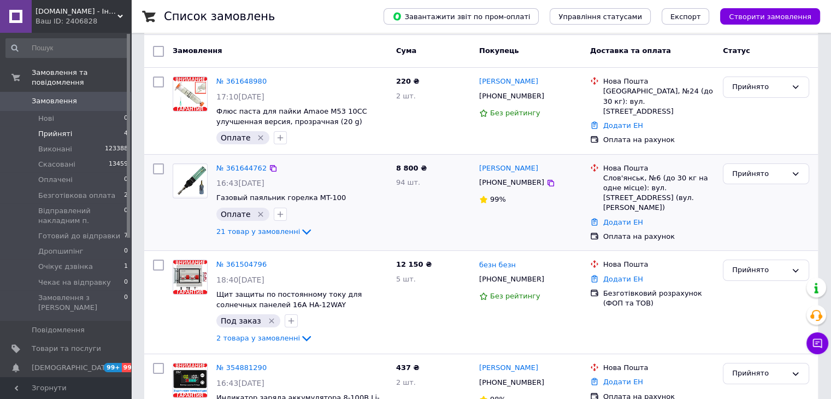
scroll to position [109, 0]
